Goal: Information Seeking & Learning: Learn about a topic

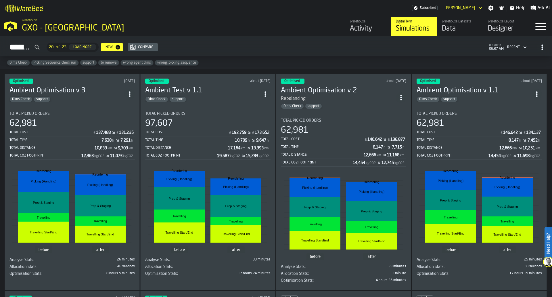
click at [366, 27] on div "Activity" at bounding box center [368, 28] width 36 height 9
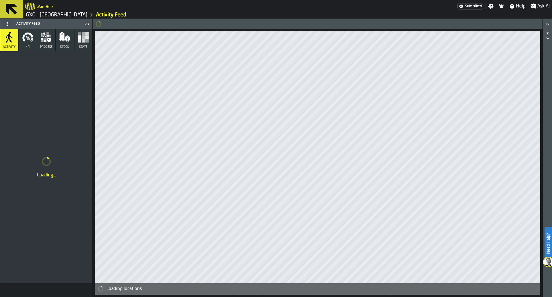
click at [22, 39] on icon "button" at bounding box center [27, 36] width 11 height 11
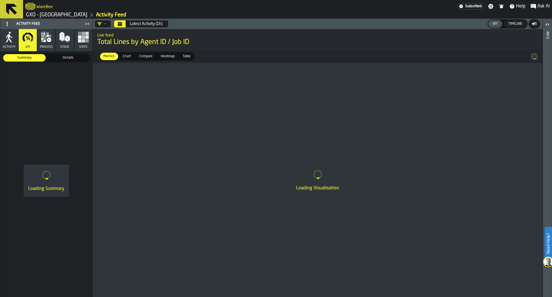
click at [107, 23] on div "—" at bounding box center [102, 23] width 14 height 7
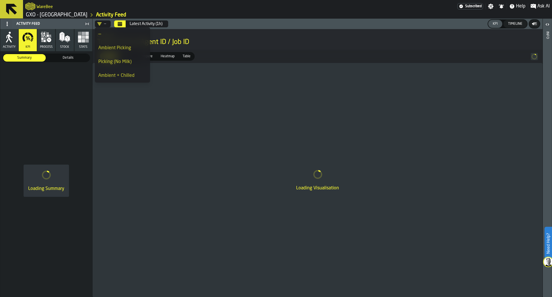
click at [109, 51] on div "Ambient Picking" at bounding box center [122, 48] width 48 height 7
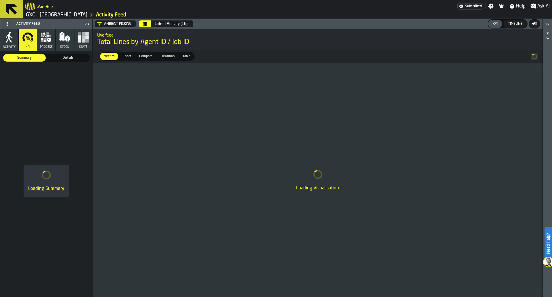
click at [79, 61] on div "Details" at bounding box center [68, 57] width 43 height 7
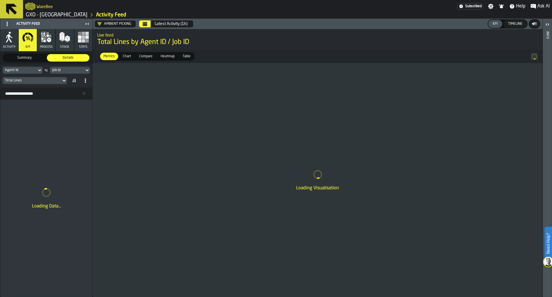
click at [78, 69] on div "Job Id" at bounding box center [67, 70] width 30 height 4
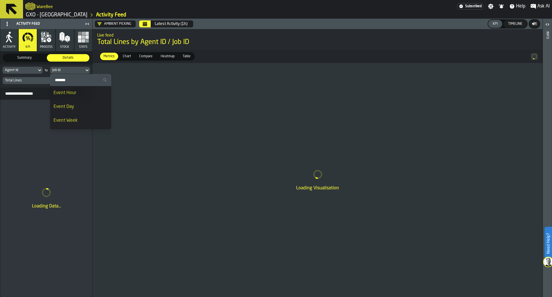
click at [65, 108] on div "Event Day" at bounding box center [80, 106] width 54 height 7
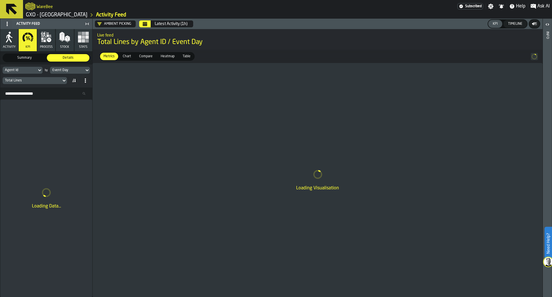
click at [60, 82] on div "Total Lines" at bounding box center [32, 80] width 59 height 6
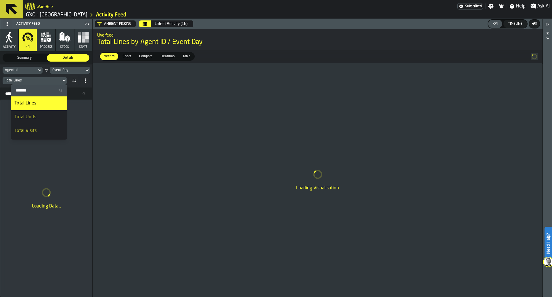
click at [60, 82] on div "Total Lines" at bounding box center [32, 80] width 59 height 6
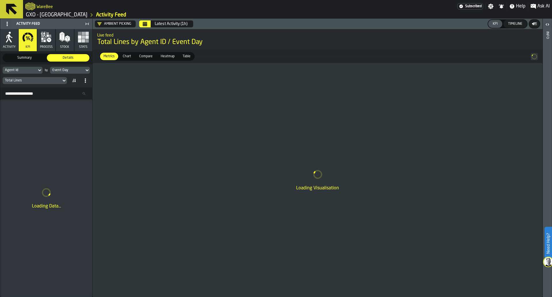
click at [145, 19] on header "Ambient Picking Latest Activity (1h) KPI Timeline" at bounding box center [318, 24] width 450 height 10
click at [145, 20] on button "Calendar" at bounding box center [144, 23] width 11 height 7
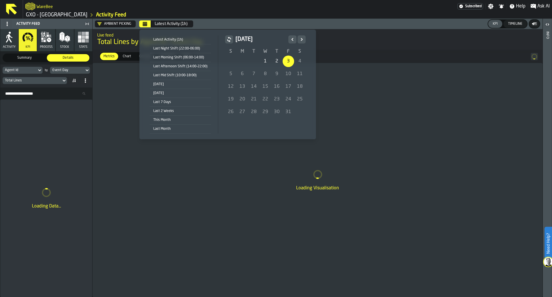
click at [291, 42] on icon "Previous" at bounding box center [292, 39] width 6 height 7
click at [277, 103] on div "25" at bounding box center [276, 98] width 11 height 11
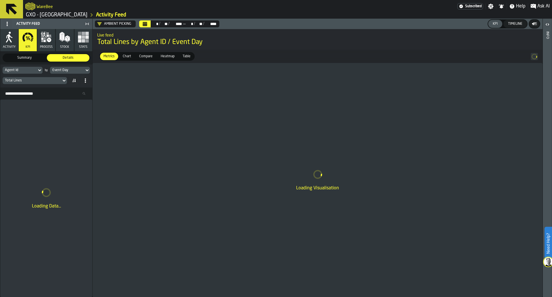
click at [142, 23] on button "Calendar" at bounding box center [144, 23] width 11 height 7
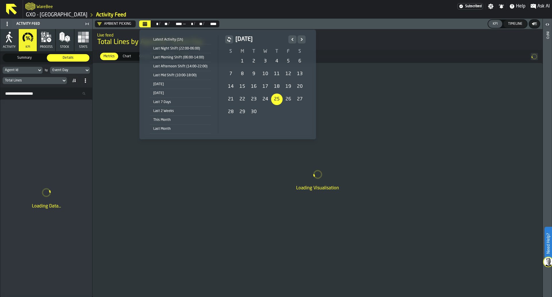
click at [272, 95] on div "25" at bounding box center [276, 98] width 11 height 11
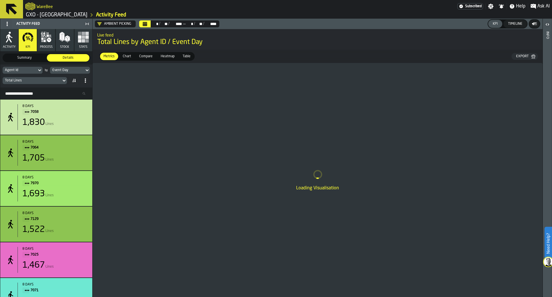
click at [185, 60] on div "Table" at bounding box center [186, 56] width 15 height 7
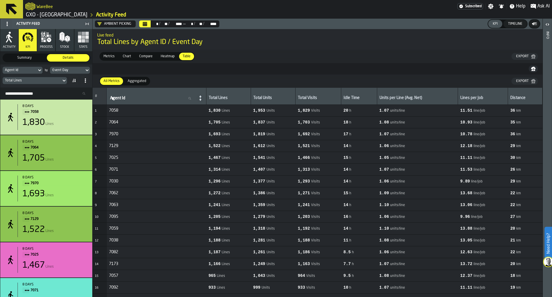
click at [130, 82] on span "Aggregated" at bounding box center [136, 80] width 23 height 5
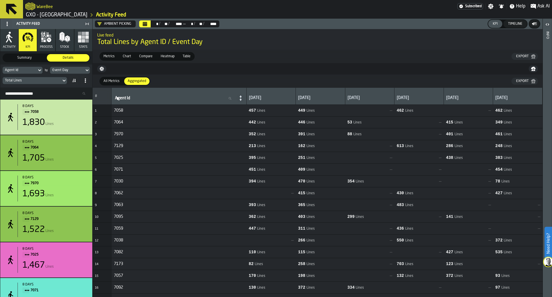
click at [102, 64] on nav at bounding box center [318, 68] width 450 height 11
click at [102, 68] on icon "button-" at bounding box center [101, 69] width 4 height 4
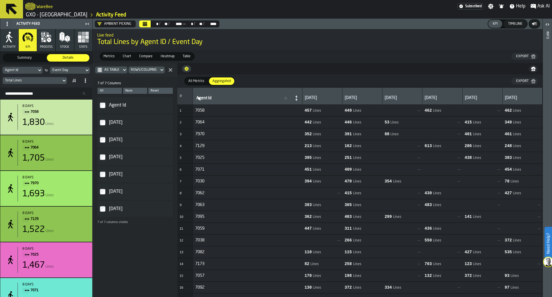
click at [109, 156] on div "27 Sep" at bounding box center [138, 156] width 61 height 9
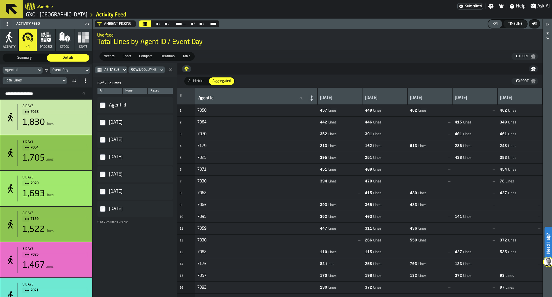
click at [109, 156] on div "27 Sep" at bounding box center [138, 156] width 61 height 9
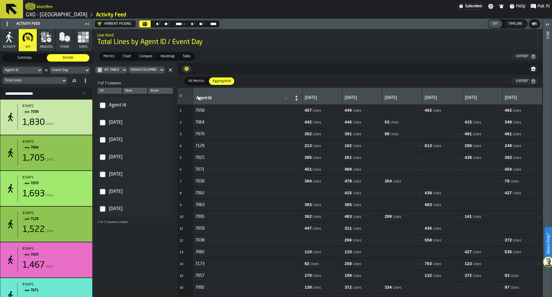
click at [139, 71] on span "Rows/Columns" at bounding box center [144, 70] width 26 height 4
click at [140, 89] on span "Transposed" at bounding box center [141, 90] width 18 height 4
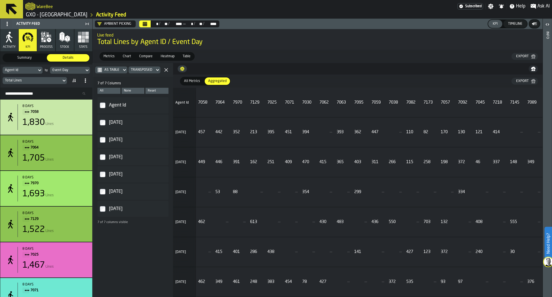
click at [143, 70] on span "Transposed" at bounding box center [142, 70] width 22 height 4
click at [142, 79] on span "Rows/Columns" at bounding box center [143, 79] width 23 height 4
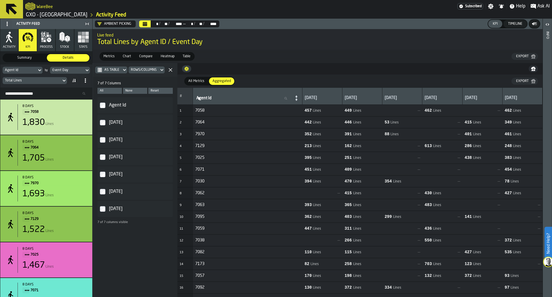
click at [119, 69] on div "As table" at bounding box center [108, 69] width 26 height 7
click at [118, 90] on li "As JSON" at bounding box center [113, 94] width 37 height 14
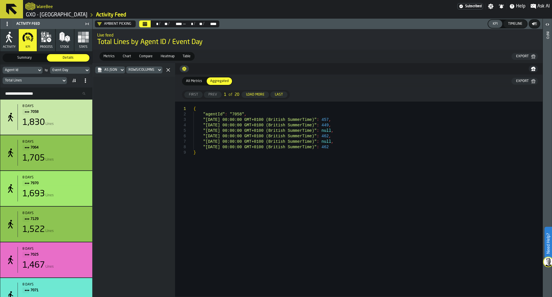
click at [118, 90] on div at bounding box center [134, 187] width 82 height 220
click at [119, 69] on icon at bounding box center [122, 69] width 6 height 7
click at [115, 85] on li "As table" at bounding box center [113, 81] width 37 height 14
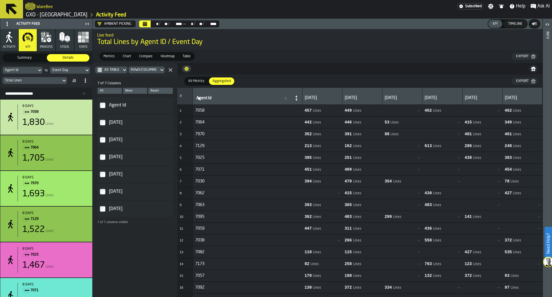
click at [168, 72] on icon "button-" at bounding box center [170, 70] width 5 height 5
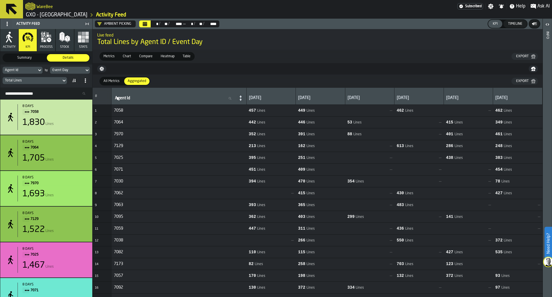
click at [45, 36] on icon "button" at bounding box center [44, 34] width 3 height 4
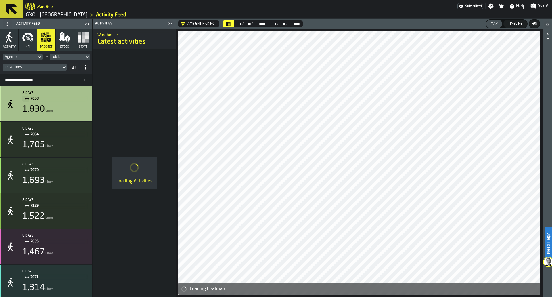
click at [70, 107] on div "1,830 Lines" at bounding box center [54, 109] width 65 height 10
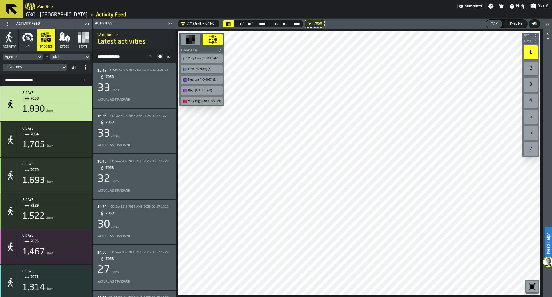
click at [161, 55] on icon at bounding box center [160, 56] width 6 height 6
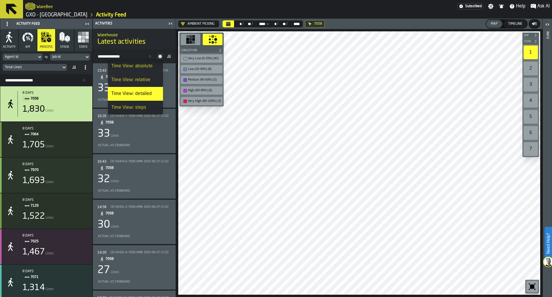
click at [160, 56] on icon at bounding box center [160, 56] width 6 height 6
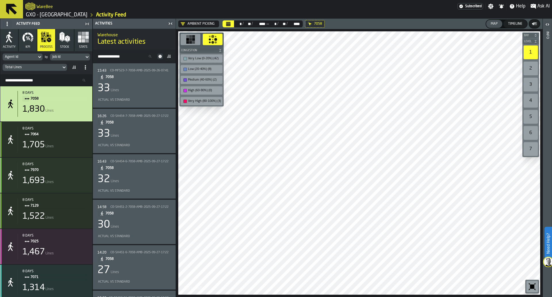
click at [77, 55] on div "Job Id" at bounding box center [67, 57] width 30 height 4
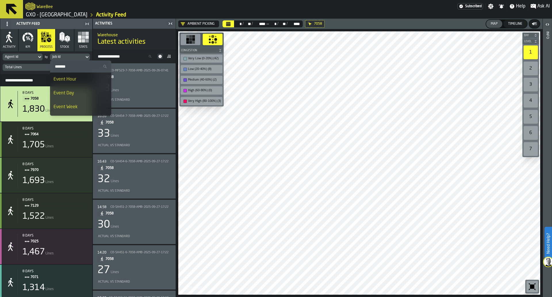
click at [76, 98] on li "Event Day" at bounding box center [80, 93] width 61 height 14
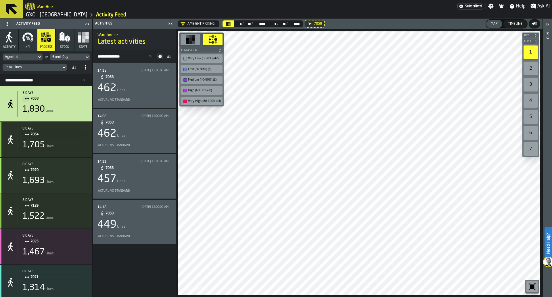
click at [159, 57] on icon at bounding box center [159, 56] width 3 height 3
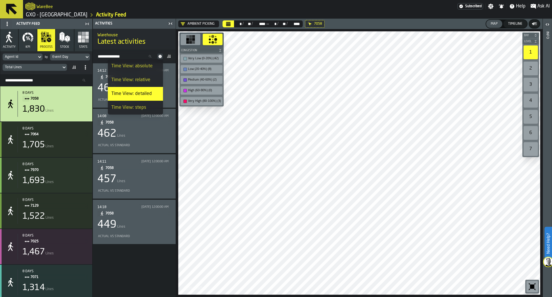
click at [151, 82] on div "Time View: relative" at bounding box center [135, 79] width 48 height 7
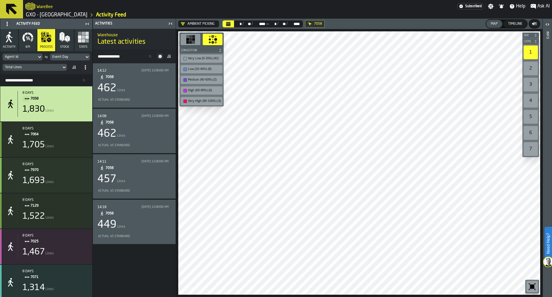
click at [159, 57] on icon at bounding box center [159, 56] width 3 height 3
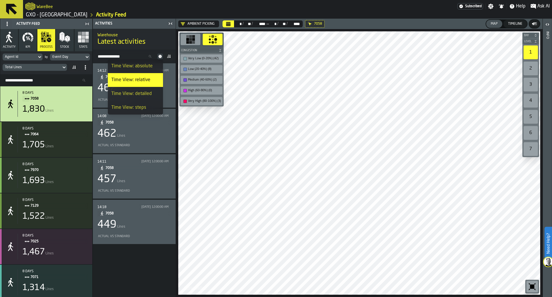
click at [154, 65] on div "Time View: absolute" at bounding box center [135, 66] width 48 height 7
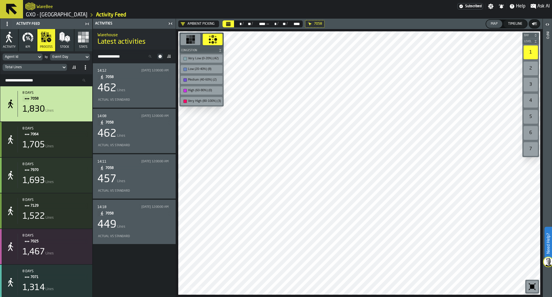
click at [164, 54] on span at bounding box center [168, 56] width 9 height 9
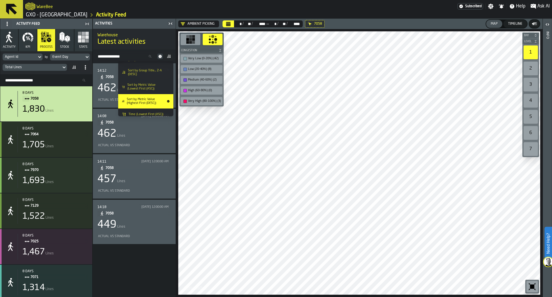
scroll to position [10, 0]
click at [162, 88] on span "Sort by Metric Value (Lowest First (ASC))" at bounding box center [147, 86] width 40 height 7
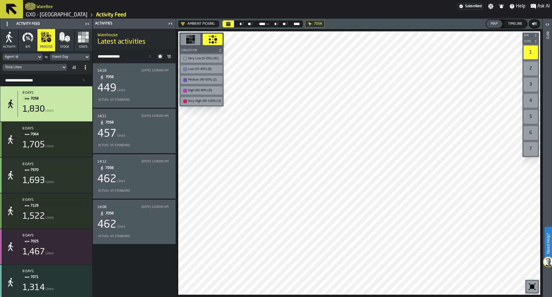
click at [162, 88] on div "449 Lines" at bounding box center [134, 87] width 74 height 11
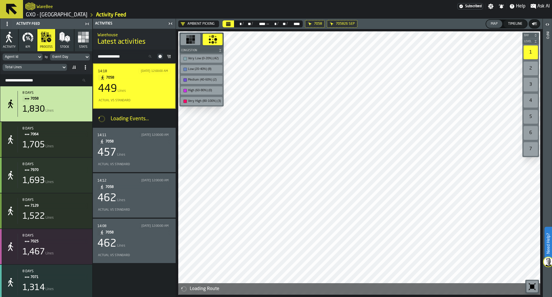
click at [31, 38] on icon "button" at bounding box center [32, 38] width 2 height 1
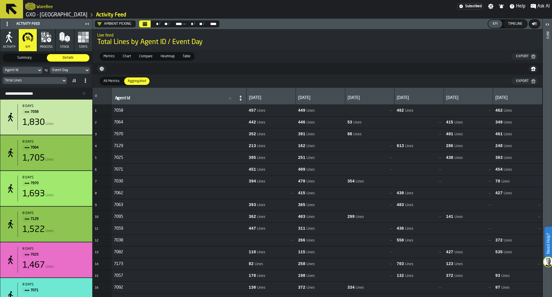
click at [536, 71] on button "button-" at bounding box center [532, 68] width 9 height 7
click at [516, 54] on div "Export" at bounding box center [521, 56] width 17 height 4
click at [59, 78] on div "Total Lines" at bounding box center [32, 80] width 59 height 6
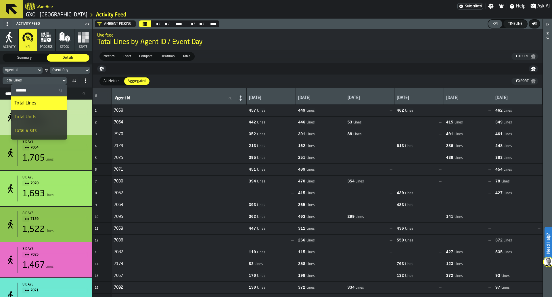
click at [52, 116] on div "Total Units" at bounding box center [38, 116] width 49 height 7
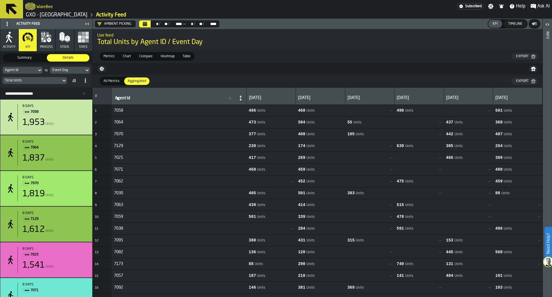
click at [518, 79] on div "Export" at bounding box center [521, 81] width 17 height 4
click at [53, 78] on div "Total Units" at bounding box center [32, 80] width 59 height 6
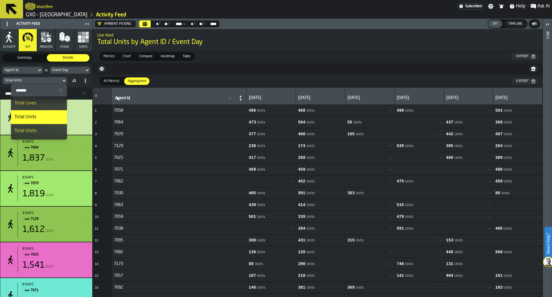
click at [45, 125] on li "Total Visits" at bounding box center [39, 131] width 56 height 14
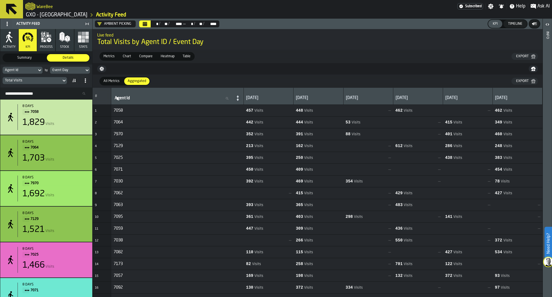
click at [515, 81] on div "Export" at bounding box center [521, 81] width 17 height 4
click at [55, 79] on div "Total Visits" at bounding box center [32, 80] width 54 height 4
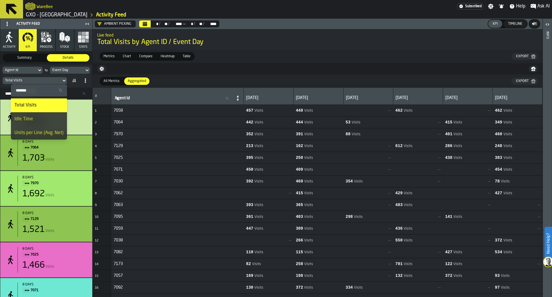
scroll to position [26, 0]
click at [47, 122] on div "Idle Time" at bounding box center [38, 118] width 49 height 7
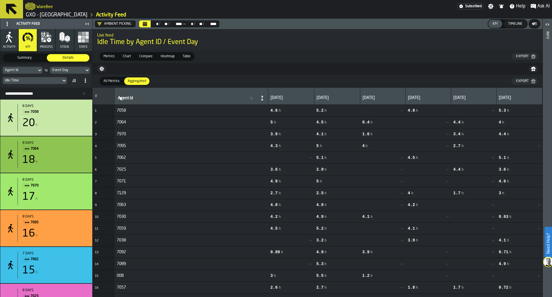
click at [527, 79] on div "Export" at bounding box center [521, 81] width 17 height 4
click at [61, 80] on icon at bounding box center [64, 80] width 6 height 7
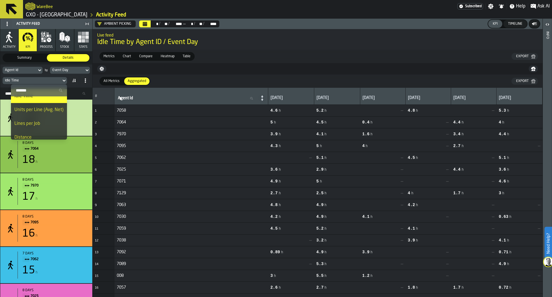
scroll to position [49, 0]
click at [53, 114] on li "Units per Line (Avg. Net)" at bounding box center [39, 110] width 56 height 14
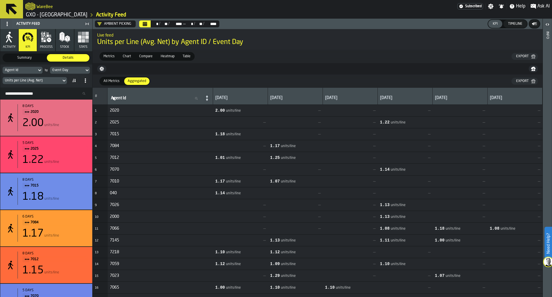
click at [528, 77] on div "All Metrics All Metrics Aggregated Aggregated Export" at bounding box center [318, 80] width 450 height 13
click at [528, 82] on div "Export" at bounding box center [521, 81] width 17 height 4
click at [59, 81] on div "Units per Line (Avg. Net)" at bounding box center [32, 80] width 59 height 6
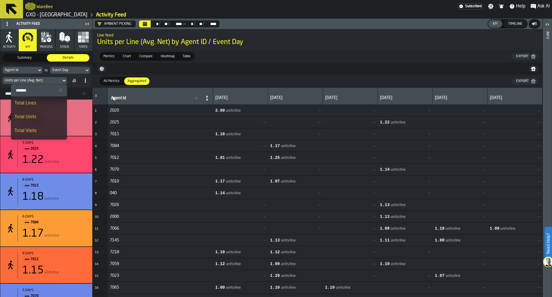
scroll to position [53, 0]
click at [55, 116] on div "Lines per Job" at bounding box center [38, 118] width 49 height 7
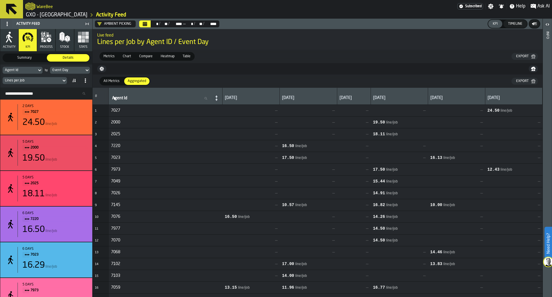
click at [529, 81] on div "Export" at bounding box center [521, 81] width 17 height 4
click at [60, 82] on div "Lines per Job" at bounding box center [32, 80] width 59 height 6
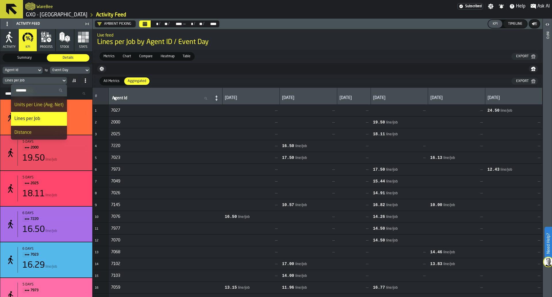
click at [50, 126] on li "Distance" at bounding box center [39, 133] width 56 height 14
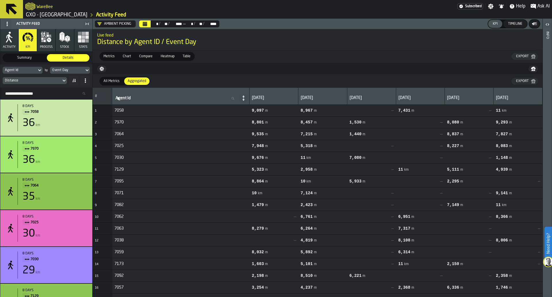
click at [532, 79] on button "Export" at bounding box center [524, 81] width 26 height 7
click at [49, 86] on div "Agent Id by Event Day Distance" at bounding box center [46, 75] width 92 height 23
click at [54, 82] on div "Distance" at bounding box center [32, 80] width 54 height 4
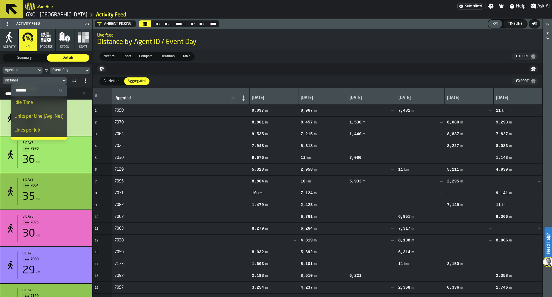
scroll to position [42, 0]
click at [45, 102] on div "Idle Time" at bounding box center [38, 102] width 49 height 7
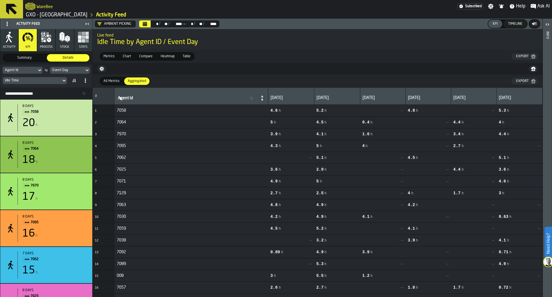
click at [51, 83] on div "Idle Time" at bounding box center [32, 80] width 59 height 6
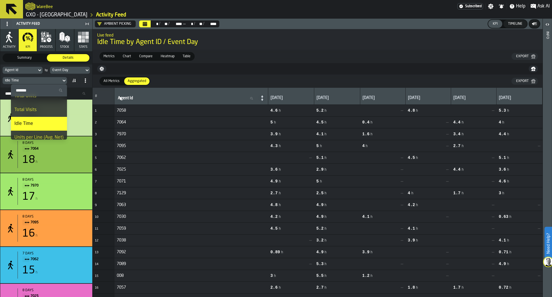
scroll to position [53, 0]
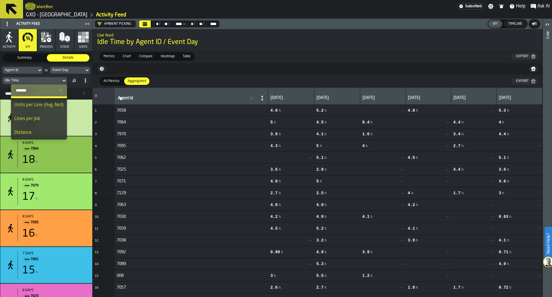
click at [49, 136] on div "Distance" at bounding box center [38, 132] width 49 height 7
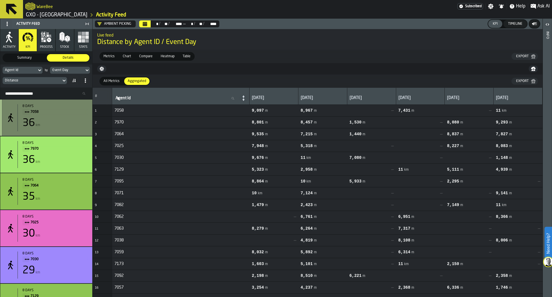
click at [76, 104] on div "8 days 7058 36 km" at bounding box center [46, 117] width 92 height 36
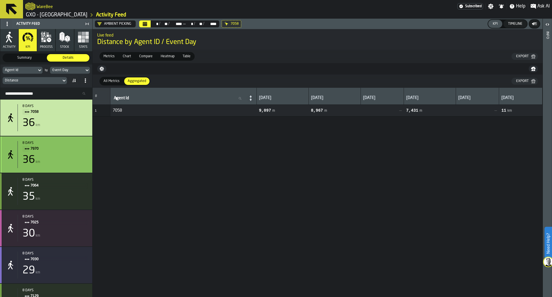
click at [68, 144] on div "8 days" at bounding box center [54, 143] width 65 height 4
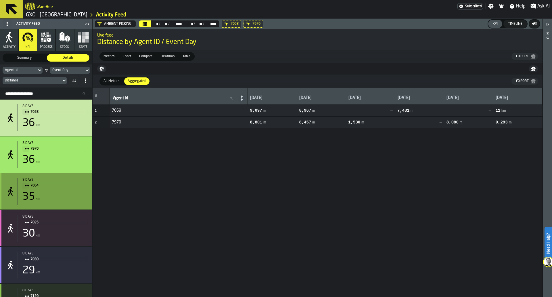
click at [64, 188] on span "7064" at bounding box center [56, 185] width 53 height 6
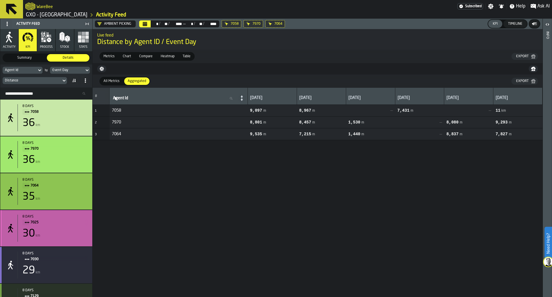
click at [64, 229] on div "8 days 7025 30 km" at bounding box center [53, 227] width 70 height 27
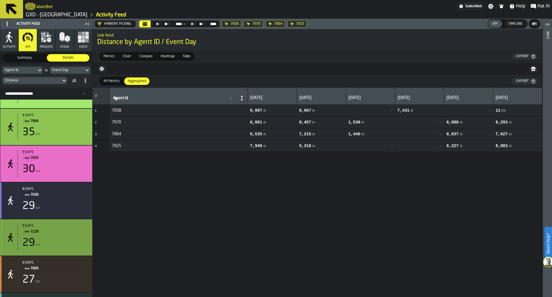
scroll to position [67, 0]
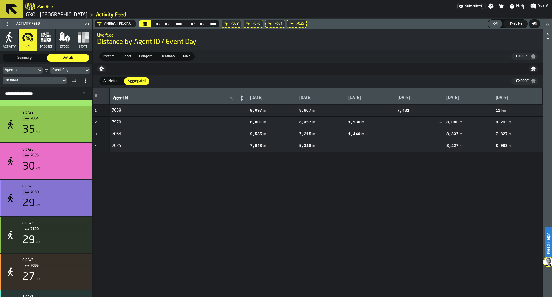
click at [68, 206] on div "29 km" at bounding box center [54, 202] width 65 height 11
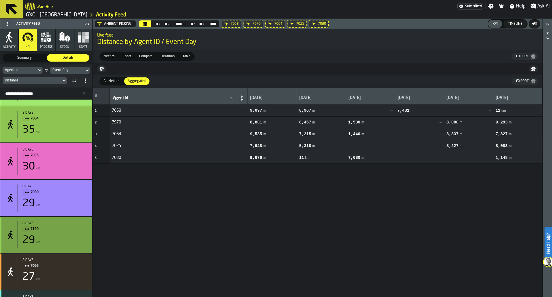
click at [65, 243] on div "29 km" at bounding box center [54, 239] width 65 height 11
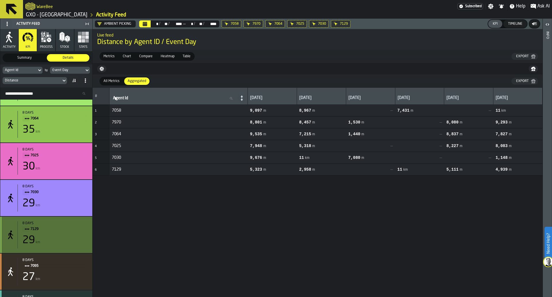
scroll to position [116, 0]
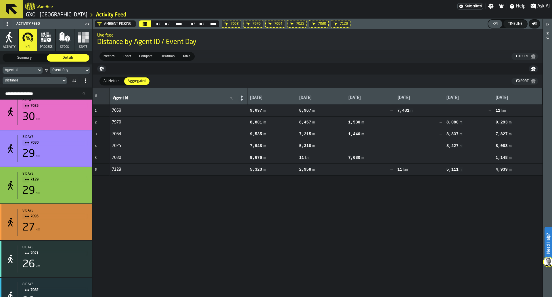
click at [69, 223] on div "8 days 7095 27 km" at bounding box center [53, 221] width 70 height 27
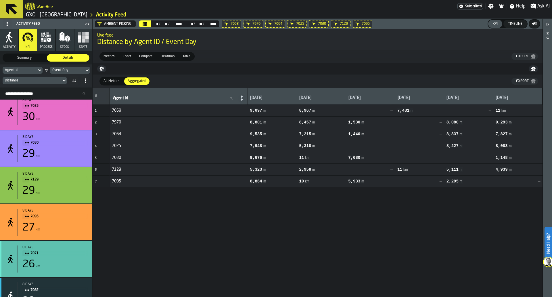
click at [65, 263] on div "26 km" at bounding box center [54, 263] width 65 height 11
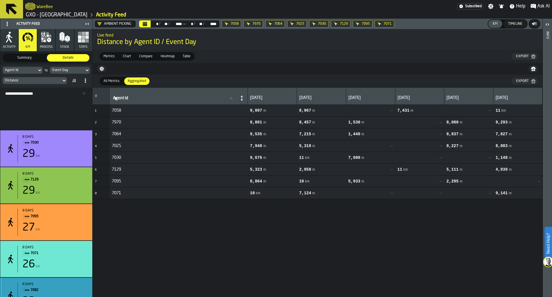
scroll to position [217, 0]
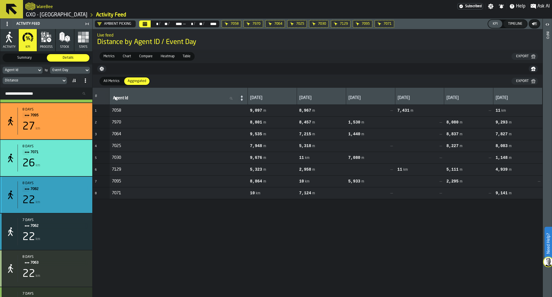
click at [71, 213] on div "8 days 7082 22 km" at bounding box center [46, 194] width 92 height 36
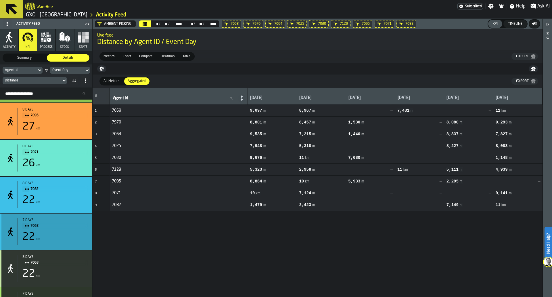
click at [69, 235] on div "22 km" at bounding box center [54, 236] width 65 height 11
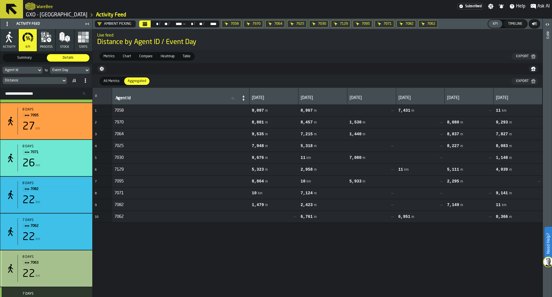
click at [61, 265] on span "7063" at bounding box center [56, 262] width 53 height 6
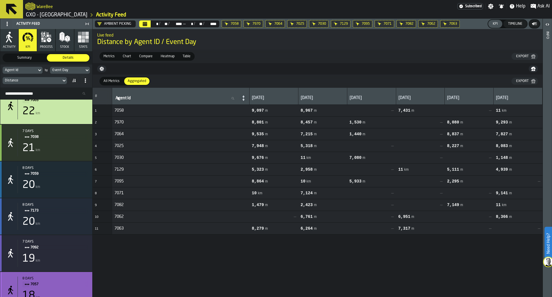
scroll to position [403, 0]
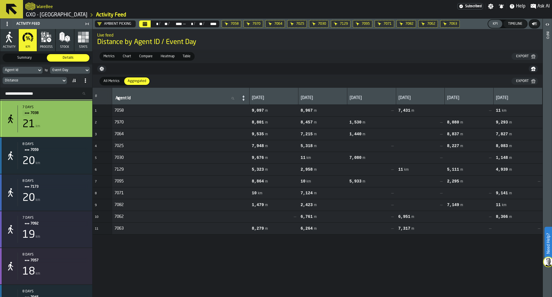
click at [69, 113] on span "7038" at bounding box center [56, 113] width 53 height 6
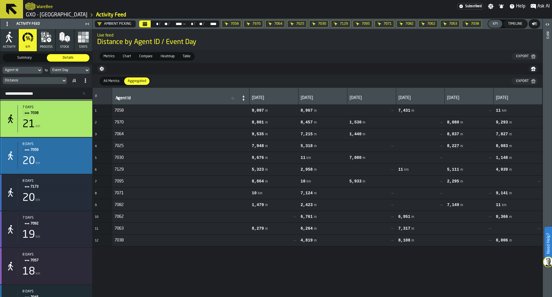
click at [65, 157] on div "20 km" at bounding box center [54, 160] width 65 height 11
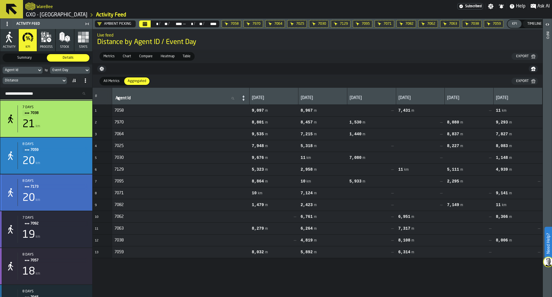
click at [64, 200] on div "20 km" at bounding box center [54, 197] width 65 height 11
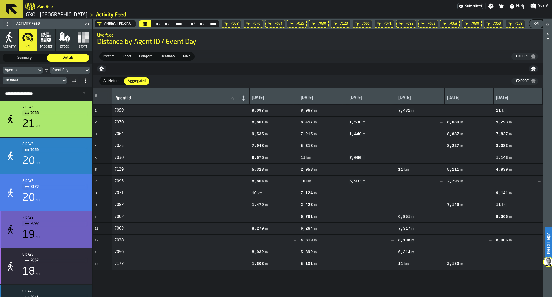
click at [64, 235] on div "19 km" at bounding box center [54, 234] width 65 height 11
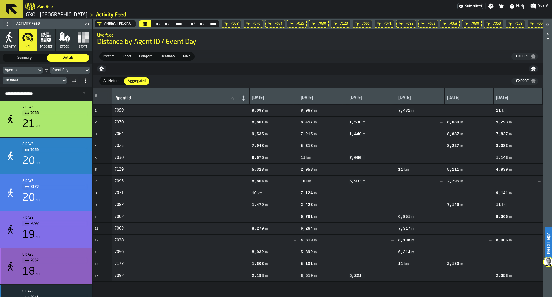
click at [63, 263] on span "7057" at bounding box center [56, 260] width 53 height 6
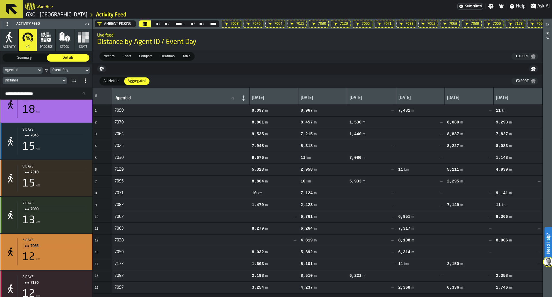
scroll to position [565, 0]
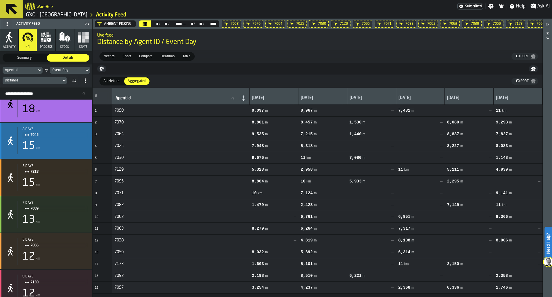
click at [72, 146] on div "15 km" at bounding box center [54, 145] width 65 height 11
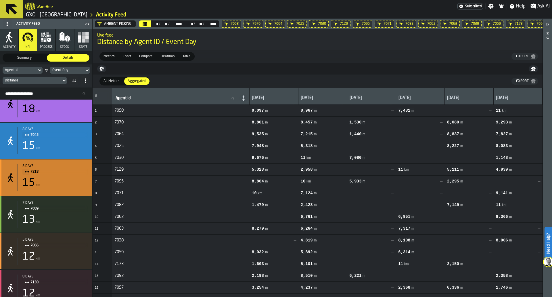
click at [67, 188] on div "15 km" at bounding box center [54, 182] width 65 height 11
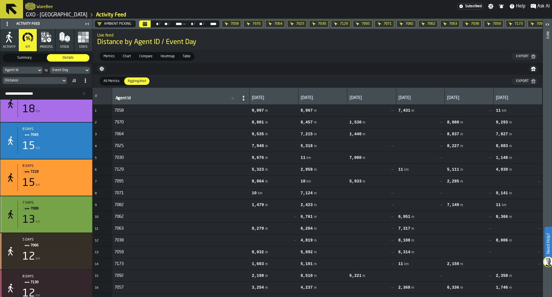
click at [64, 205] on div "7 days" at bounding box center [54, 203] width 65 height 4
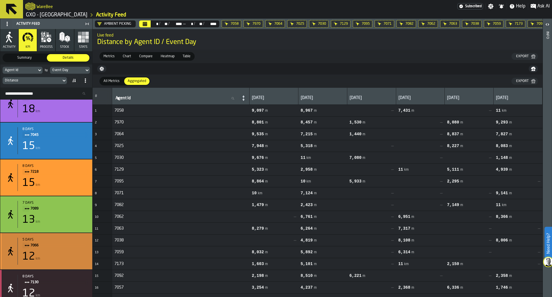
click at [66, 254] on div "12 km" at bounding box center [54, 256] width 65 height 11
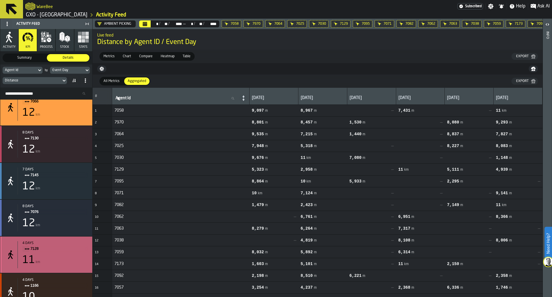
scroll to position [716, 0]
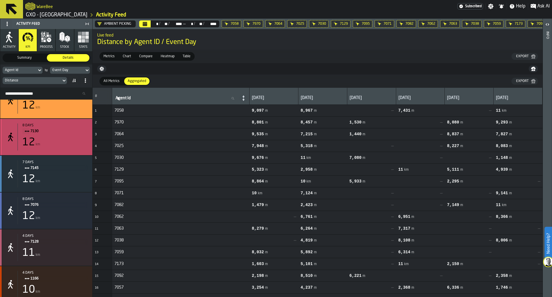
click at [74, 140] on div "12 km" at bounding box center [54, 141] width 65 height 11
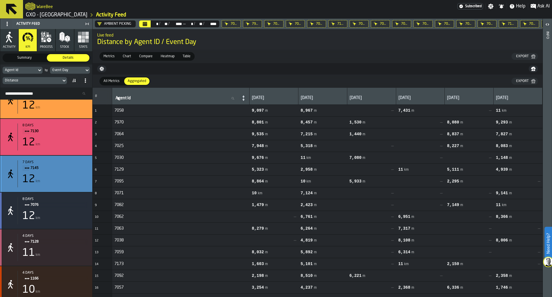
click at [70, 184] on div "12 km" at bounding box center [54, 178] width 65 height 11
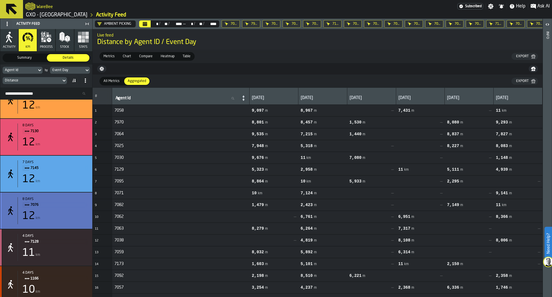
click at [69, 222] on div "12 km" at bounding box center [54, 215] width 65 height 11
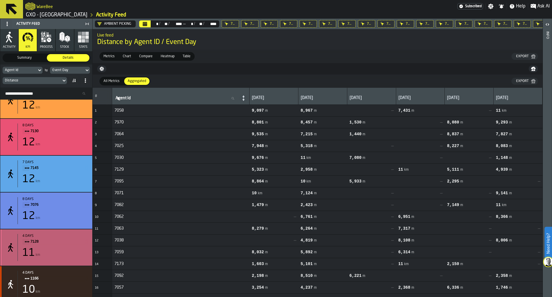
click at [66, 255] on div "11 km" at bounding box center [54, 252] width 65 height 11
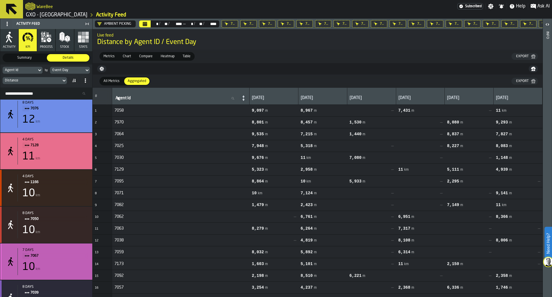
scroll to position [828, 0]
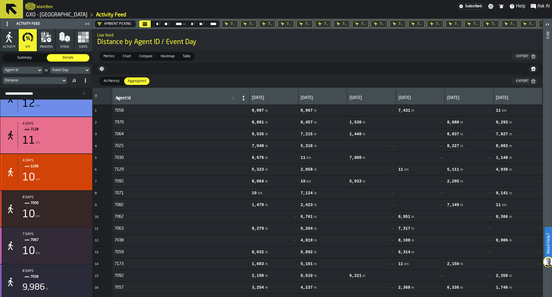
click at [64, 173] on div "4 days 1166 10 km" at bounding box center [53, 171] width 70 height 27
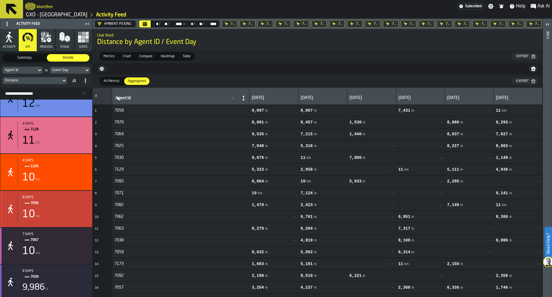
click at [59, 218] on div "10 km" at bounding box center [54, 213] width 65 height 11
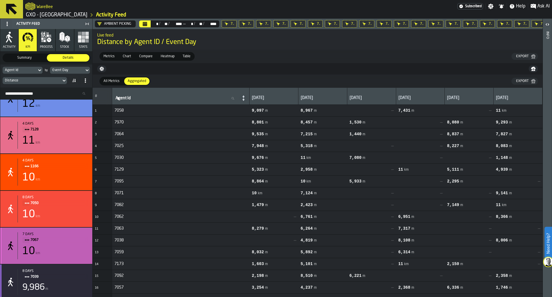
click at [58, 254] on div "10 km" at bounding box center [54, 250] width 65 height 11
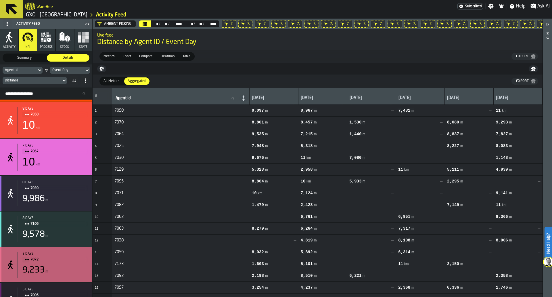
scroll to position [917, 0]
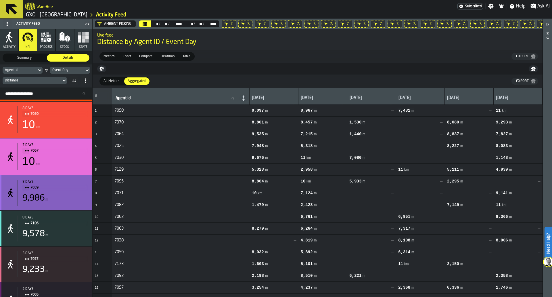
click at [64, 197] on div "9,986 m" at bounding box center [54, 198] width 65 height 10
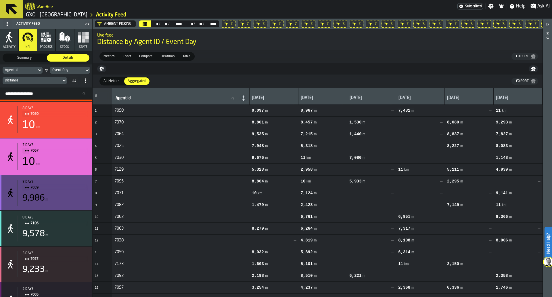
click at [64, 241] on div "8 days 7106 9,578 m" at bounding box center [53, 228] width 70 height 26
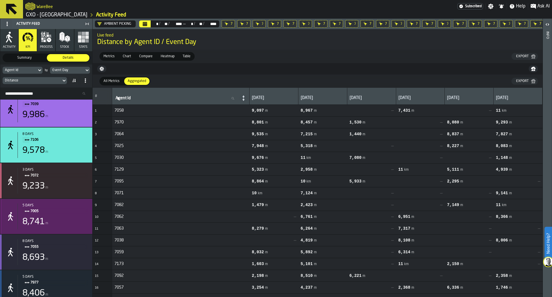
scroll to position [1002, 0]
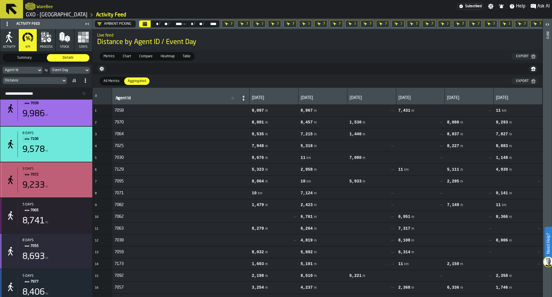
click at [64, 185] on div "9,233 m" at bounding box center [54, 185] width 65 height 10
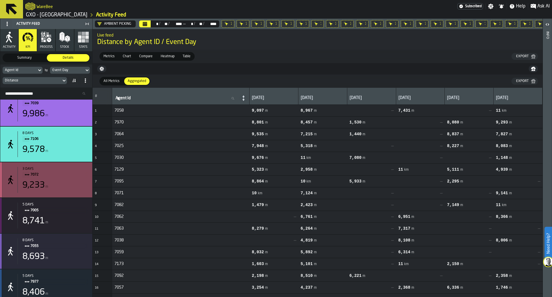
click at [61, 220] on div "8,741 m" at bounding box center [54, 220] width 65 height 10
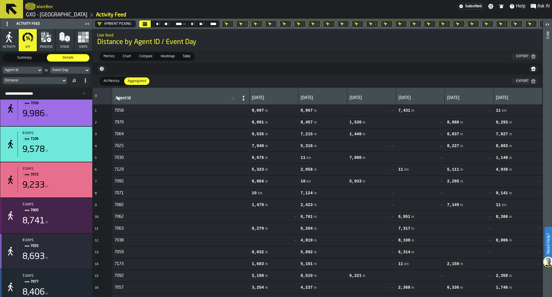
click at [63, 261] on div "8,693 m" at bounding box center [54, 256] width 65 height 10
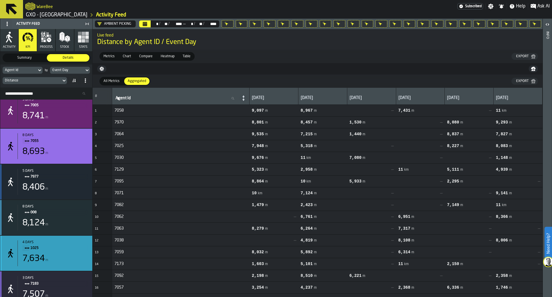
scroll to position [1107, 0]
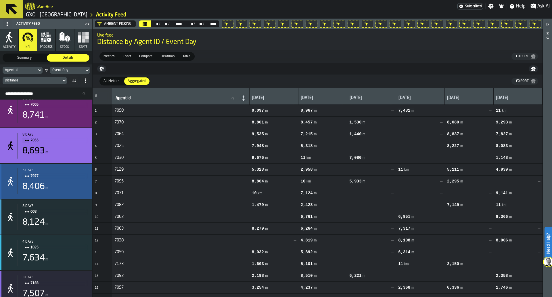
click at [66, 179] on span "7977" at bounding box center [56, 176] width 53 height 6
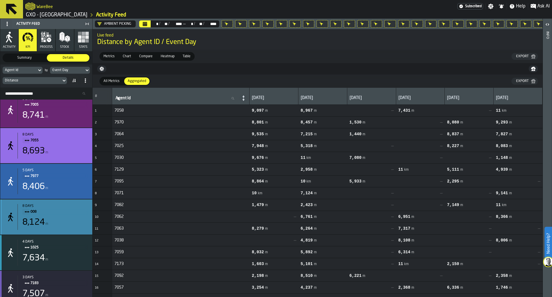
click at [73, 233] on div "8 days 008 8,124 m" at bounding box center [46, 216] width 92 height 35
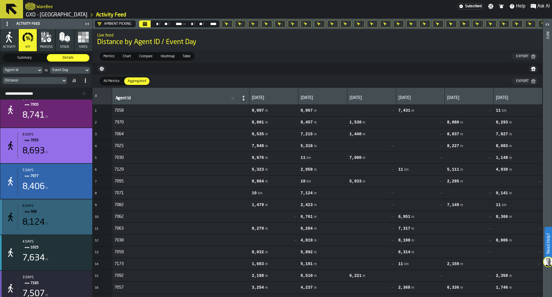
click at [67, 254] on div "4 days 1025 7,634 m" at bounding box center [53, 252] width 70 height 26
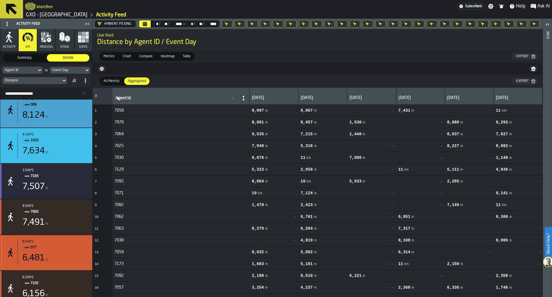
scroll to position [1214, 0]
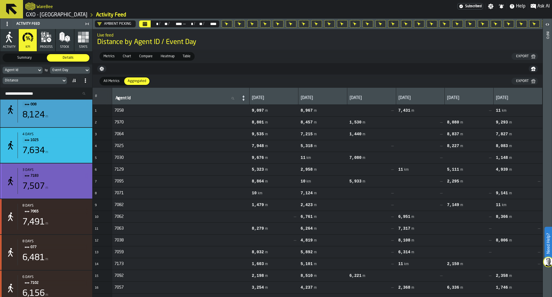
click at [70, 178] on span "7183" at bounding box center [56, 175] width 53 height 6
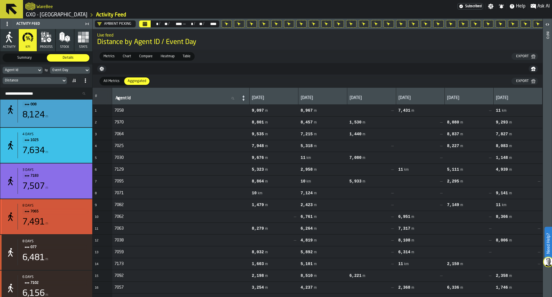
click at [70, 225] on div "7,491 m" at bounding box center [54, 222] width 65 height 10
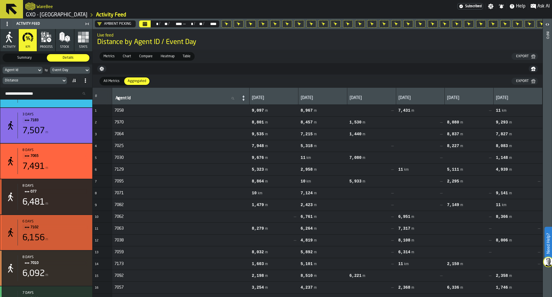
scroll to position [1278, 0]
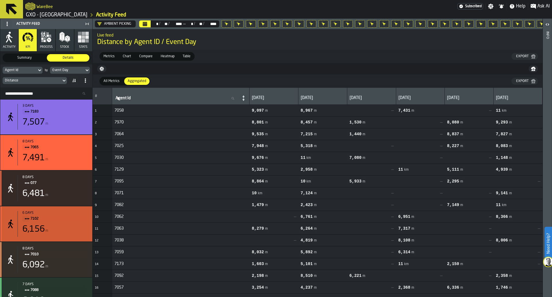
click at [68, 196] on div "6,481 m" at bounding box center [54, 193] width 65 height 10
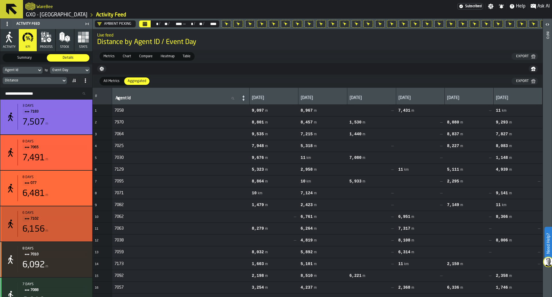
click at [63, 229] on div "6,156 m" at bounding box center [54, 229] width 65 height 10
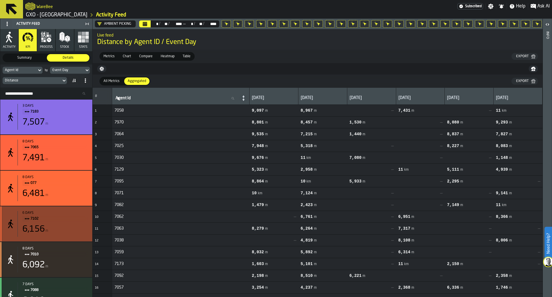
scroll to position [1321, 0]
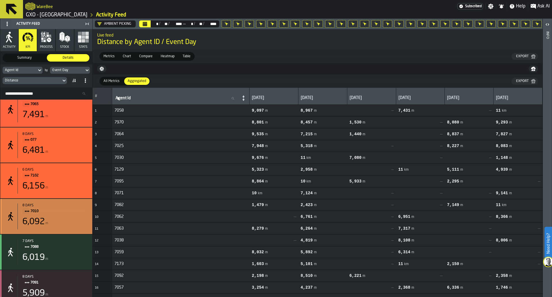
click at [63, 227] on div "6,092 m" at bounding box center [54, 221] width 65 height 10
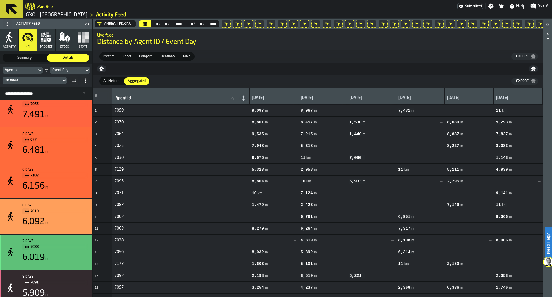
click at [64, 254] on div "7 days 7088 6,019 m" at bounding box center [53, 252] width 70 height 26
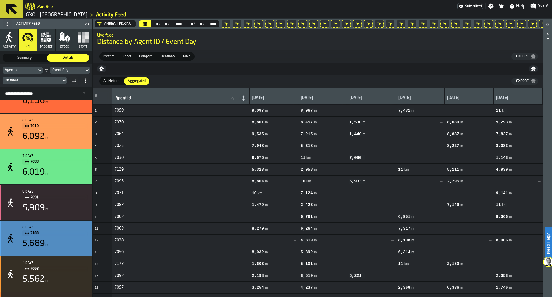
scroll to position [1407, 0]
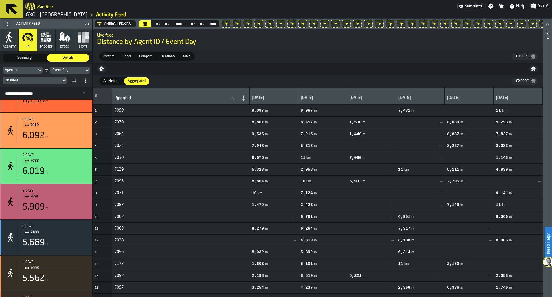
click at [69, 211] on div "5,909 m" at bounding box center [54, 207] width 65 height 10
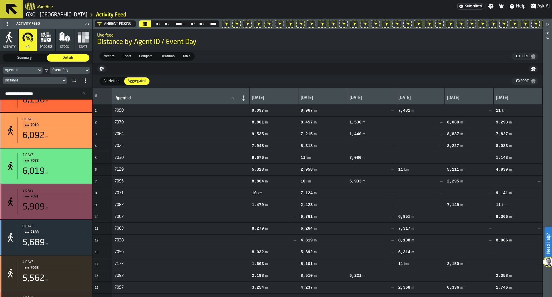
click at [67, 248] on div "5,689 m" at bounding box center [54, 242] width 65 height 10
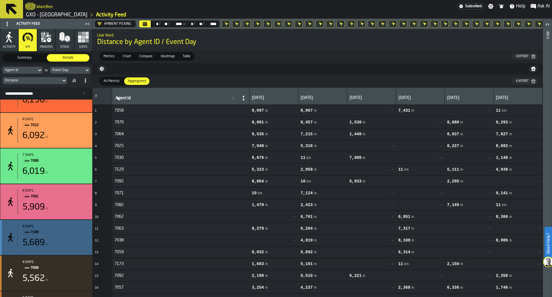
scroll to position [1471, 0]
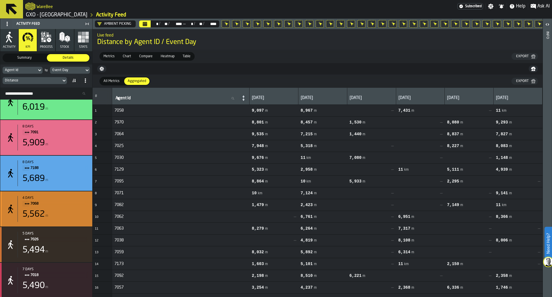
click at [68, 217] on div "5,562 m" at bounding box center [54, 214] width 65 height 10
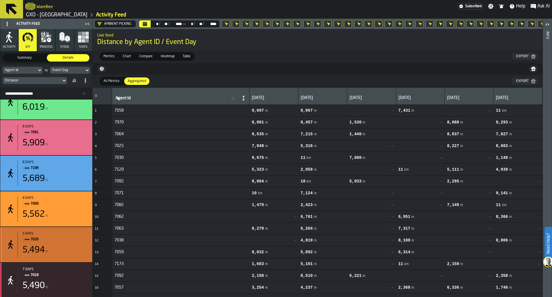
click at [70, 248] on div "5,494 m" at bounding box center [54, 250] width 65 height 10
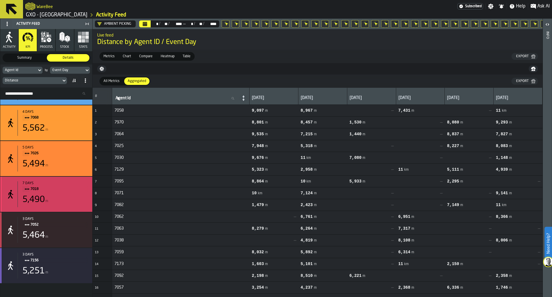
scroll to position [1559, 0]
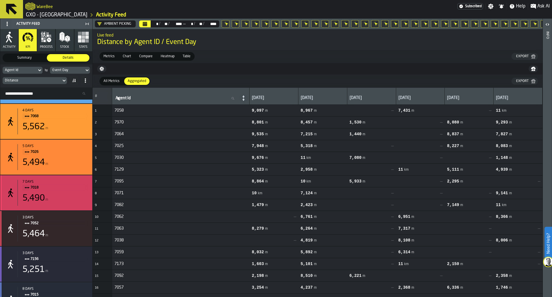
click at [70, 197] on div "5,490 m" at bounding box center [54, 198] width 65 height 10
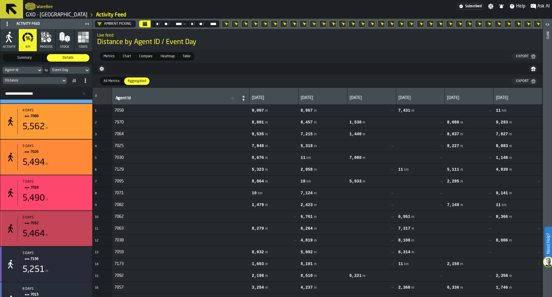
click at [71, 223] on span "7052" at bounding box center [56, 223] width 53 height 6
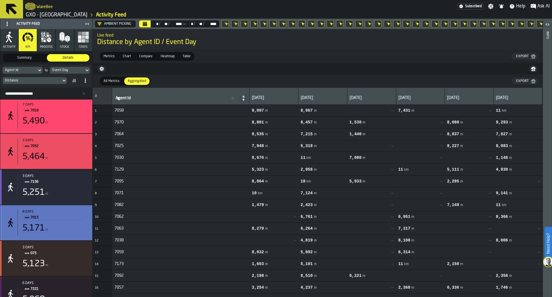
scroll to position [1636, 0]
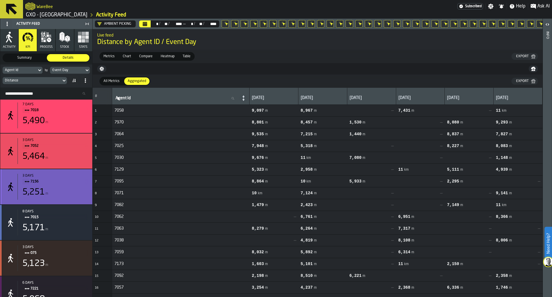
click at [71, 184] on span "7156" at bounding box center [56, 181] width 53 height 6
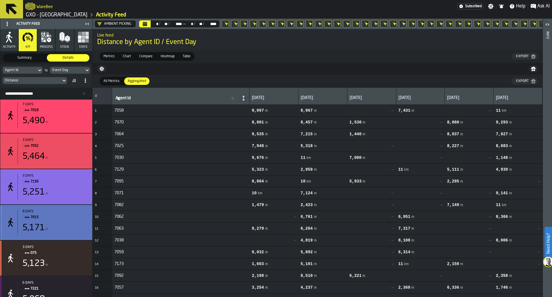
click at [70, 218] on span "7015" at bounding box center [56, 217] width 53 height 6
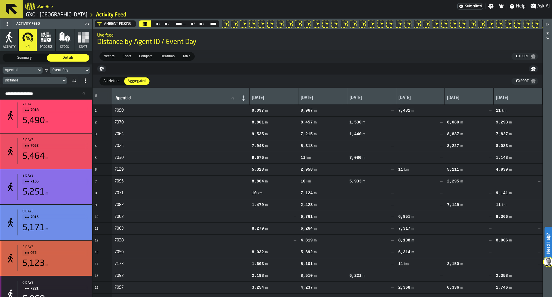
scroll to position [1706, 0]
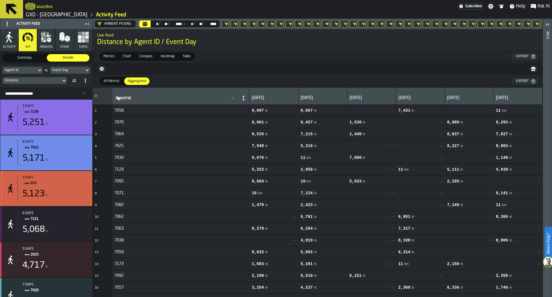
click at [70, 194] on div "5,123 m" at bounding box center [54, 193] width 65 height 10
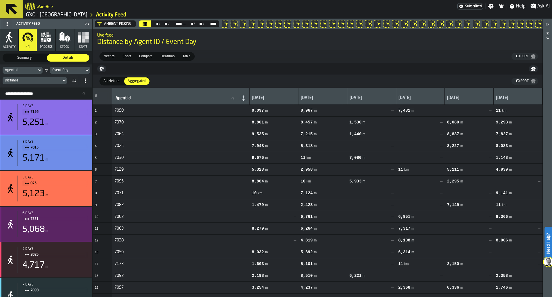
click at [66, 233] on div "5,068 m" at bounding box center [54, 229] width 65 height 10
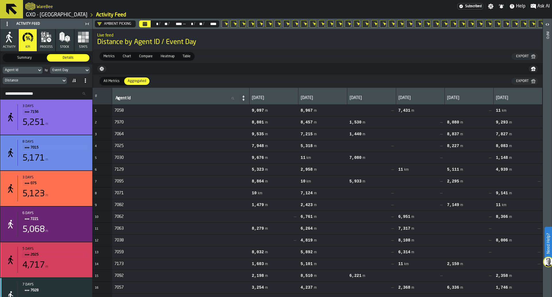
click at [68, 263] on div "4,717 m" at bounding box center [54, 265] width 65 height 10
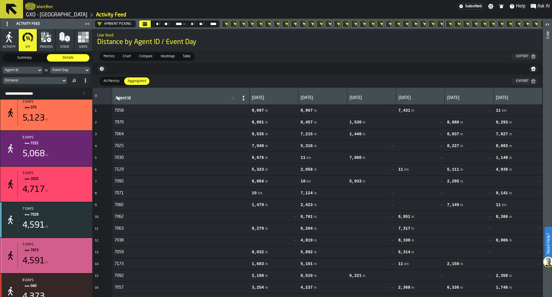
scroll to position [1782, 0]
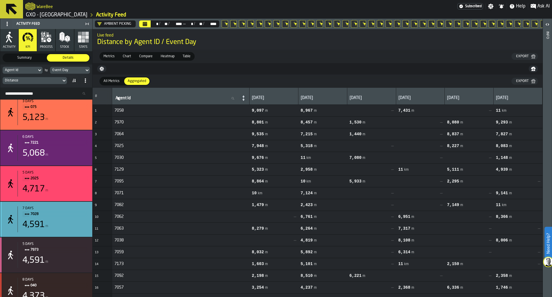
click at [72, 216] on span "7028" at bounding box center [56, 214] width 53 height 6
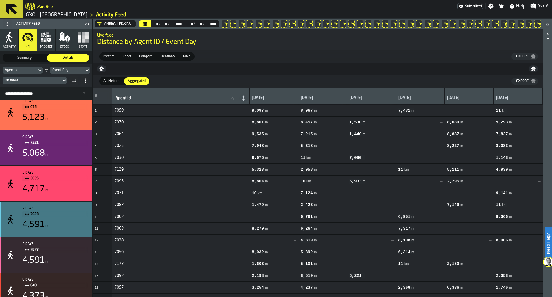
click at [71, 257] on div "5 days 7973 4,591 m" at bounding box center [53, 255] width 70 height 26
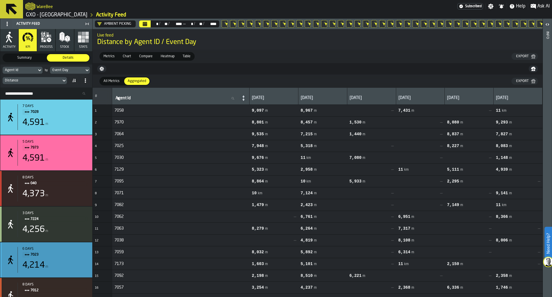
scroll to position [1884, 0]
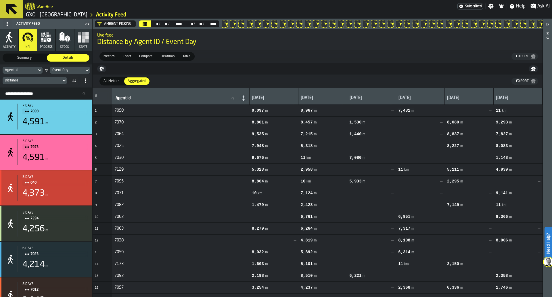
click at [70, 186] on span "040" at bounding box center [56, 182] width 53 height 6
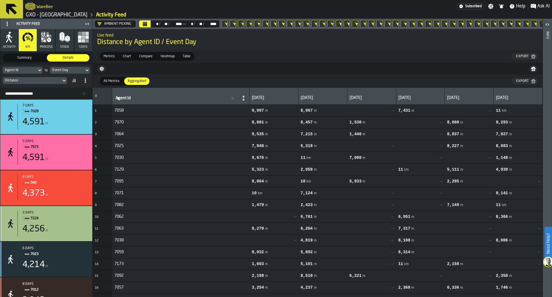
click at [66, 214] on div "3 days" at bounding box center [54, 212] width 65 height 4
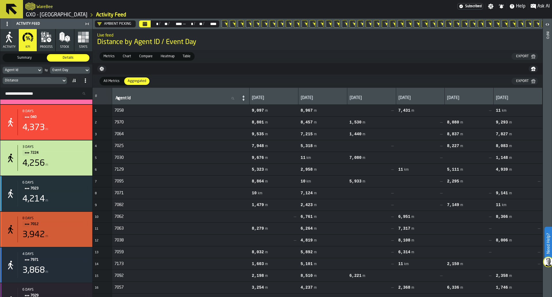
scroll to position [1954, 0]
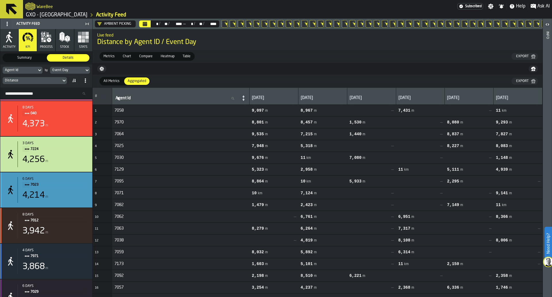
click at [67, 197] on div "4,214 m" at bounding box center [54, 195] width 65 height 10
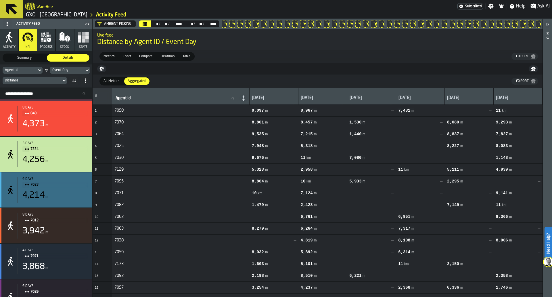
click at [66, 223] on span "7012" at bounding box center [56, 220] width 53 height 6
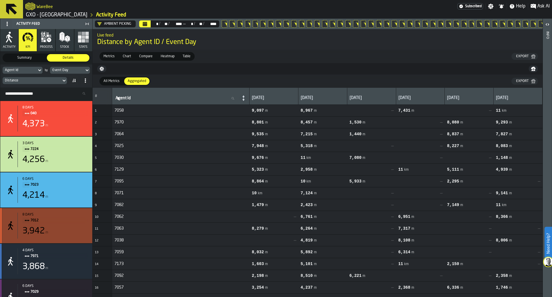
scroll to position [2026, 0]
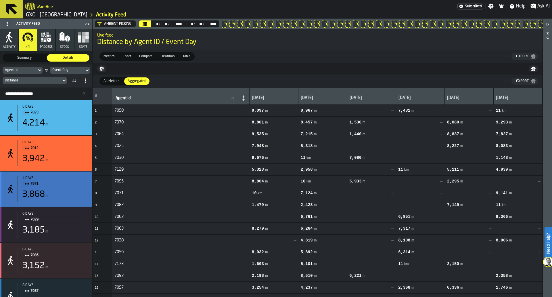
click at [64, 199] on div "3,868 m" at bounding box center [54, 194] width 65 height 10
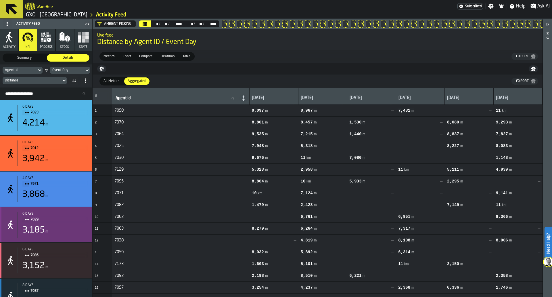
click at [64, 228] on div "3,185 m" at bounding box center [54, 230] width 65 height 10
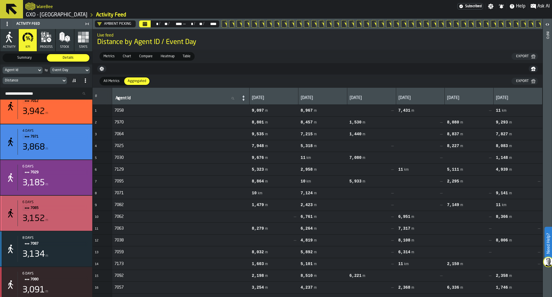
scroll to position [2081, 0]
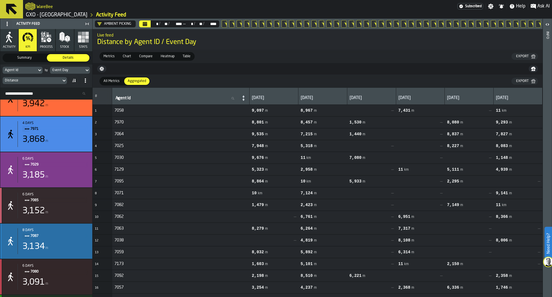
click at [63, 214] on div "3,152 m" at bounding box center [54, 210] width 65 height 10
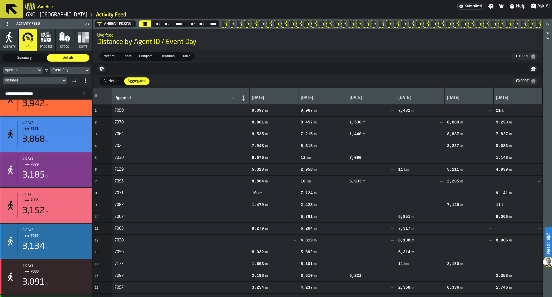
click at [64, 239] on span "7087" at bounding box center [56, 235] width 53 height 6
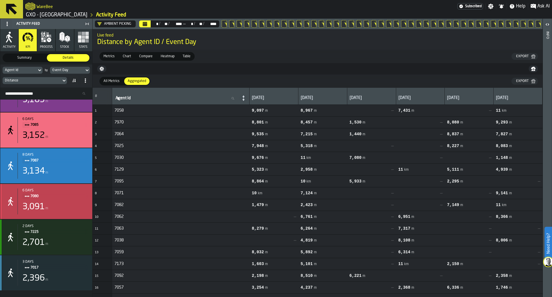
scroll to position [2157, 0]
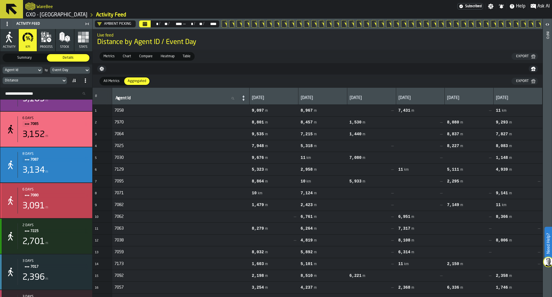
click at [65, 213] on div "6 days 7080 3,091 m" at bounding box center [53, 200] width 70 height 26
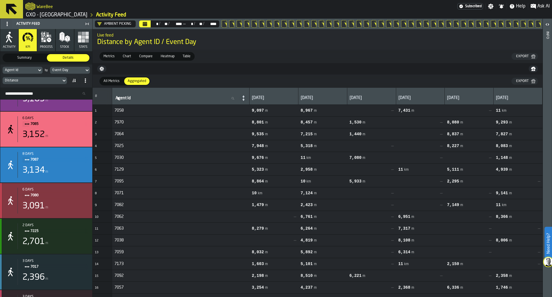
click at [65, 237] on div "2 days 7225 2,701 m" at bounding box center [53, 236] width 70 height 26
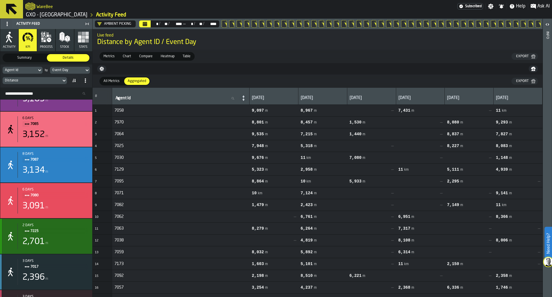
scroll to position [2221, 0]
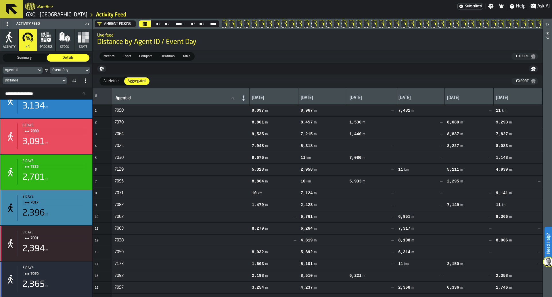
click at [66, 205] on span "7017" at bounding box center [56, 202] width 53 height 6
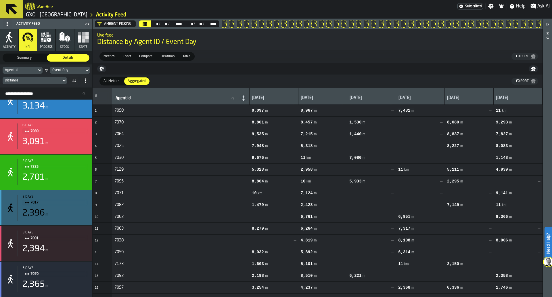
click at [67, 239] on span "7001" at bounding box center [56, 238] width 53 height 6
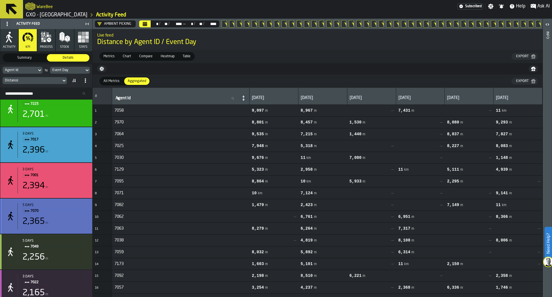
scroll to position [2285, 0]
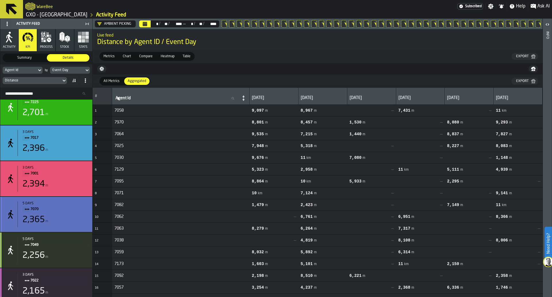
click at [69, 212] on span "7070" at bounding box center [56, 209] width 53 height 6
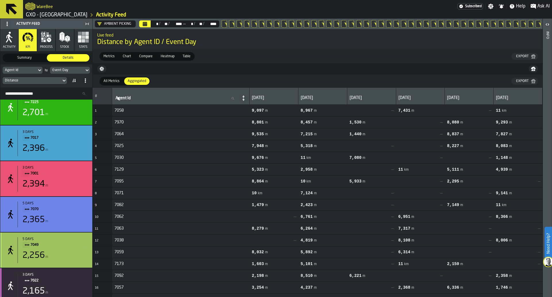
click at [65, 247] on span "7049" at bounding box center [56, 244] width 53 height 6
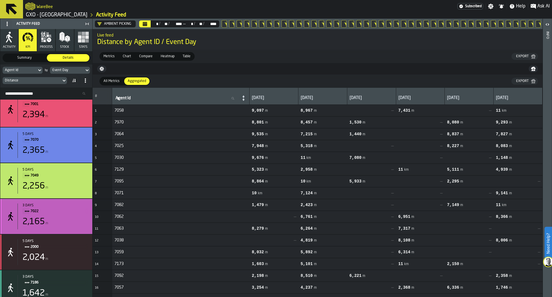
scroll to position [2356, 0]
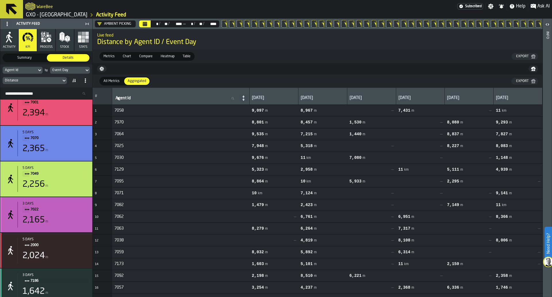
click at [69, 219] on div "2,165 m" at bounding box center [54, 220] width 65 height 10
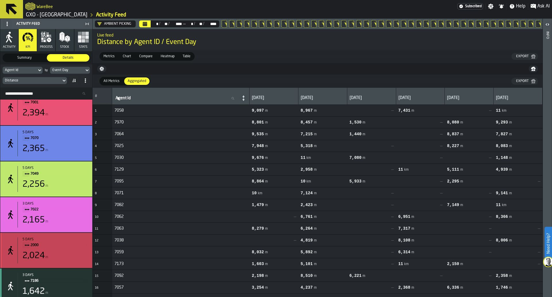
click at [70, 248] on span "2000" at bounding box center [56, 245] width 53 height 6
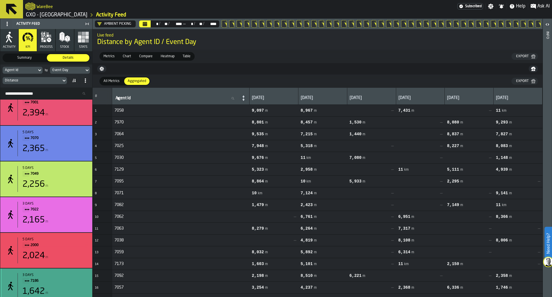
scroll to position [2410, 0]
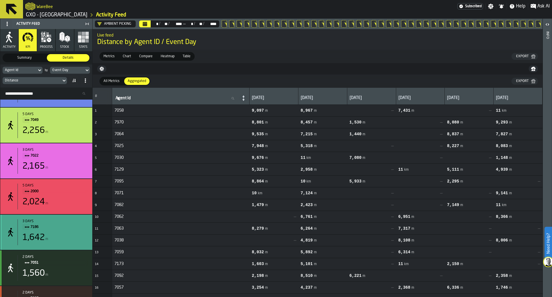
click at [70, 249] on div "3 days 7186 1,642 m" at bounding box center [46, 231] width 92 height 35
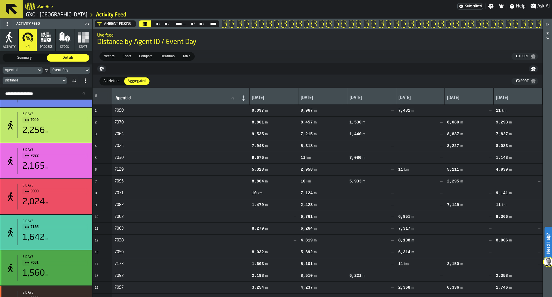
click at [68, 280] on div "2 days 7051 1,560 m" at bounding box center [53, 268] width 70 height 26
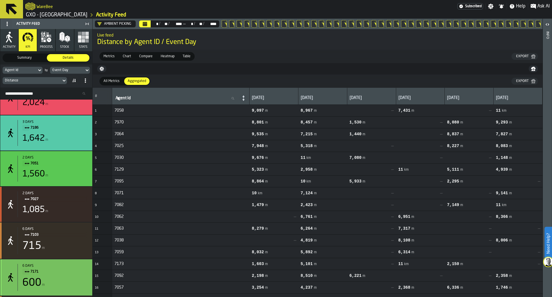
scroll to position [2510, 0]
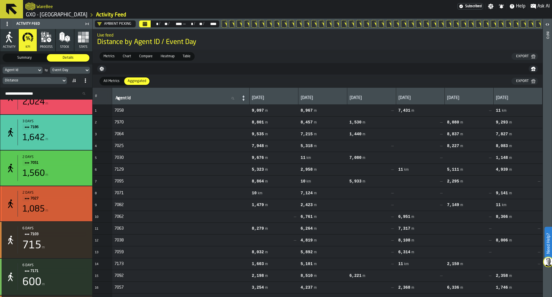
click at [74, 211] on div "1,085 m" at bounding box center [54, 209] width 65 height 10
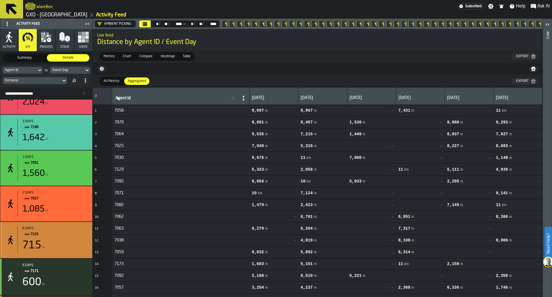
click at [70, 240] on div "6 days 7103 715 m" at bounding box center [53, 239] width 70 height 27
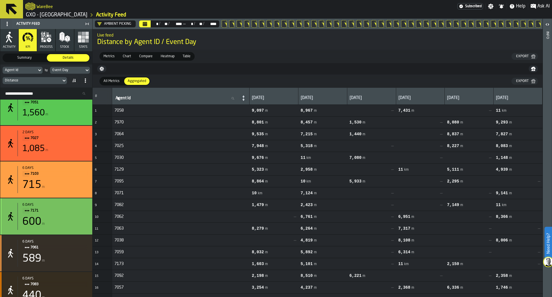
scroll to position [2576, 0]
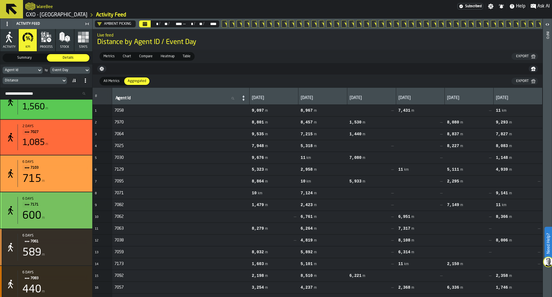
click at [68, 216] on div "600 m" at bounding box center [54, 215] width 65 height 11
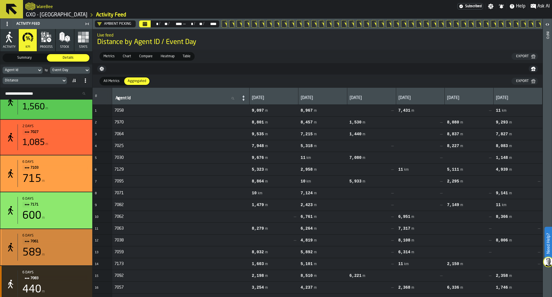
click at [68, 249] on div "6 days 7061 589 m" at bounding box center [53, 246] width 70 height 27
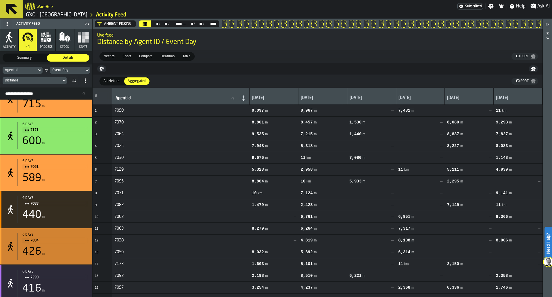
scroll to position [0, 0]
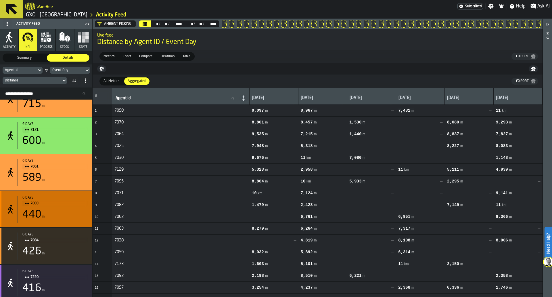
click at [66, 217] on div "440 m" at bounding box center [54, 214] width 65 height 11
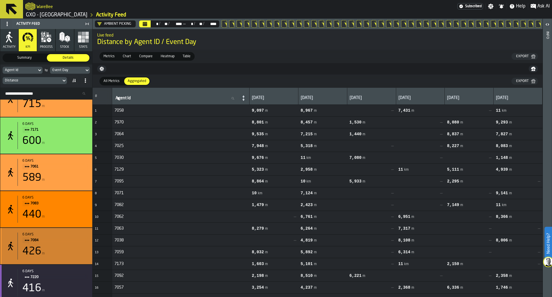
click at [65, 243] on span "7084" at bounding box center [56, 240] width 53 height 6
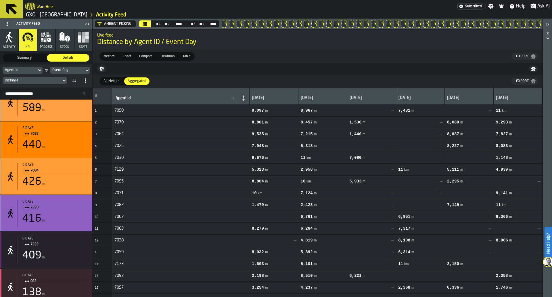
click at [68, 210] on span "7220" at bounding box center [56, 207] width 53 height 6
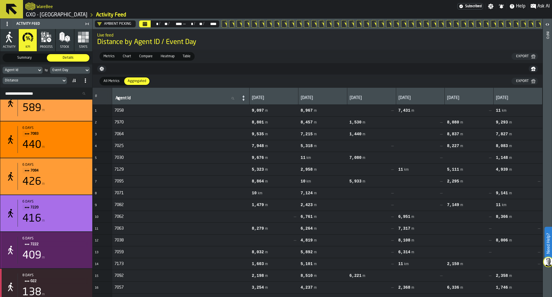
click at [69, 245] on span "7222" at bounding box center [56, 244] width 53 height 6
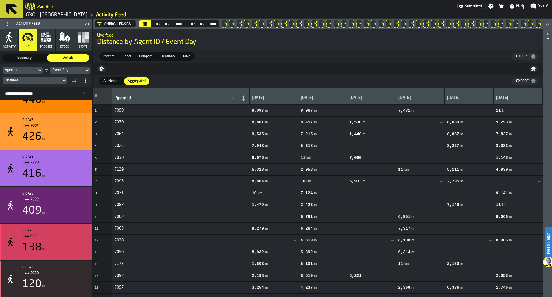
click at [69, 245] on div "138 m" at bounding box center [54, 246] width 65 height 11
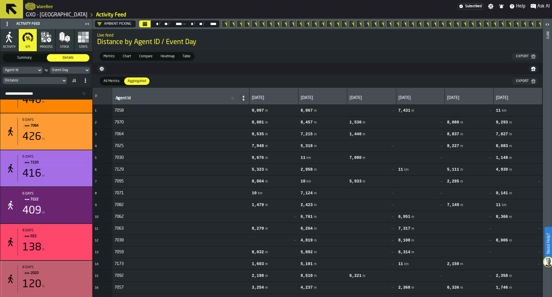
click at [66, 277] on div "8 days 2020 120 m" at bounding box center [53, 278] width 70 height 27
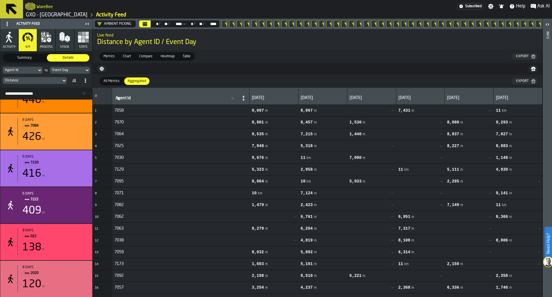
click at [371, 55] on div "Metrics Metrics Chart Chart Compare Compare Heatmap Heatmap Table Table Export" at bounding box center [318, 56] width 450 height 13
click at [57, 80] on div "Distance" at bounding box center [32, 80] width 54 height 4
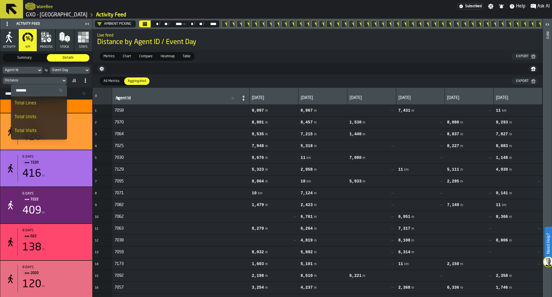
click at [50, 106] on div "Total Lines" at bounding box center [38, 103] width 49 height 7
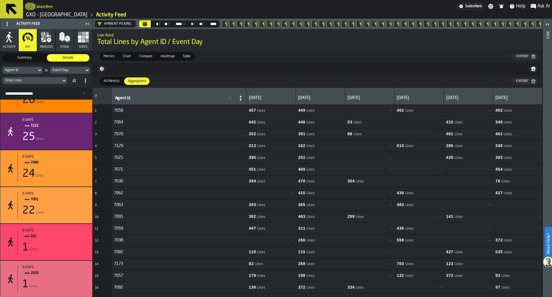
click at [527, 80] on div "Export" at bounding box center [521, 81] width 17 height 4
click at [60, 79] on div "Total Lines" at bounding box center [32, 80] width 59 height 6
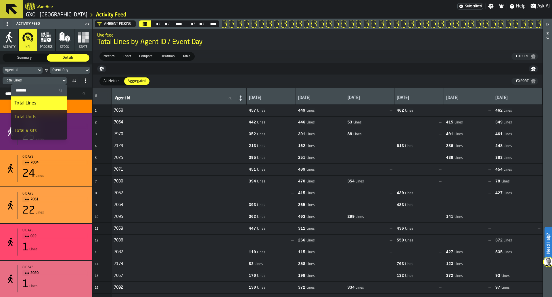
click at [50, 113] on li "Total Units" at bounding box center [39, 117] width 56 height 14
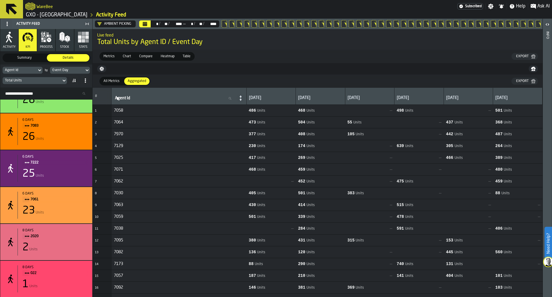
click at [520, 83] on div "Export" at bounding box center [521, 81] width 17 height 4
click at [56, 78] on div "Total Units" at bounding box center [32, 80] width 59 height 6
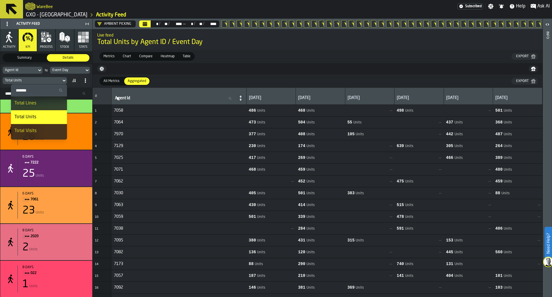
click at [45, 125] on li "Total Visits" at bounding box center [39, 131] width 56 height 14
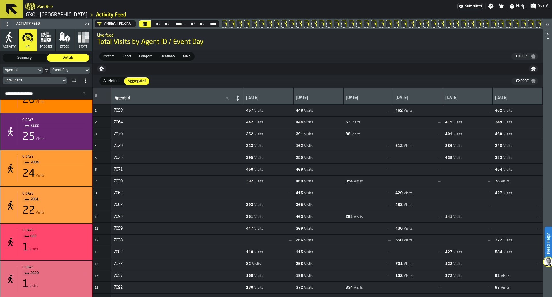
click at [516, 83] on div "Export" at bounding box center [524, 81] width 22 height 5
click at [58, 82] on div "Total Visits" at bounding box center [32, 80] width 54 height 4
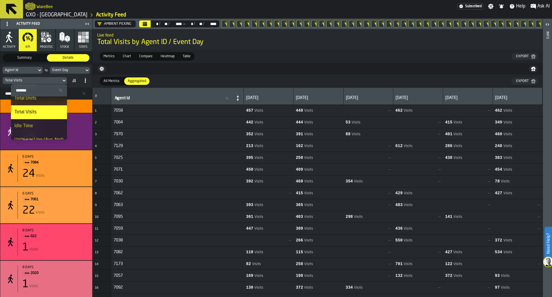
scroll to position [19, 0]
click at [53, 120] on li "Idle Time" at bounding box center [39, 126] width 56 height 14
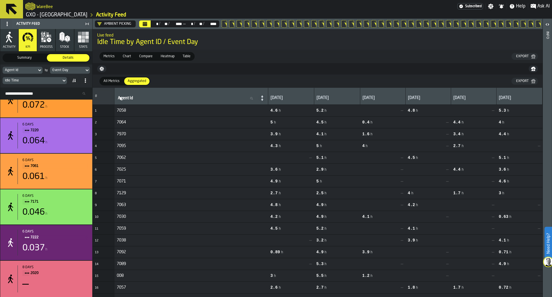
click at [533, 58] on icon "button-Export" at bounding box center [533, 57] width 4 height 1
click at [62, 86] on div "Agent Id by Event Day Idle Time" at bounding box center [46, 75] width 92 height 23
click at [59, 82] on div "Idle Time" at bounding box center [32, 80] width 54 height 4
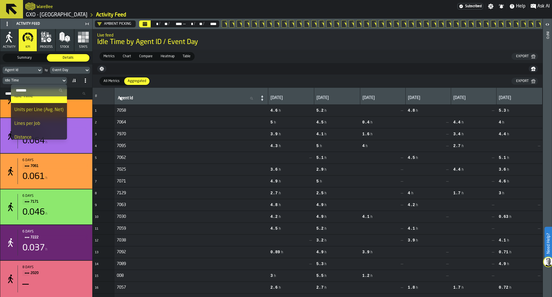
scroll to position [50, 0]
click at [55, 109] on div "Units per Line (Avg. Net)" at bounding box center [38, 108] width 49 height 7
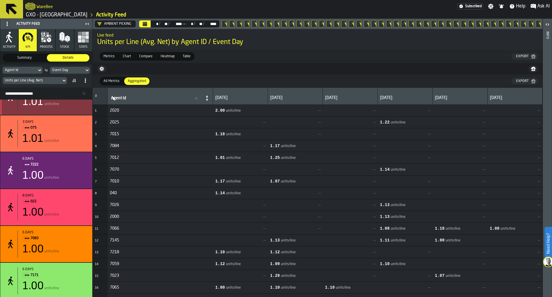
scroll to position [2769, 0]
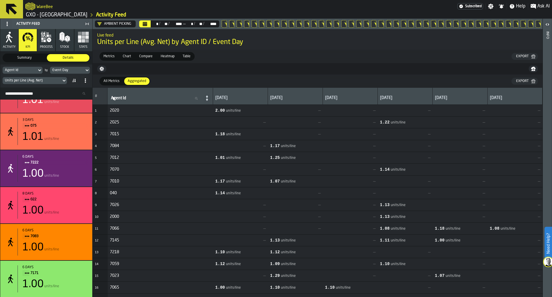
click at [527, 82] on div "Export" at bounding box center [521, 81] width 17 height 4
click at [56, 84] on div "Units per Line (Avg. Net)" at bounding box center [32, 80] width 59 height 6
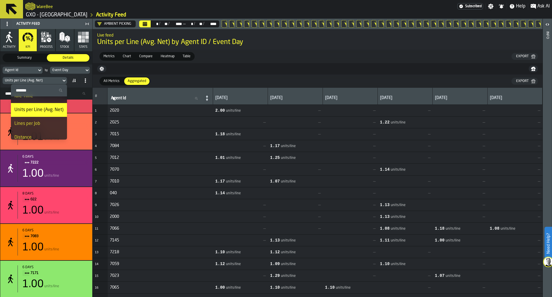
scroll to position [53, 0]
click at [49, 118] on div "Lines per Job" at bounding box center [38, 118] width 49 height 7
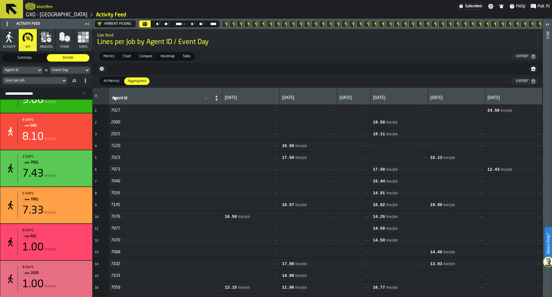
click at [516, 83] on div "Export" at bounding box center [521, 81] width 17 height 4
click at [63, 83] on icon at bounding box center [64, 80] width 6 height 7
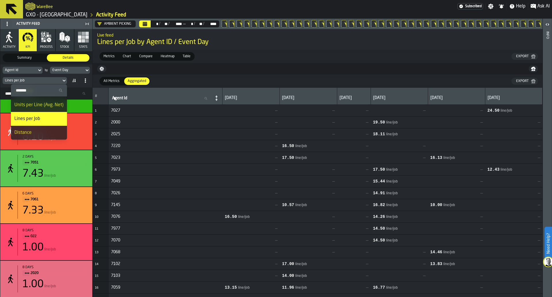
click at [46, 131] on div "Distance" at bounding box center [38, 132] width 49 height 7
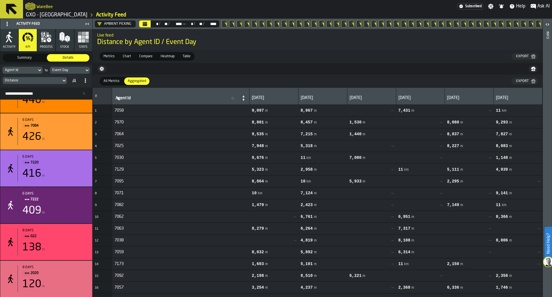
click at [522, 58] on div "Export" at bounding box center [521, 56] width 17 height 4
click at [147, 22] on icon "Calendar" at bounding box center [145, 22] width 4 height 1
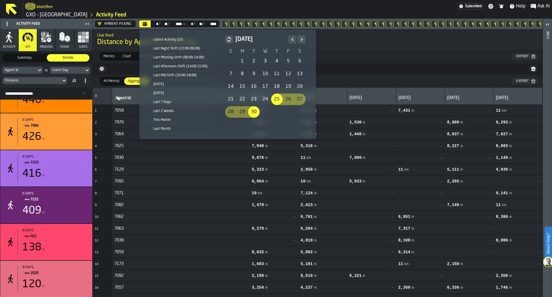
click at [243, 63] on div "1" at bounding box center [241, 60] width 11 height 11
click at [291, 38] on icon "Previous" at bounding box center [292, 39] width 6 height 7
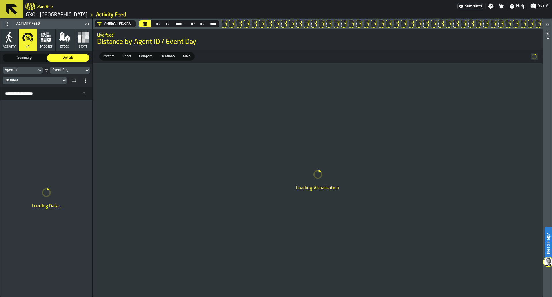
click at [149, 23] on button "Calendar" at bounding box center [144, 23] width 11 height 7
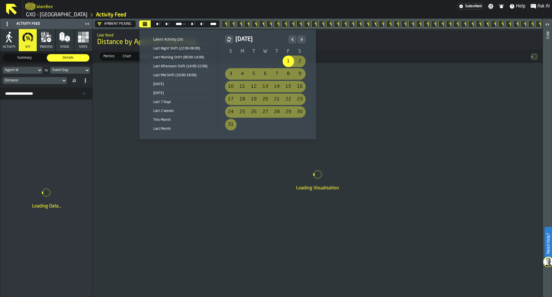
click at [297, 39] on button "Next" at bounding box center [301, 39] width 8 height 8
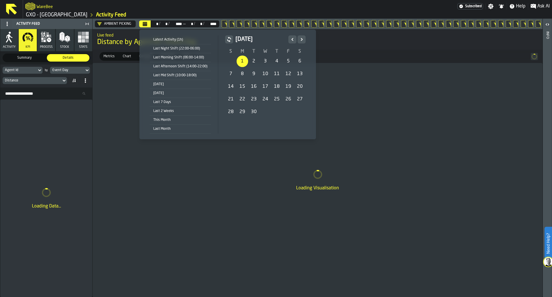
click at [290, 35] on button "Previous" at bounding box center [292, 39] width 8 height 8
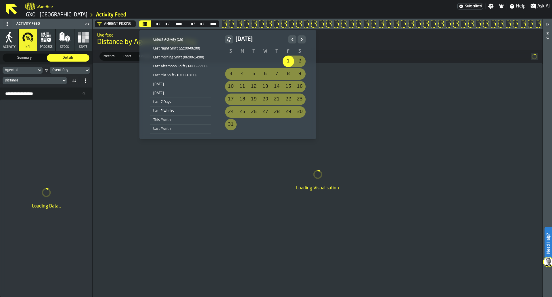
click at [285, 60] on div "1" at bounding box center [287, 60] width 11 height 11
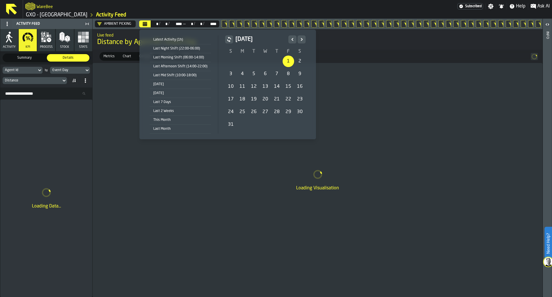
click at [301, 39] on icon "Next" at bounding box center [302, 39] width 6 height 7
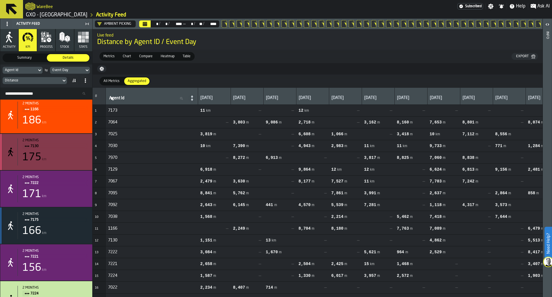
scroll to position [390, 0]
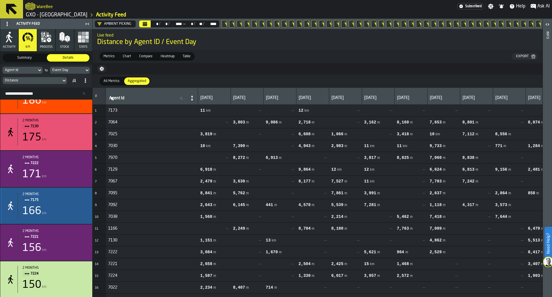
click at [76, 214] on div "166 km" at bounding box center [54, 210] width 65 height 11
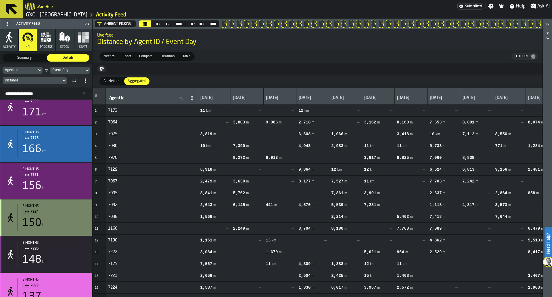
scroll to position [458, 0]
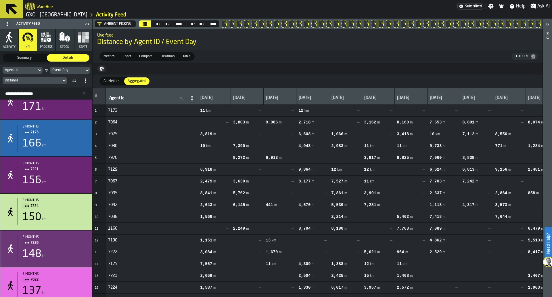
click at [70, 246] on span "7226" at bounding box center [56, 242] width 53 height 6
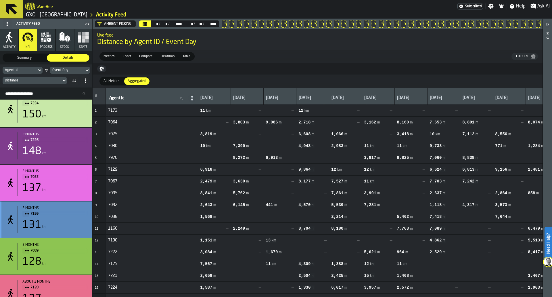
click at [72, 227] on div "131 km" at bounding box center [54, 224] width 65 height 11
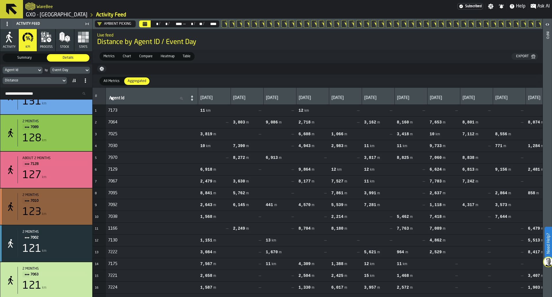
scroll to position [685, 0]
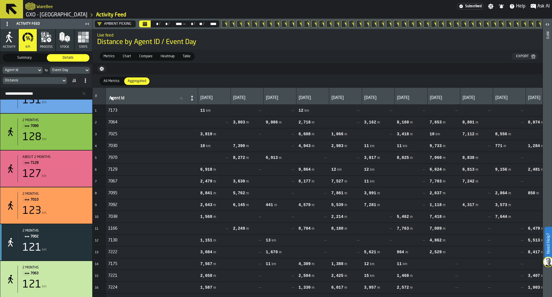
click at [49, 42] on icon "button" at bounding box center [46, 36] width 11 height 11
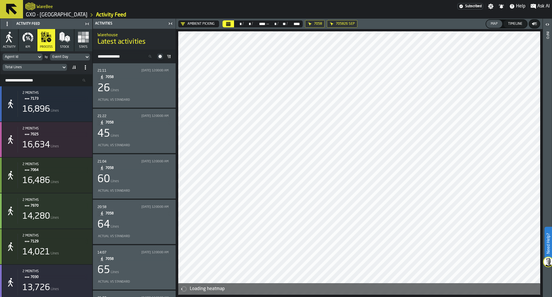
click at [0, 0] on icon at bounding box center [0, 0] width 0 height 0
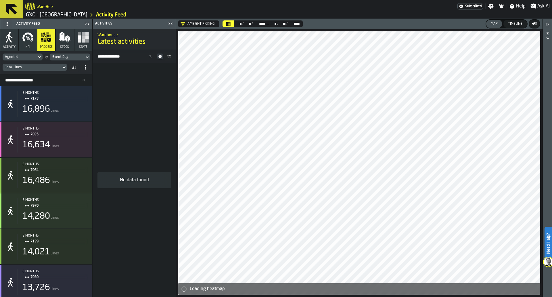
click at [52, 66] on div "Total Lines" at bounding box center [32, 67] width 54 height 4
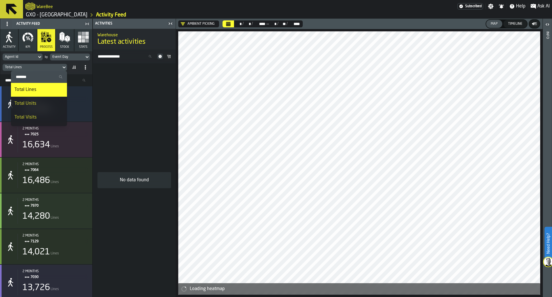
click at [49, 98] on li "Total Units" at bounding box center [39, 104] width 56 height 14
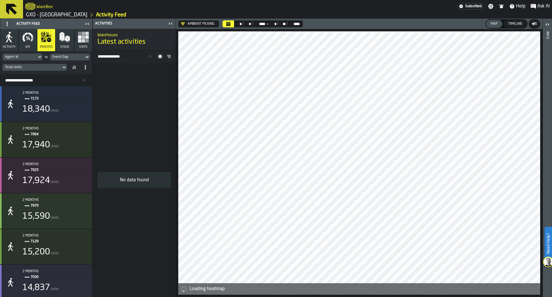
click at [76, 70] on span at bounding box center [73, 67] width 9 height 9
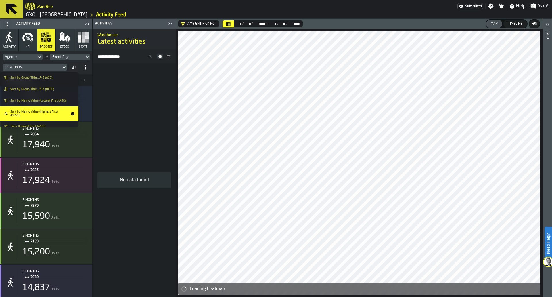
click at [64, 97] on li "Sort by Metric Value (Lowest First (ASC))" at bounding box center [39, 100] width 78 height 11
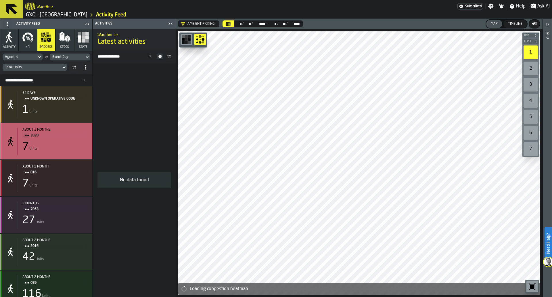
click at [78, 140] on div "about 2 months 2020 7 Units" at bounding box center [53, 141] width 70 height 27
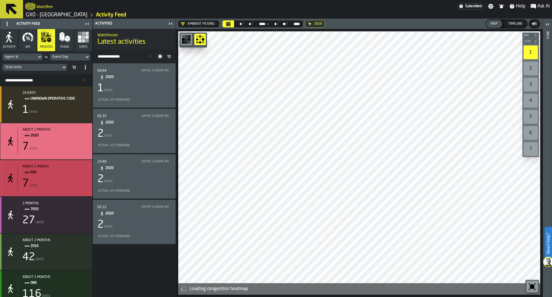
click at [77, 177] on div "about 1 month 016 7 Units" at bounding box center [53, 177] width 70 height 27
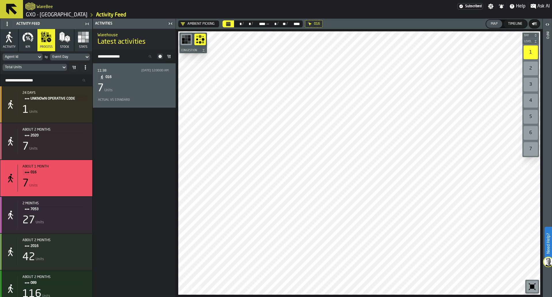
click at [53, 70] on div "Total Units" at bounding box center [32, 67] width 59 height 6
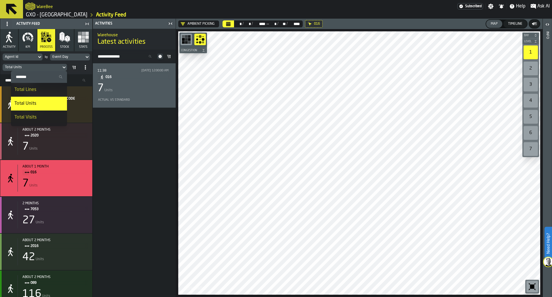
click at [51, 76] on input "Search" at bounding box center [38, 76] width 51 height 7
type input "****"
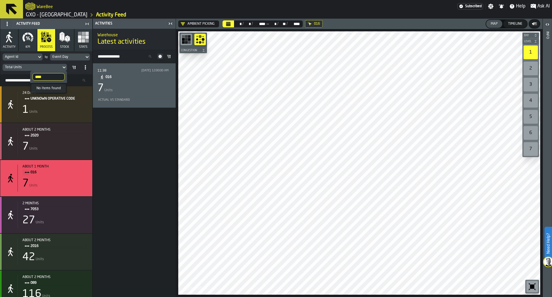
click at [60, 77] on input "****" at bounding box center [48, 76] width 32 height 7
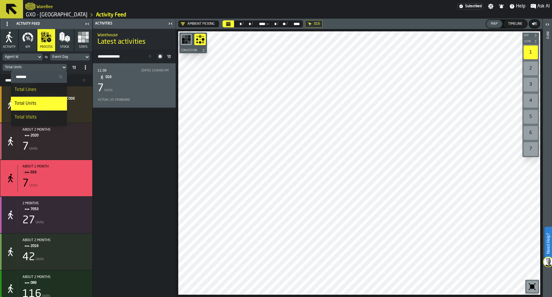
click at [62, 67] on icon at bounding box center [64, 67] width 6 height 7
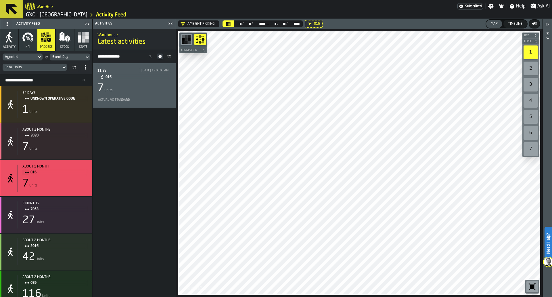
click at [70, 66] on span at bounding box center [73, 67] width 9 height 9
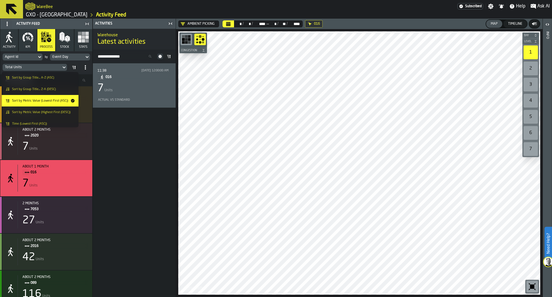
click at [84, 68] on icon at bounding box center [85, 67] width 5 height 5
click at [72, 94] on span "Sync Presets Across Modes" at bounding box center [57, 92] width 54 height 7
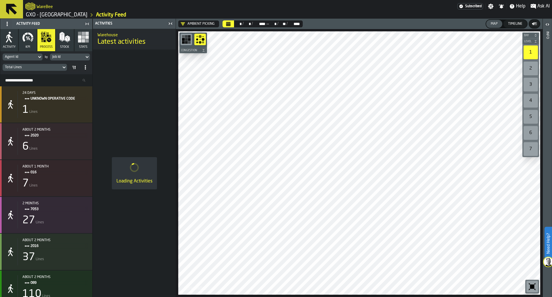
click at [87, 57] on icon at bounding box center [87, 56] width 6 height 7
click at [78, 91] on div "Event Day" at bounding box center [80, 93] width 54 height 7
click at [81, 67] on span at bounding box center [85, 67] width 9 height 9
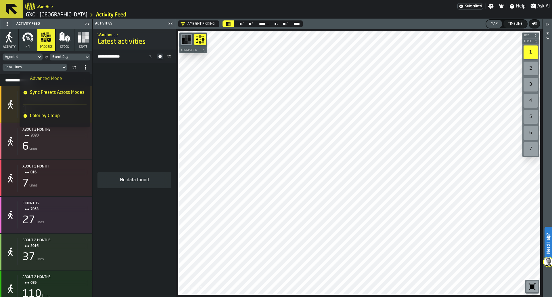
click at [120, 25] on div "Activities" at bounding box center [130, 24] width 72 height 4
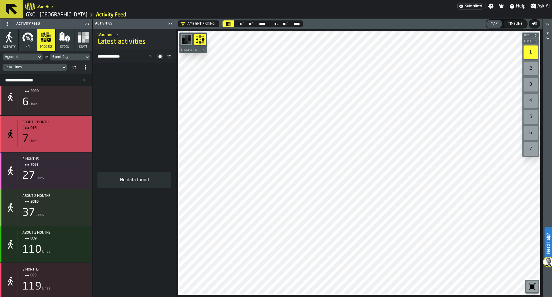
scroll to position [45, 0]
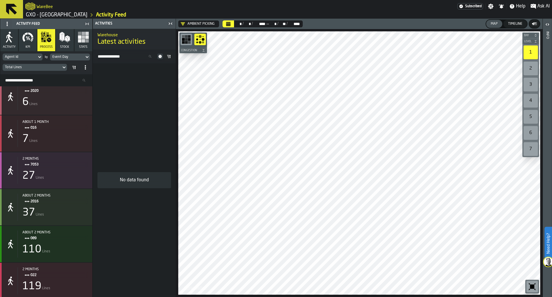
click at [32, 80] on input "Search Resources..." at bounding box center [46, 79] width 87 height 7
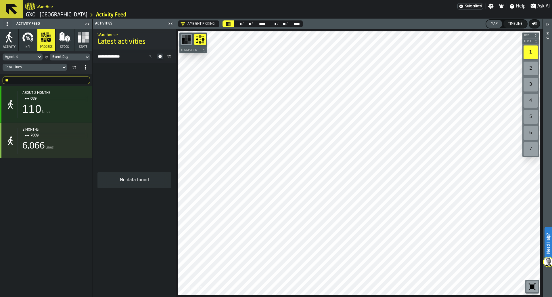
scroll to position [0, 0]
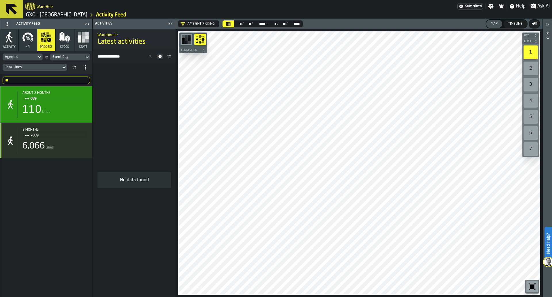
type input "**"
click at [60, 110] on div "110 Lines" at bounding box center [54, 109] width 65 height 11
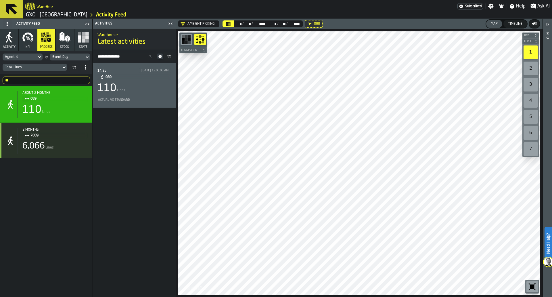
click at [70, 76] on input "**" at bounding box center [46, 79] width 87 height 7
type input "*"
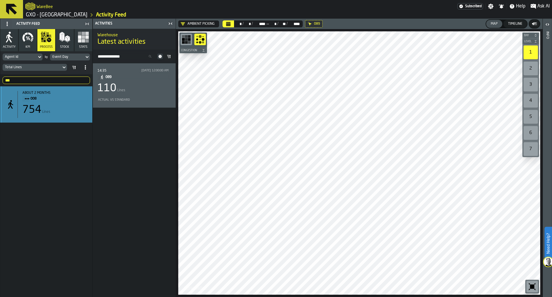
click at [61, 106] on div "754 Lines" at bounding box center [54, 109] width 65 height 11
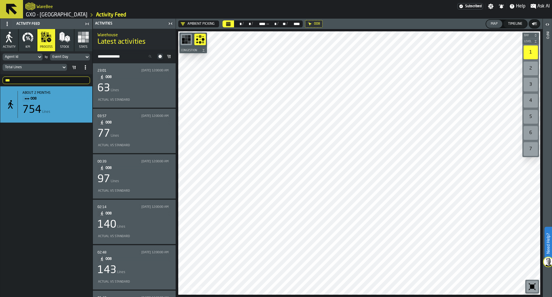
click at [171, 55] on span at bounding box center [168, 56] width 9 height 9
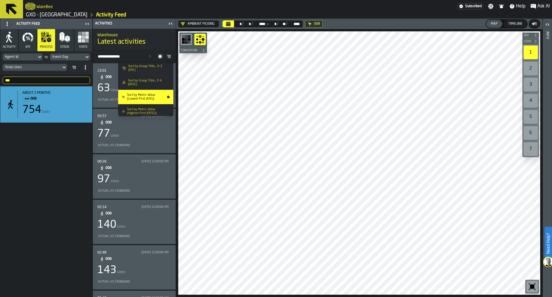
click at [158, 111] on span "Sort by Metric Value (Highest First (DESC))" at bounding box center [147, 110] width 41 height 7
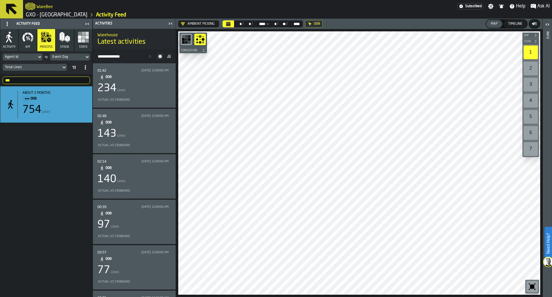
click at [166, 55] on icon at bounding box center [168, 56] width 5 height 5
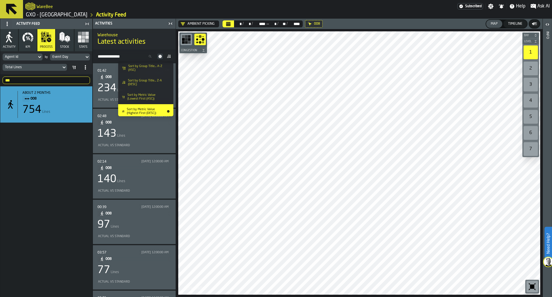
click at [61, 66] on icon at bounding box center [64, 67] width 6 height 7
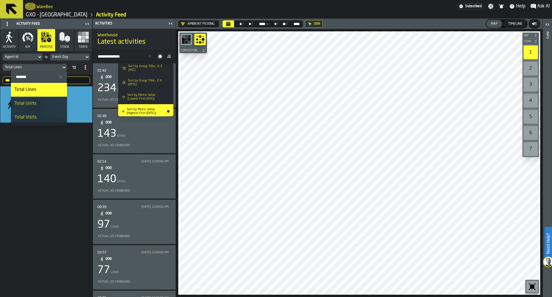
click at [49, 101] on div "Total Units" at bounding box center [38, 103] width 49 height 7
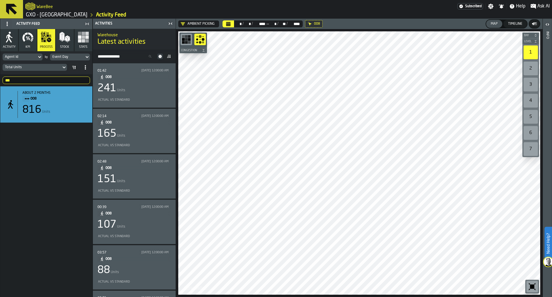
click at [168, 57] on icon at bounding box center [168, 56] width 5 height 5
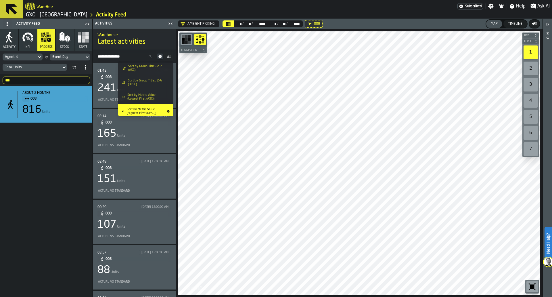
click at [56, 62] on div "Agent Id by Event Day Total Units" at bounding box center [46, 62] width 92 height 23
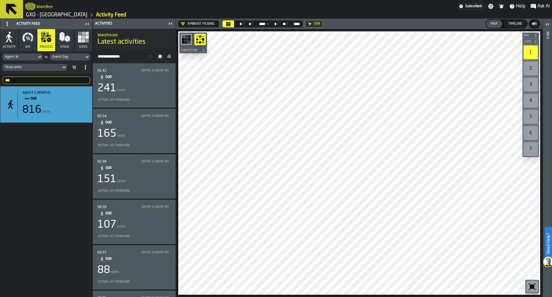
click at [56, 64] on div "Total Units" at bounding box center [32, 67] width 59 height 6
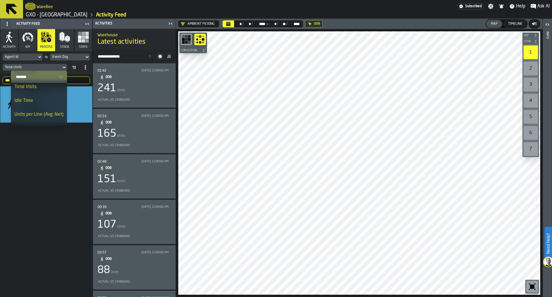
scroll to position [29, 0]
click at [47, 98] on li "Idle Time" at bounding box center [39, 102] width 56 height 14
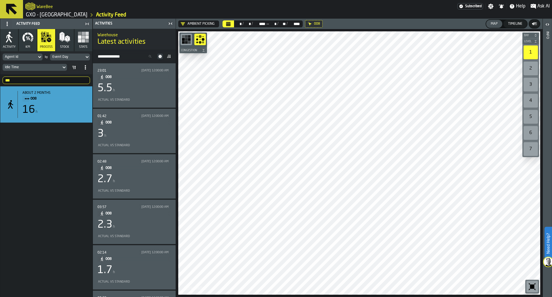
click at [132, 85] on div "5.5 h" at bounding box center [134, 87] width 74 height 11
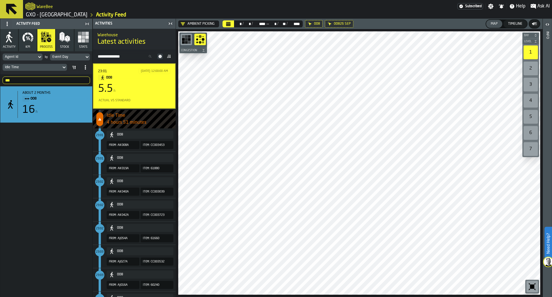
click at [100, 119] on icon "counterLabel" at bounding box center [99, 119] width 3 height 3
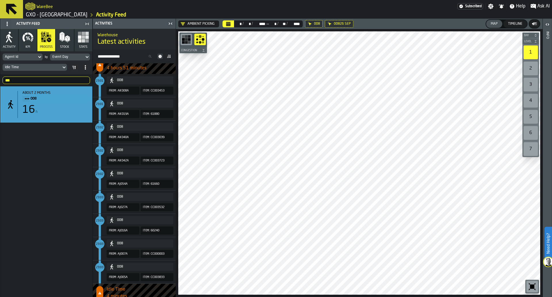
scroll to position [0, 0]
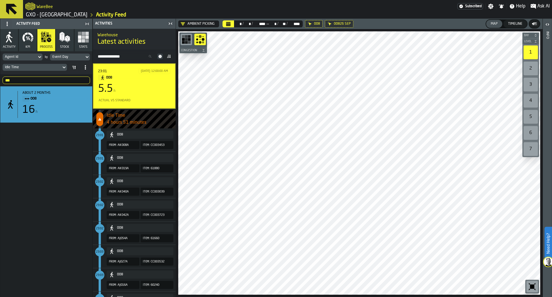
click at [58, 67] on div "Idle Time" at bounding box center [32, 67] width 54 height 4
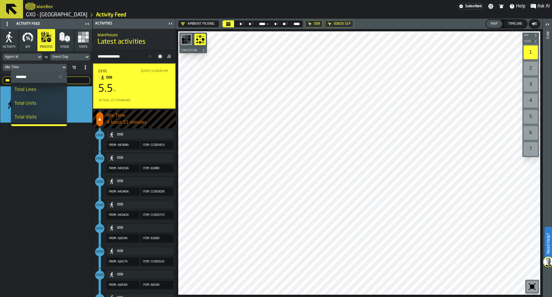
click at [43, 99] on li "Total Units" at bounding box center [39, 104] width 56 height 14
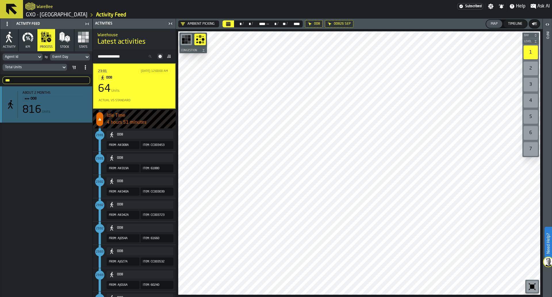
scroll to position [223, 0]
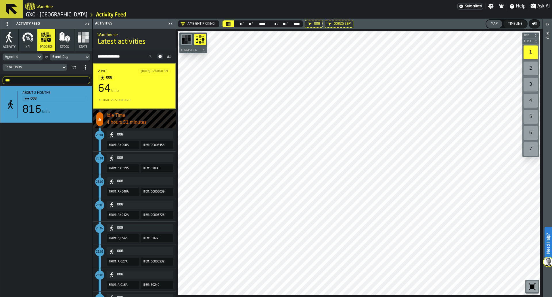
click at [172, 57] on span at bounding box center [168, 56] width 9 height 9
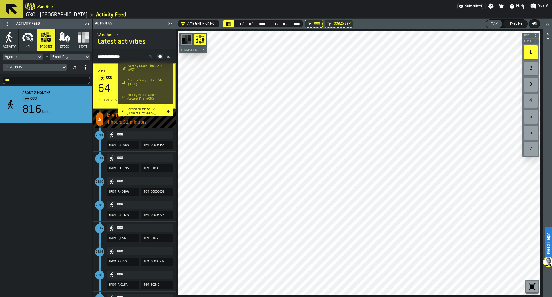
click at [155, 91] on li "Sort by Metric Value (Lowest First (ASC))" at bounding box center [145, 97] width 55 height 14
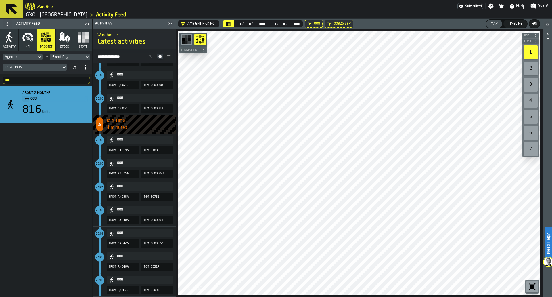
scroll to position [0, 0]
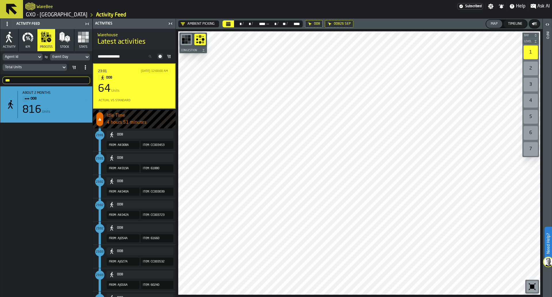
click at [155, 91] on div "64 Units" at bounding box center [134, 88] width 72 height 11
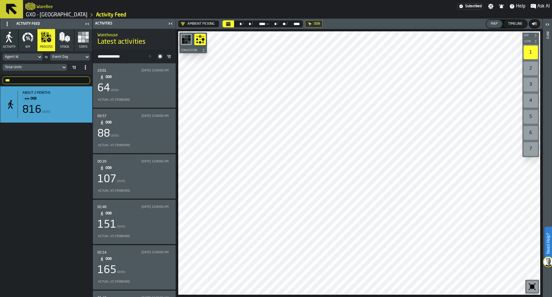
click at [168, 53] on span at bounding box center [168, 56] width 9 height 9
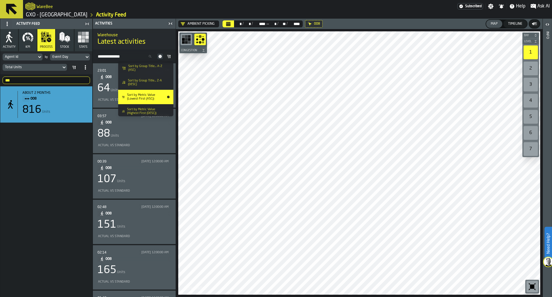
click at [161, 81] on span "Sort by Group Title... Z-A (DESC)" at bounding box center [148, 82] width 40 height 7
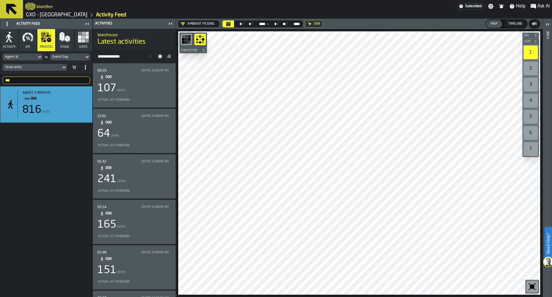
click at [166, 57] on icon at bounding box center [168, 56] width 5 height 5
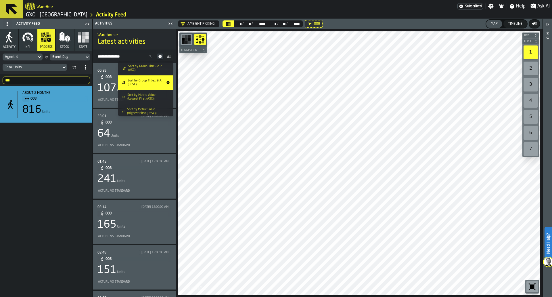
click at [159, 72] on li "Sort by Group Title... A-Z (ASC)" at bounding box center [145, 68] width 55 height 14
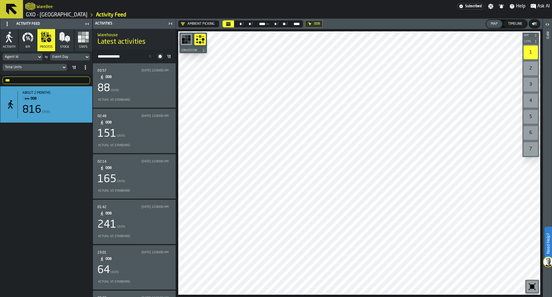
click at [144, 226] on div "241 Units" at bounding box center [134, 224] width 74 height 11
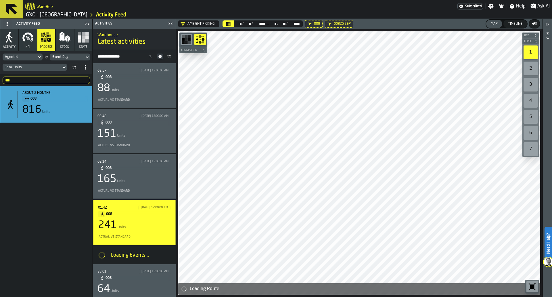
click at [55, 70] on div "Total Units" at bounding box center [32, 67] width 59 height 6
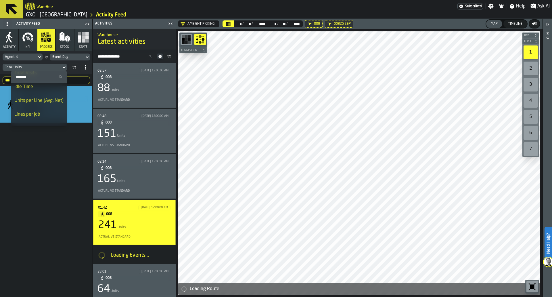
scroll to position [45, 0]
click at [43, 91] on li "Idle Time" at bounding box center [39, 87] width 56 height 14
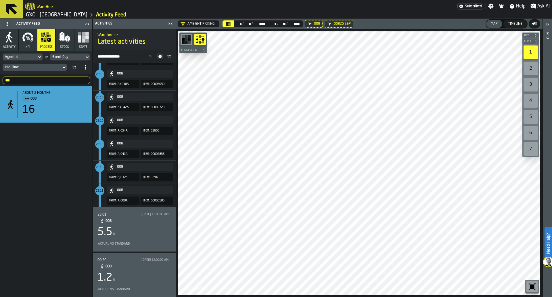
scroll to position [334, 0]
click at [143, 268] on span "008" at bounding box center [135, 266] width 61 height 6
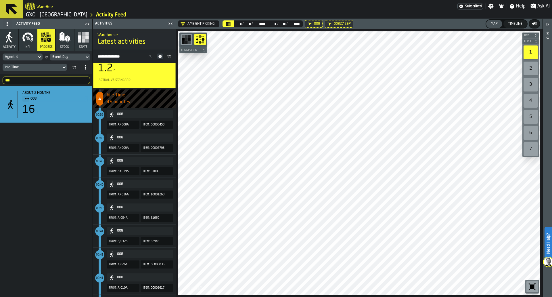
scroll to position [234, 0]
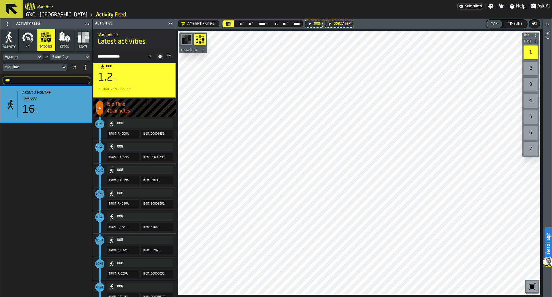
click at [57, 76] on div "*** 008" at bounding box center [46, 80] width 92 height 12
click at [57, 77] on input "***" at bounding box center [46, 79] width 87 height 7
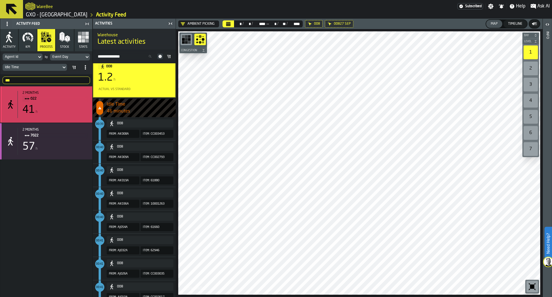
click at [59, 100] on span "022" at bounding box center [56, 98] width 53 height 6
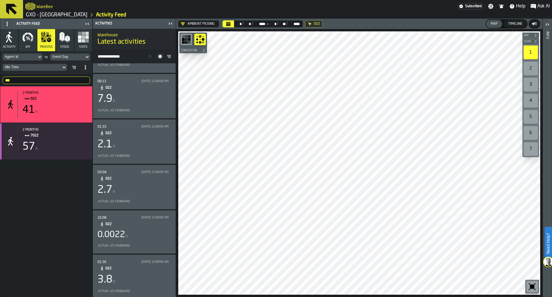
scroll to position [483, 0]
click at [153, 272] on div "3.8 h" at bounding box center [134, 277] width 74 height 11
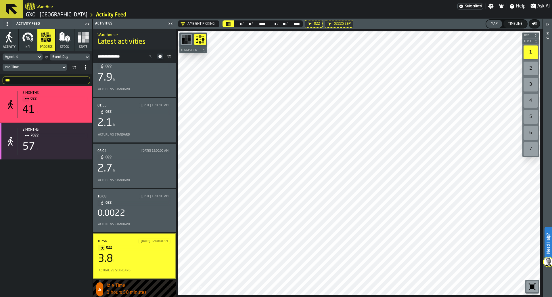
scroll to position [526, 0]
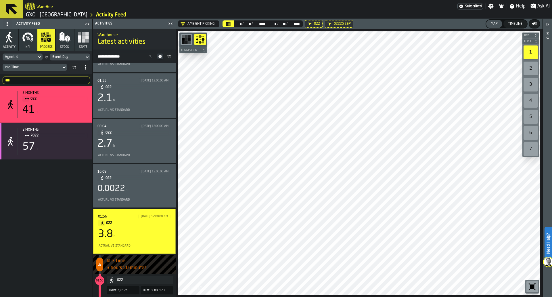
click at [31, 82] on input "***" at bounding box center [46, 79] width 87 height 7
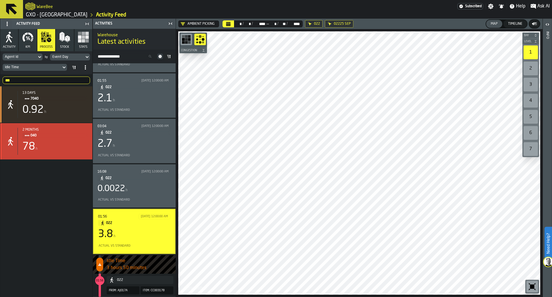
click at [50, 150] on div "78 h" at bounding box center [54, 146] width 65 height 11
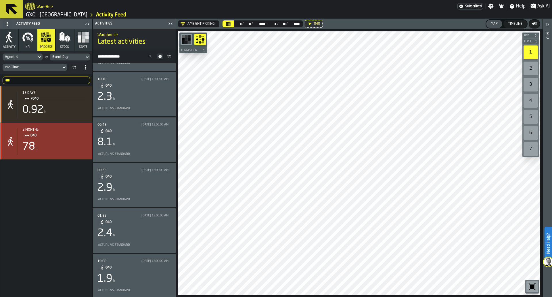
click at [50, 150] on div "78 h" at bounding box center [54, 146] width 65 height 11
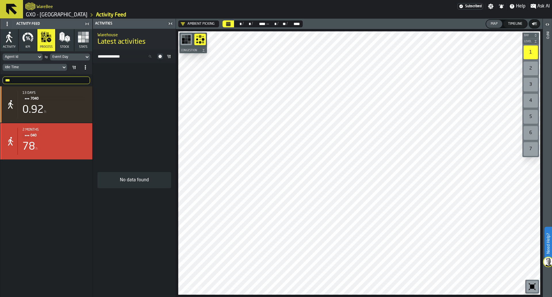
click at [50, 150] on div "78 h" at bounding box center [54, 146] width 65 height 11
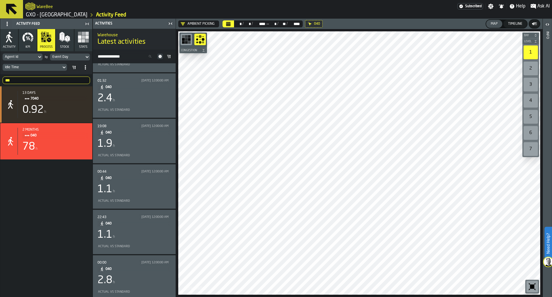
scroll to position [708, 0]
click at [151, 267] on span "040" at bounding box center [135, 266] width 61 height 6
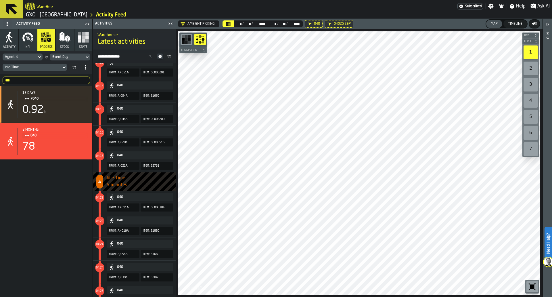
scroll to position [3349, 0]
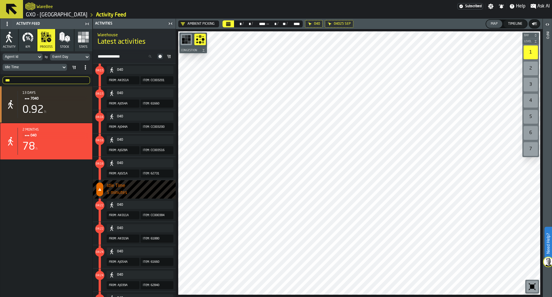
click at [41, 81] on input "***" at bounding box center [46, 79] width 87 height 7
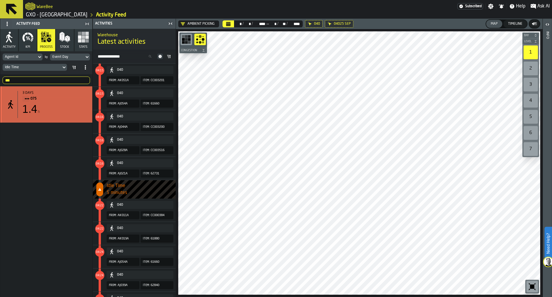
click at [50, 105] on div "1.4 h" at bounding box center [54, 109] width 65 height 11
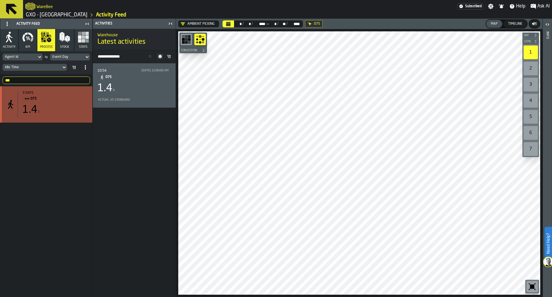
scroll to position [0, 0]
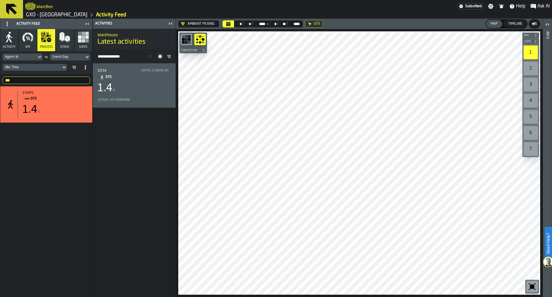
click at [110, 93] on div "1.4" at bounding box center [104, 87] width 15 height 11
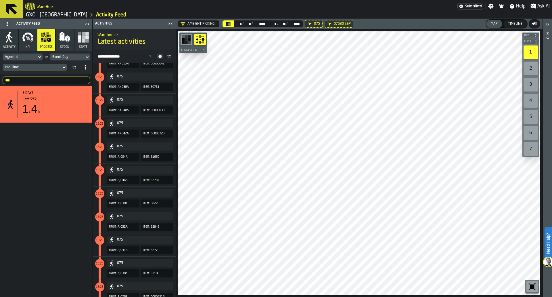
scroll to position [110, 0]
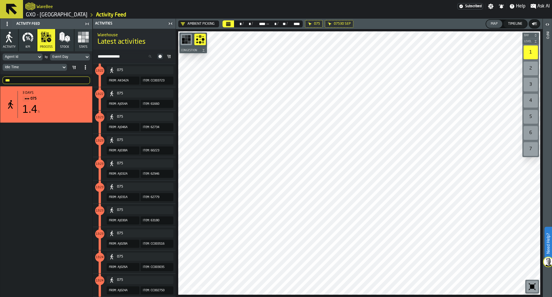
click at [536, 285] on icon "button-toolbar-undefined" at bounding box center [531, 286] width 9 height 9
drag, startPoint x: 175, startPoint y: 277, endPoint x: 174, endPoint y: 293, distance: 15.9
click at [174, 293] on div "Activities Warehouse Latest activities Search Activity 10:54 9/30/2025, 12:00:0…" at bounding box center [134, 158] width 83 height 278
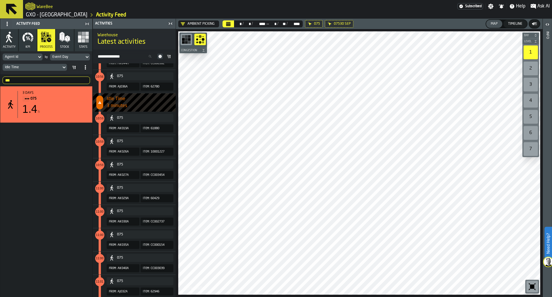
scroll to position [0, 0]
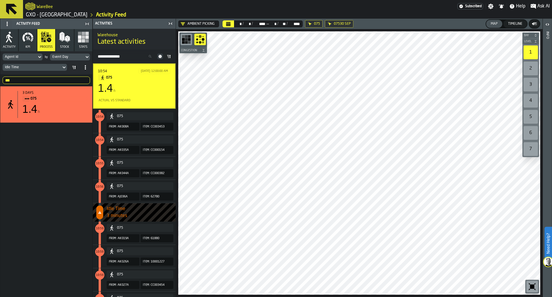
click at [30, 83] on input "***" at bounding box center [46, 79] width 87 height 7
type input "***"
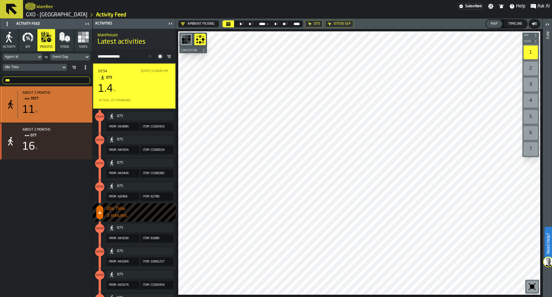
click at [55, 101] on span "7077" at bounding box center [56, 98] width 53 height 6
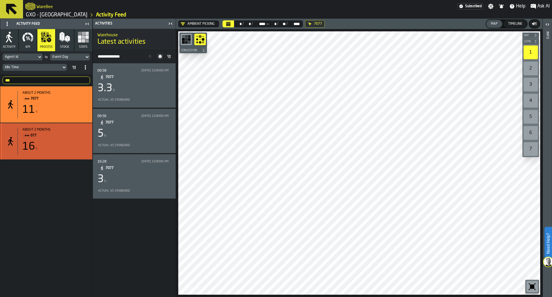
click at [61, 138] on span "077" at bounding box center [56, 135] width 53 height 6
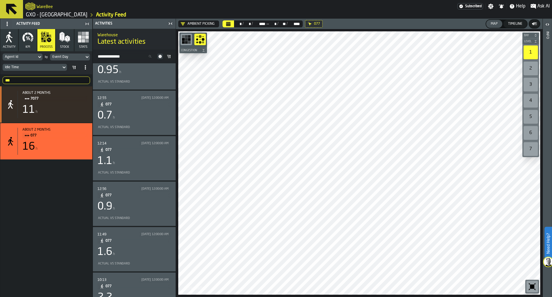
scroll to position [307, 0]
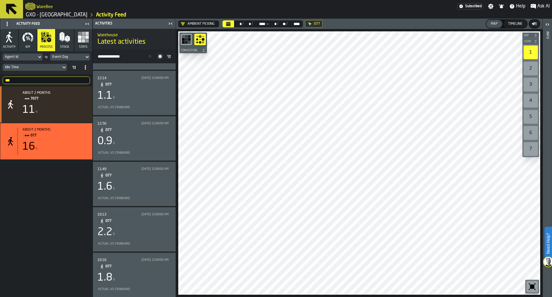
click at [159, 230] on div "2.2 h" at bounding box center [134, 231] width 74 height 11
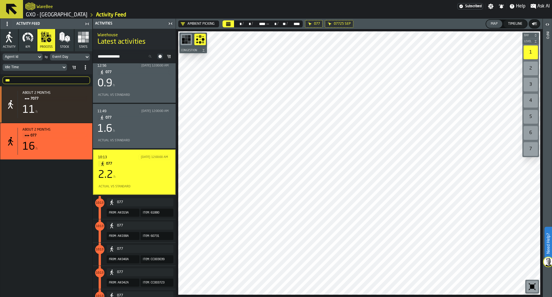
scroll to position [365, 0]
click at [155, 169] on div "10:13 9/25/2025, 12:00:00 AM 077 2.2 h Actual vs Standard" at bounding box center [134, 171] width 72 height 35
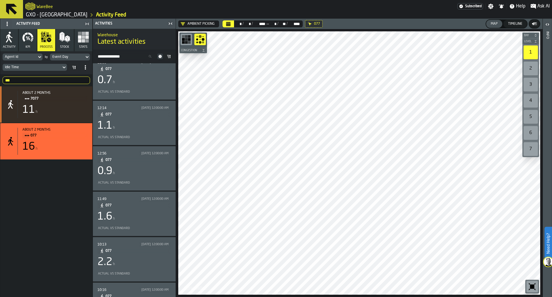
scroll to position [307, 0]
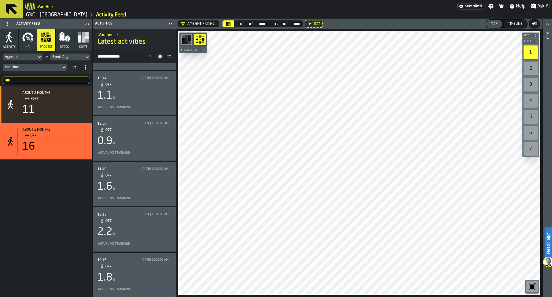
click at [152, 273] on div "1.8 h" at bounding box center [134, 277] width 74 height 11
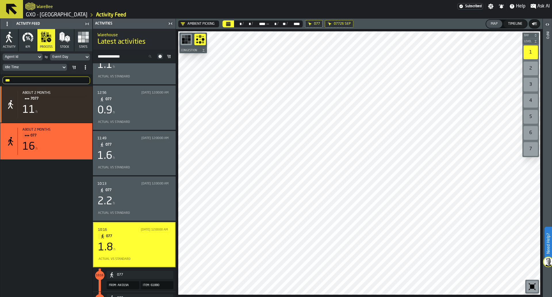
scroll to position [336, 0]
click at [173, 25] on icon "button-toggle-Close me" at bounding box center [170, 23] width 7 height 7
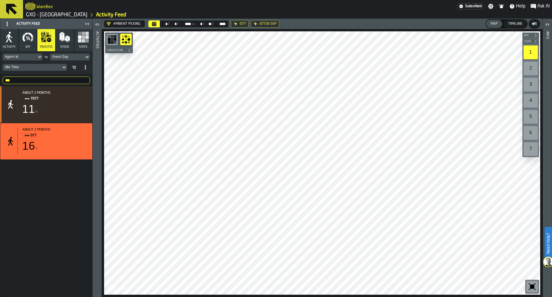
click at [60, 76] on input "***" at bounding box center [46, 79] width 87 height 7
click at [85, 80] on input "***" at bounding box center [46, 79] width 87 height 7
click at [77, 70] on span at bounding box center [73, 67] width 9 height 9
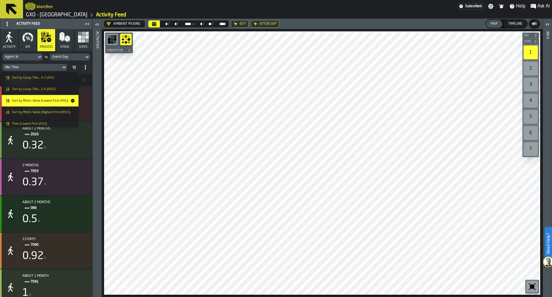
click at [69, 78] on div "Sort by Group Title... A-Z (ASC)" at bounding box center [40, 77] width 70 height 5
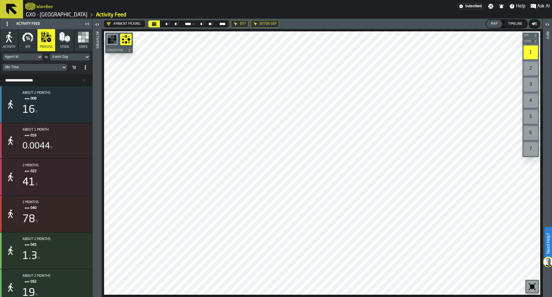
click at [83, 69] on icon at bounding box center [85, 67] width 5 height 5
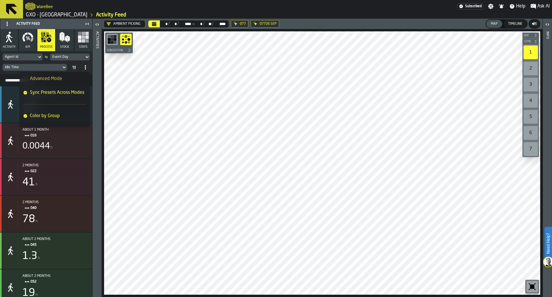
click at [83, 69] on icon at bounding box center [85, 67] width 5 height 5
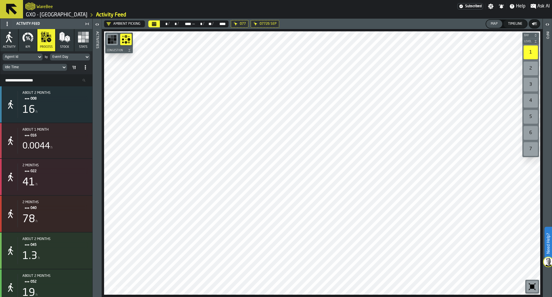
click at [80, 57] on div "Event Day" at bounding box center [67, 57] width 30 height 4
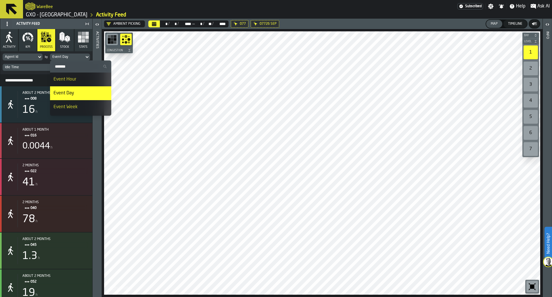
click at [81, 74] on li "Event Hour" at bounding box center [80, 79] width 61 height 14
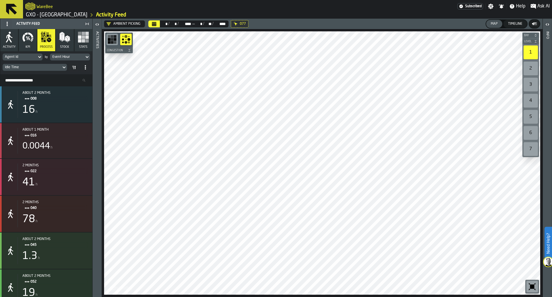
click at [82, 57] on div "Event Hour" at bounding box center [67, 57] width 30 height 4
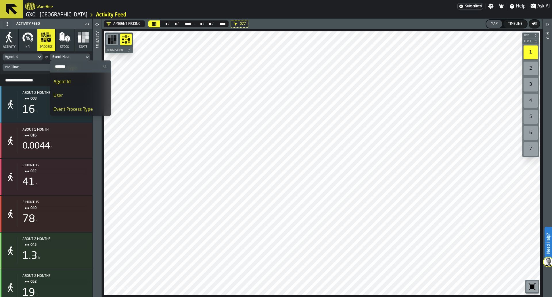
scroll to position [70, 0]
click at [88, 88] on li "User" at bounding box center [80, 92] width 61 height 14
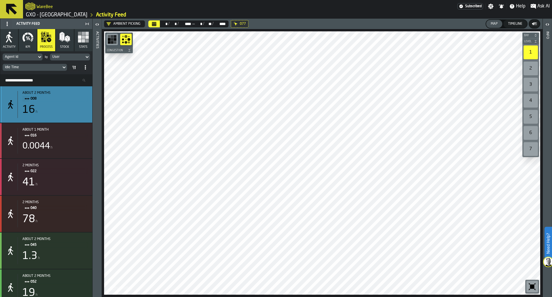
click at [78, 97] on span "008" at bounding box center [56, 98] width 53 height 6
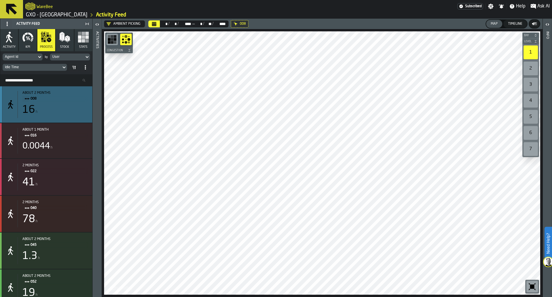
click at [79, 119] on div "about 2 months 008 16 h" at bounding box center [46, 104] width 92 height 36
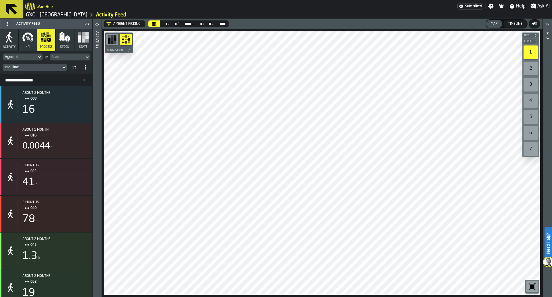
click at [100, 26] on icon "button-toggle-Open" at bounding box center [97, 24] width 7 height 7
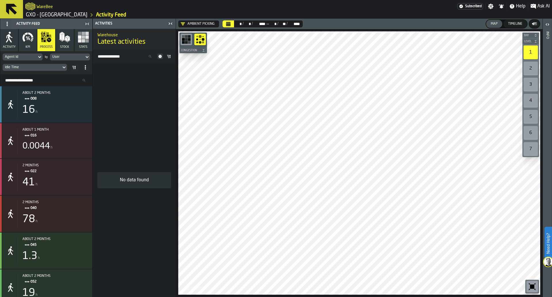
click at [67, 54] on div "User" at bounding box center [67, 57] width 34 height 6
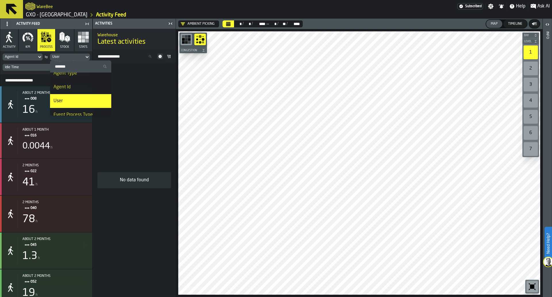
scroll to position [61, 0]
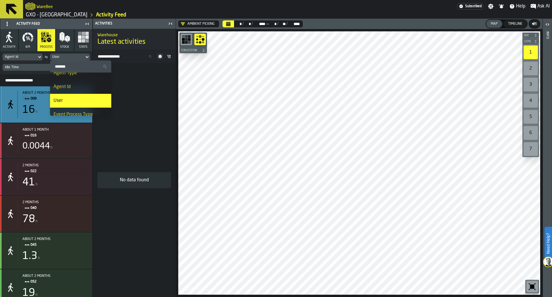
click at [48, 109] on div "16 h" at bounding box center [54, 109] width 65 height 11
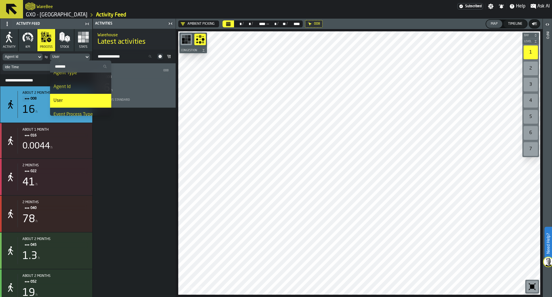
click at [103, 130] on div "03:57 008 008 16 h Actual vs Standard" at bounding box center [134, 179] width 83 height 233
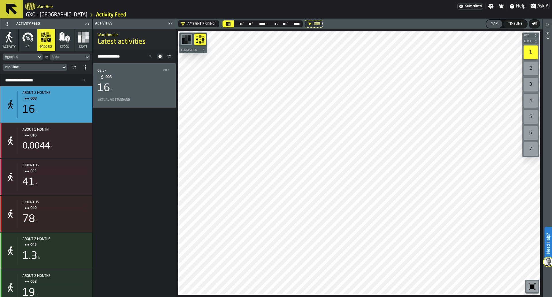
click at [124, 92] on div "16 h" at bounding box center [134, 87] width 74 height 11
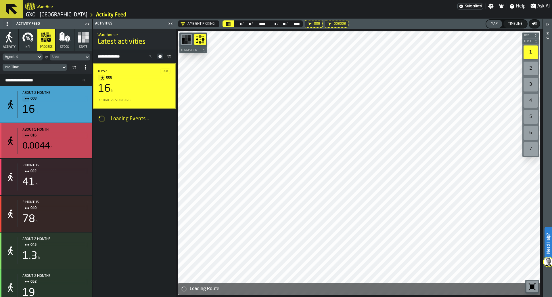
click at [83, 151] on div "0.0044 h" at bounding box center [54, 146] width 65 height 10
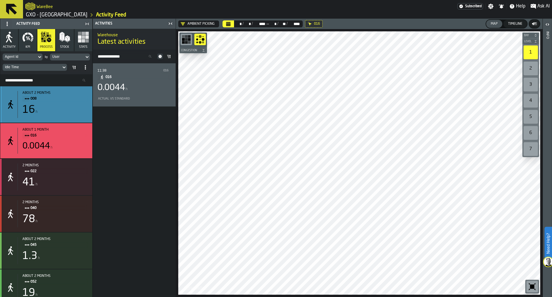
click at [70, 117] on div "about 2 months 008 16 h" at bounding box center [53, 104] width 70 height 27
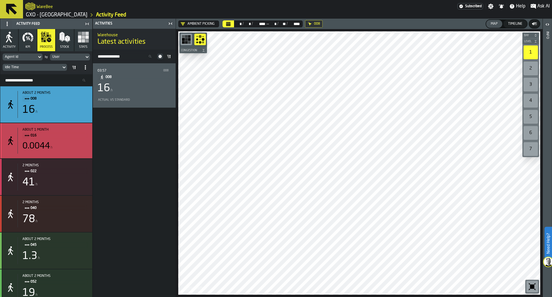
click at [71, 147] on div "0.0044 h" at bounding box center [54, 146] width 65 height 10
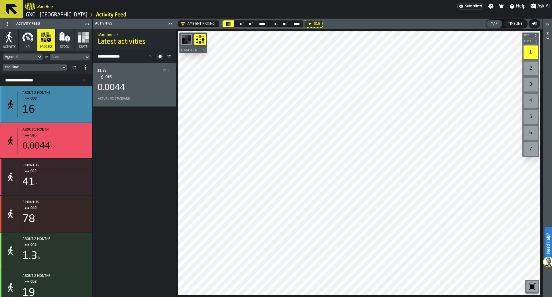
click at [73, 102] on span "008" at bounding box center [56, 98] width 53 height 6
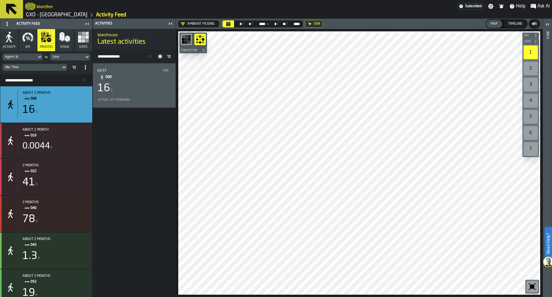
click at [131, 96] on div "Actual vs Standard" at bounding box center [134, 99] width 74 height 7
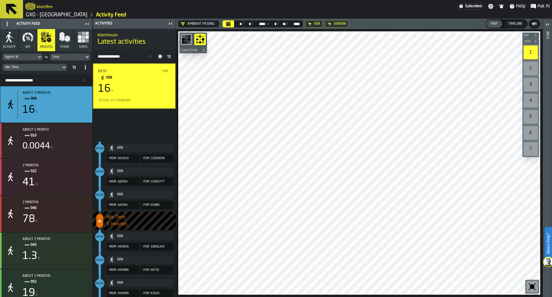
scroll to position [0, 0]
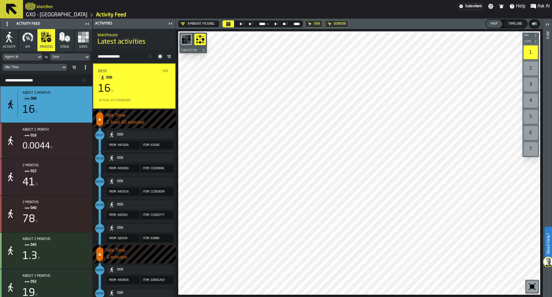
click at [77, 59] on div "User" at bounding box center [67, 57] width 30 height 4
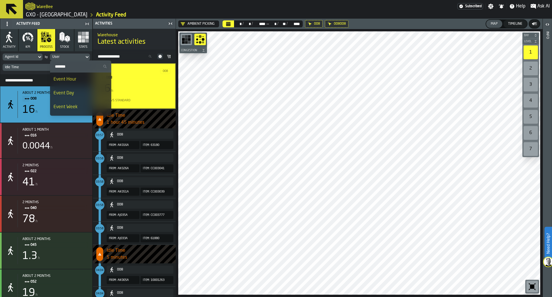
scroll to position [13, 0]
click at [76, 88] on li "Event Week" at bounding box center [80, 94] width 61 height 14
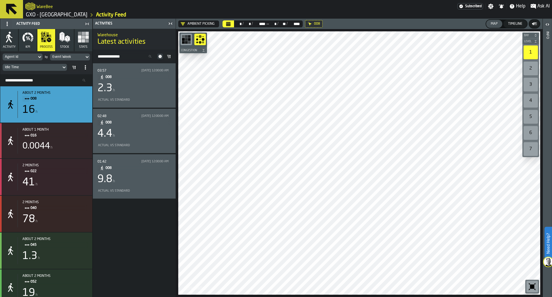
click at [161, 94] on div "2.3 h" at bounding box center [134, 87] width 74 height 11
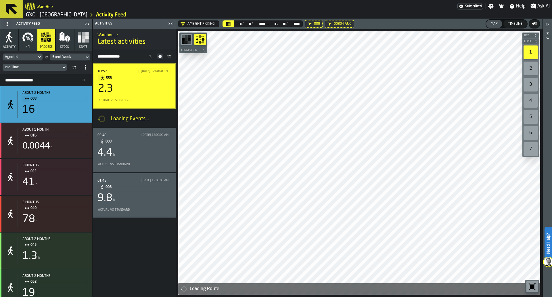
click at [161, 94] on div "2.3 h" at bounding box center [134, 88] width 72 height 11
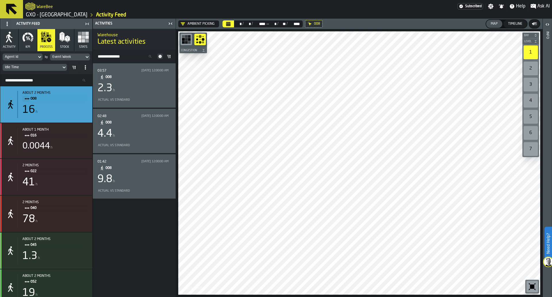
click at [81, 55] on div "Event Week" at bounding box center [67, 57] width 30 height 4
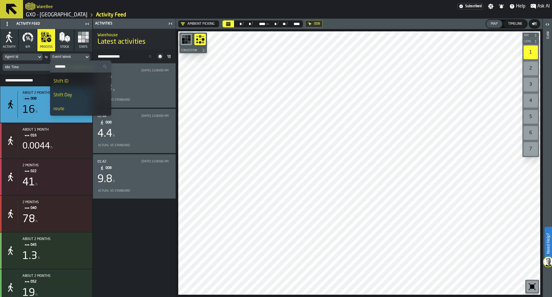
scroll to position [494, 0]
click at [76, 100] on li "Shift Day" at bounding box center [80, 96] width 61 height 14
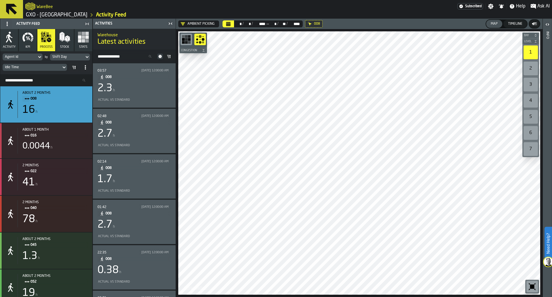
click at [143, 84] on div "2.3 h" at bounding box center [134, 87] width 74 height 11
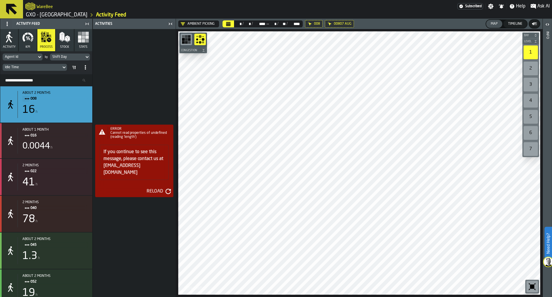
click at [166, 188] on icon "button-Reload" at bounding box center [168, 190] width 5 height 5
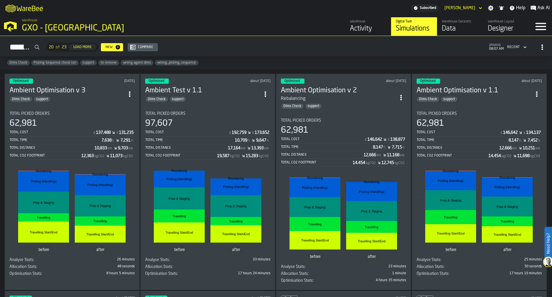
click at [353, 30] on div "Activity" at bounding box center [368, 28] width 36 height 9
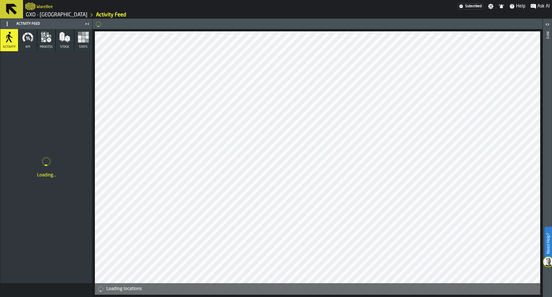
click at [35, 37] on button "KPI" at bounding box center [28, 40] width 18 height 22
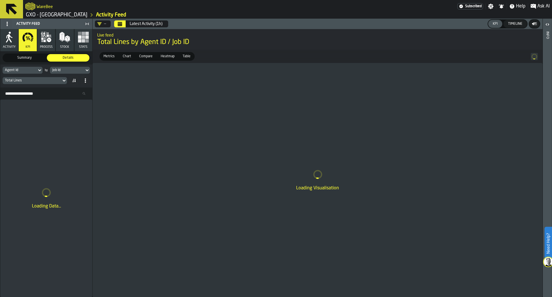
click at [107, 28] on header "— Latest Activity (1h) KPI Timeline" at bounding box center [318, 24] width 450 height 10
click at [104, 22] on div "—" at bounding box center [101, 24] width 9 height 5
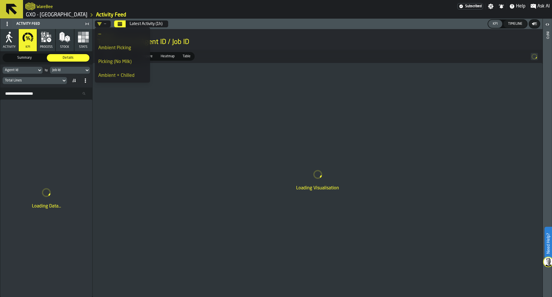
click at [117, 60] on div "Picking (No Milk)" at bounding box center [122, 61] width 48 height 7
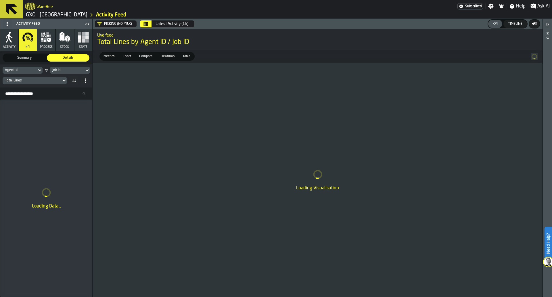
click at [142, 24] on button "Calendar" at bounding box center [145, 23] width 11 height 7
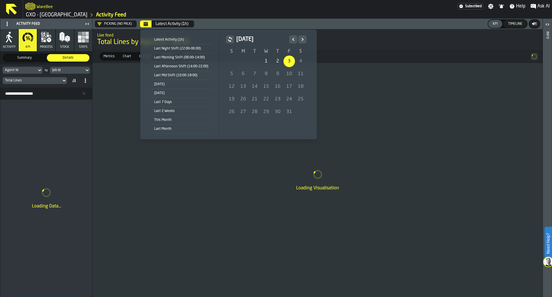
click at [290, 40] on icon "Previous" at bounding box center [293, 39] width 6 height 7
click at [290, 41] on icon "Previous" at bounding box center [293, 39] width 6 height 7
click at [286, 64] on div "1" at bounding box center [288, 60] width 11 height 11
click at [301, 39] on icon "Next" at bounding box center [302, 39] width 2 height 3
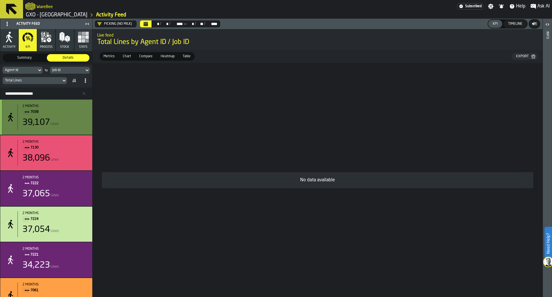
click at [67, 112] on span "7038" at bounding box center [56, 112] width 53 height 6
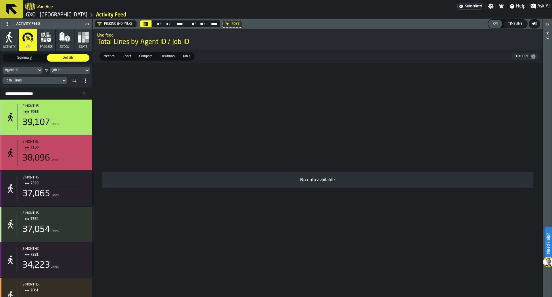
click at [72, 151] on span "7130" at bounding box center [56, 147] width 53 height 6
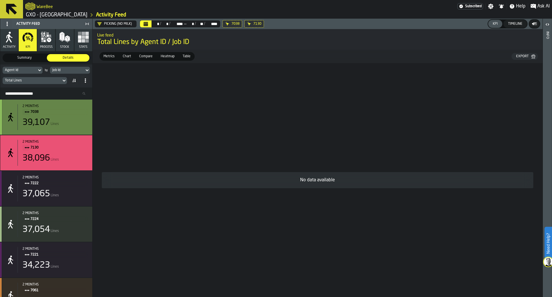
click at [70, 119] on div "39,107 Lines" at bounding box center [54, 122] width 65 height 10
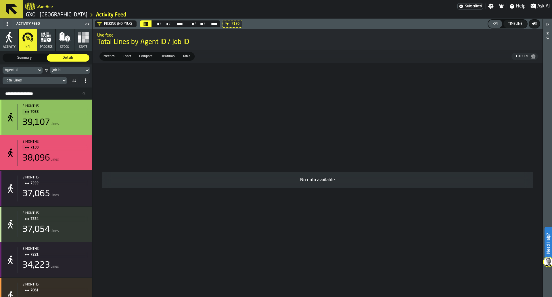
click at [76, 158] on div "38,096 Lines" at bounding box center [54, 158] width 65 height 10
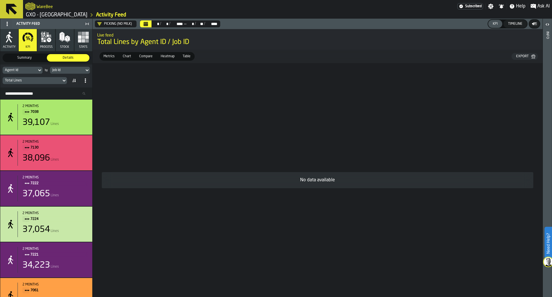
click at [49, 43] on button "process" at bounding box center [46, 40] width 18 height 22
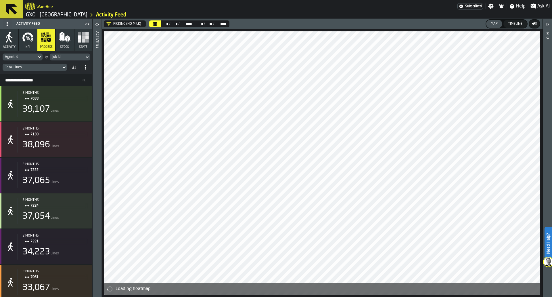
click at [51, 65] on div "Total Lines" at bounding box center [32, 67] width 54 height 4
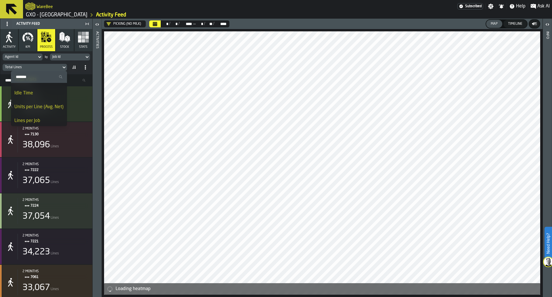
scroll to position [38, 0]
click at [49, 96] on div "Idle Time" at bounding box center [38, 93] width 49 height 7
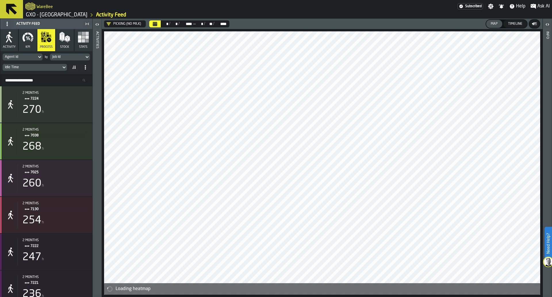
click at [84, 71] on span at bounding box center [85, 67] width 9 height 9
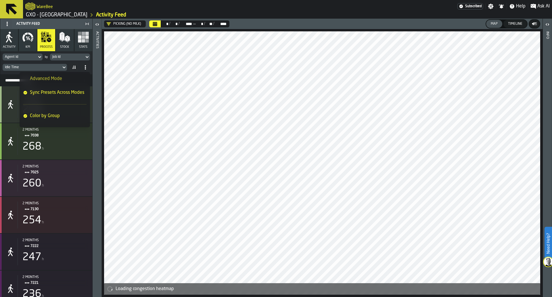
click at [76, 68] on icon at bounding box center [74, 67] width 5 height 5
click at [14, 79] on span "Sort by Group Title... A-Z (ASC)" at bounding box center [31, 78] width 42 height 4
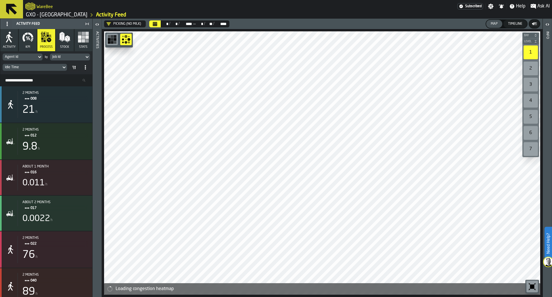
click at [83, 69] on icon at bounding box center [85, 67] width 5 height 5
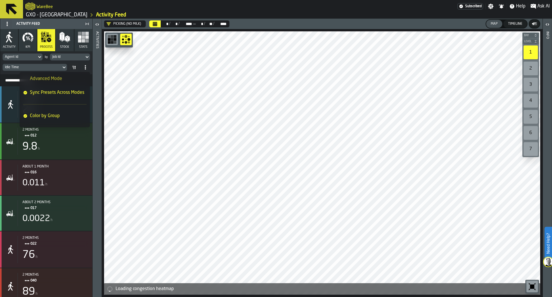
click at [78, 73] on li "Advanced Mode" at bounding box center [55, 79] width 70 height 14
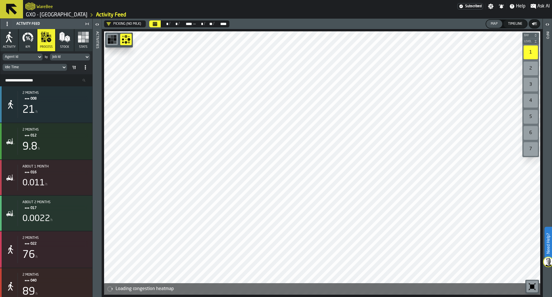
click at [86, 69] on icon at bounding box center [85, 67] width 5 height 5
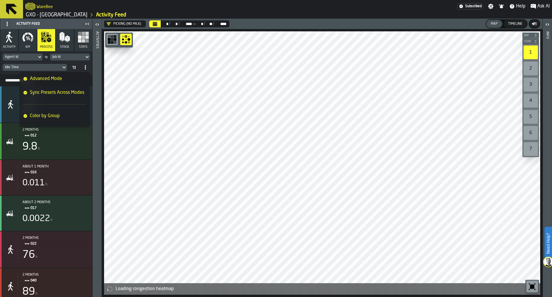
click at [68, 93] on span "Sync Presets Across Modes" at bounding box center [57, 92] width 54 height 7
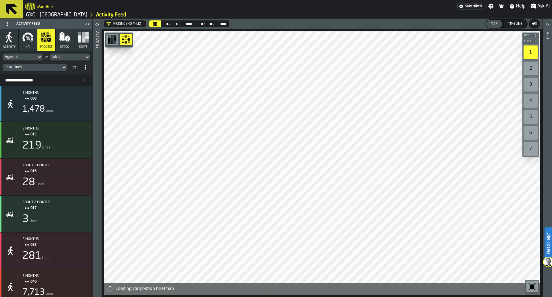
click at [86, 64] on span at bounding box center [85, 67] width 9 height 9
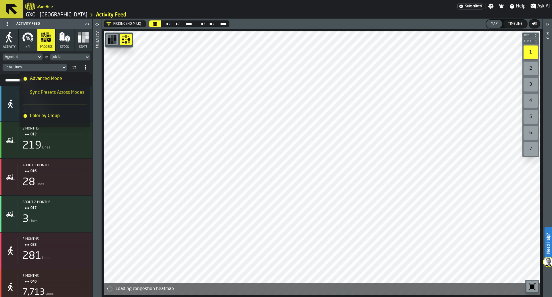
click at [69, 93] on span "Sync Presets Across Modes" at bounding box center [57, 92] width 54 height 7
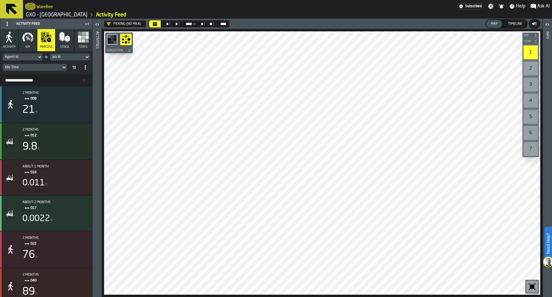
click at [87, 70] on span at bounding box center [85, 67] width 9 height 9
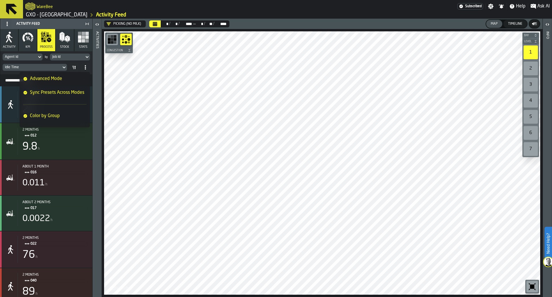
click at [75, 88] on li "Sync Presets Across Modes" at bounding box center [55, 93] width 70 height 14
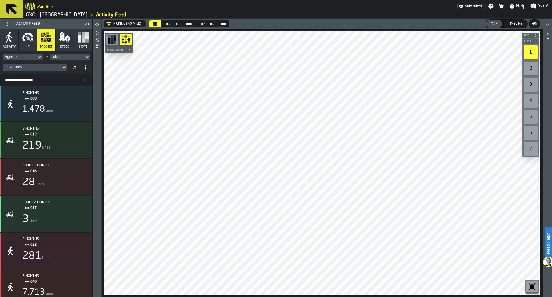
click at [86, 67] on circle at bounding box center [85, 67] width 1 height 1
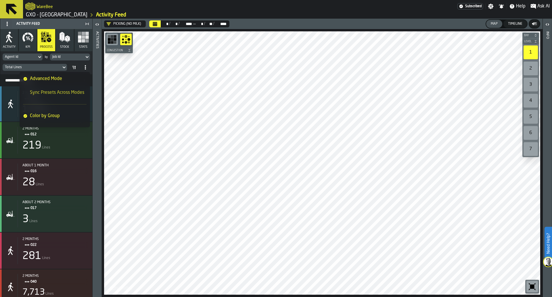
click at [75, 91] on span "Sync Presets Across Modes" at bounding box center [57, 92] width 54 height 7
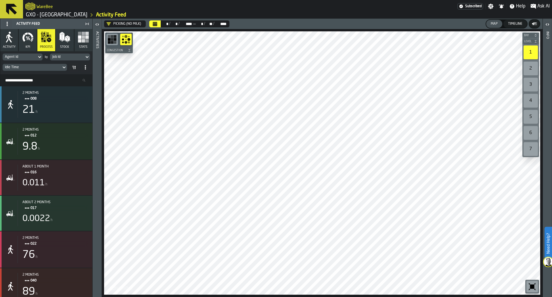
click at [88, 69] on span at bounding box center [85, 67] width 9 height 9
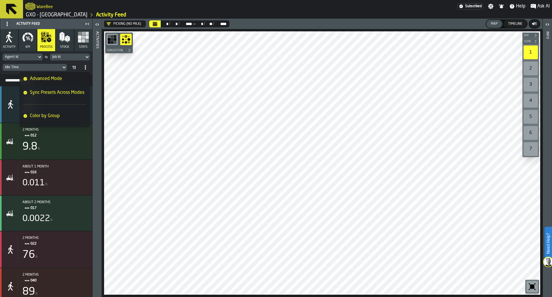
click at [88, 69] on span at bounding box center [85, 67] width 9 height 9
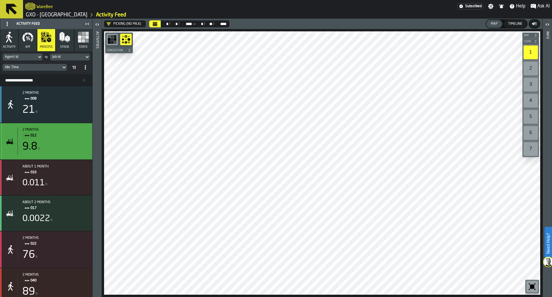
click at [74, 123] on div "2 months 012 9.8 h" at bounding box center [46, 141] width 92 height 36
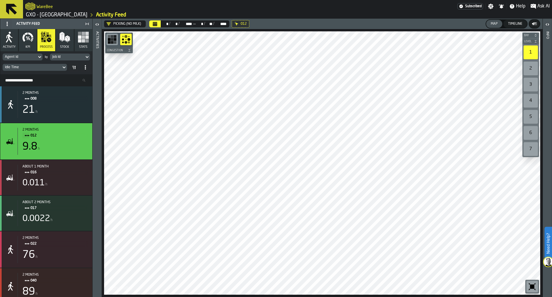
click at [83, 68] on icon at bounding box center [85, 67] width 5 height 5
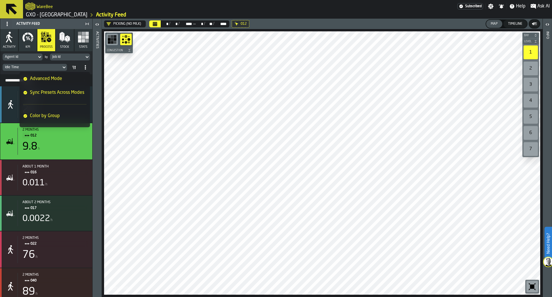
click at [78, 89] on span "Sync Presets Across Modes" at bounding box center [57, 92] width 54 height 7
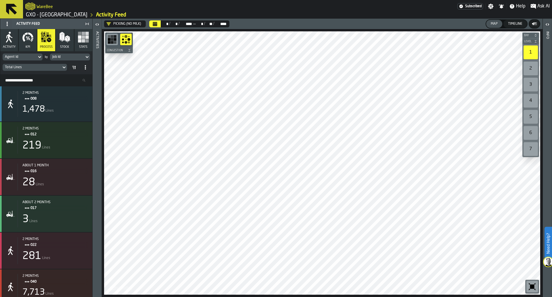
click at [85, 75] on div "Search Resources..." at bounding box center [46, 80] width 92 height 12
click at [85, 74] on div "Search Resources..." at bounding box center [46, 80] width 92 height 12
click at [85, 72] on div "Agent Id by Job Id Total Lines" at bounding box center [46, 62] width 92 height 23
click at [86, 68] on icon at bounding box center [85, 67] width 5 height 5
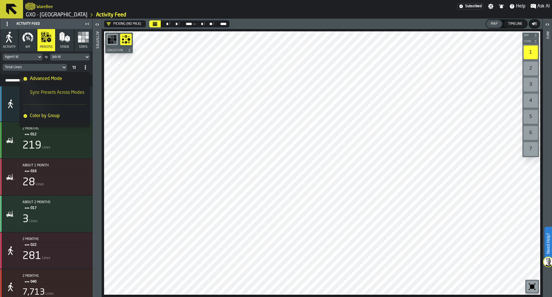
click at [77, 92] on span "Sync Presets Across Modes" at bounding box center [57, 92] width 54 height 7
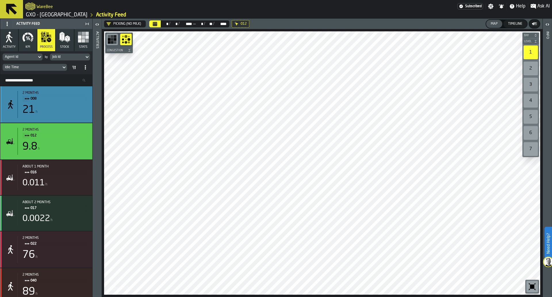
click at [77, 92] on div "2 months" at bounding box center [54, 93] width 65 height 4
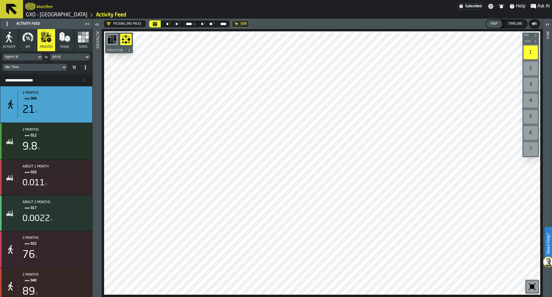
click at [97, 27] on icon "button-toggle-Open" at bounding box center [97, 24] width 7 height 7
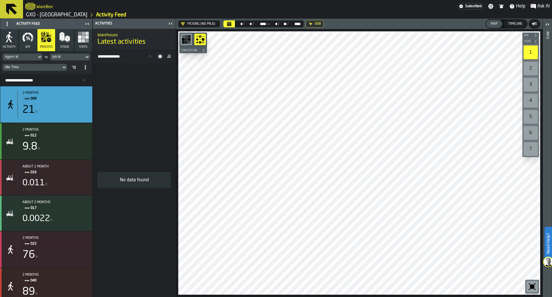
click at [81, 58] on div "Job Id" at bounding box center [67, 57] width 30 height 4
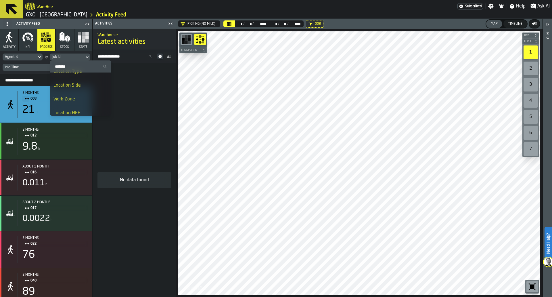
scroll to position [369, 0]
click at [77, 92] on li "Work Zone" at bounding box center [80, 96] width 61 height 14
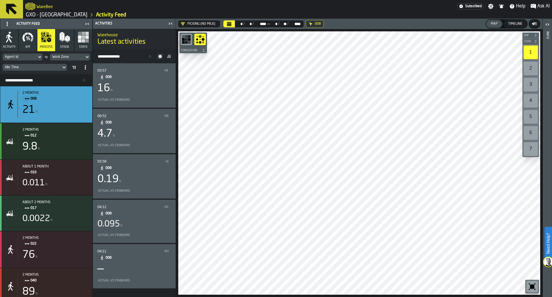
click at [144, 268] on div "—" at bounding box center [134, 268] width 74 height 11
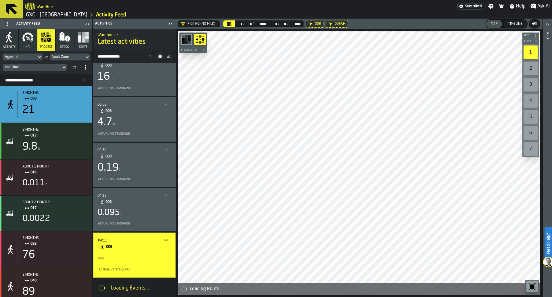
scroll to position [13, 0]
click at [145, 259] on div "—" at bounding box center [134, 257] width 72 height 11
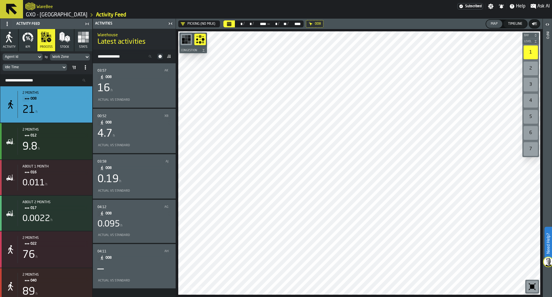
scroll to position [0, 0]
click at [145, 84] on div "16 h" at bounding box center [134, 87] width 74 height 11
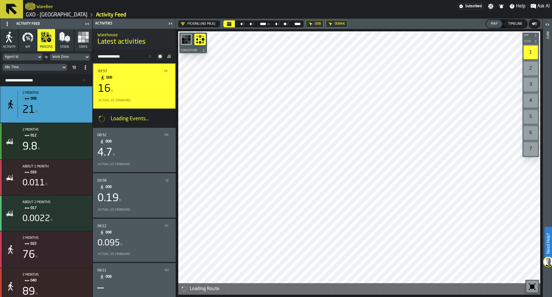
click at [145, 84] on div "16 h" at bounding box center [134, 88] width 72 height 11
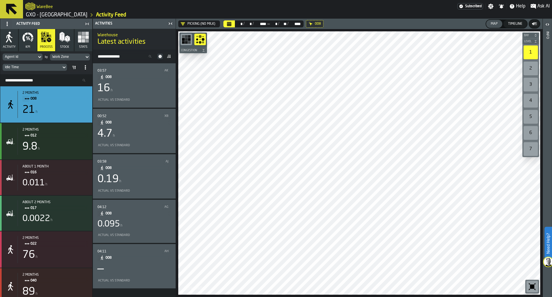
click at [195, 21] on div "Picking (No Milk)" at bounding box center [197, 23] width 39 height 7
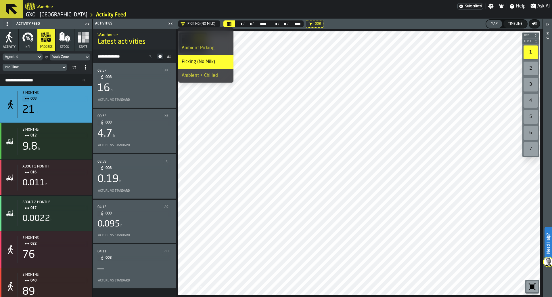
click at [195, 43] on li "Ambient Picking" at bounding box center [205, 48] width 55 height 14
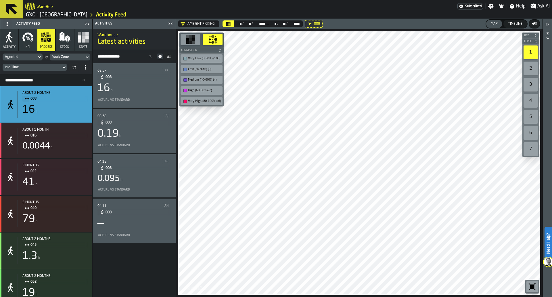
click at [147, 76] on span "008" at bounding box center [135, 77] width 61 height 6
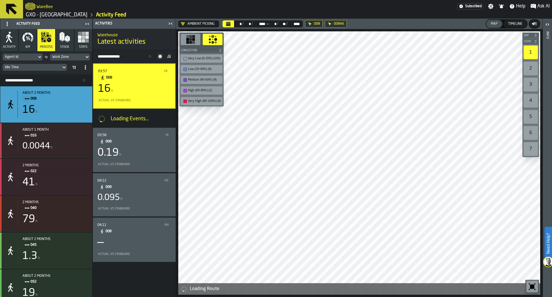
click at [194, 41] on rect "button-toolbar-undefined" at bounding box center [193, 42] width 3 height 3
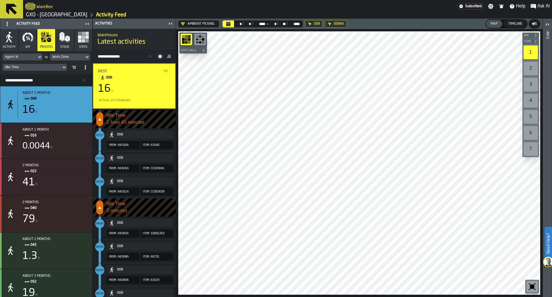
click at [131, 98] on div "Actual vs Standard" at bounding box center [134, 100] width 72 height 6
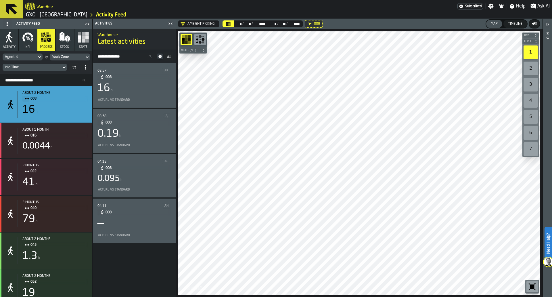
click at [82, 58] on div "Work Zone" at bounding box center [67, 57] width 30 height 4
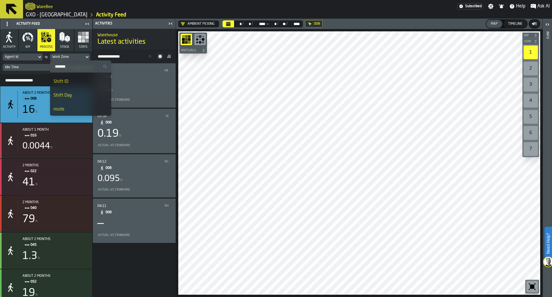
scroll to position [494, 0]
click at [89, 86] on li "Shift ID" at bounding box center [80, 82] width 61 height 14
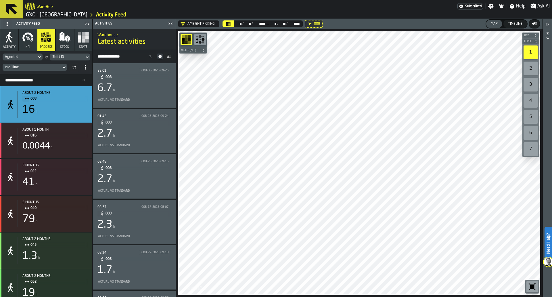
click at [148, 83] on div "6.7 h" at bounding box center [134, 87] width 74 height 11
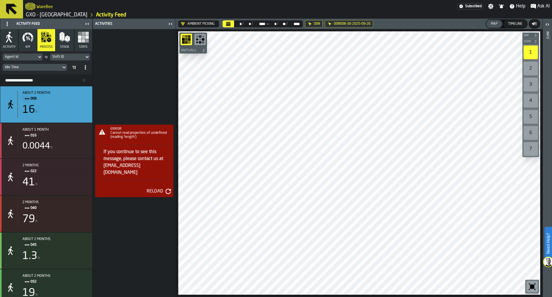
click at [87, 52] on div "Agent Id by Shift ID Idle Time" at bounding box center [46, 62] width 92 height 23
click at [84, 56] on icon at bounding box center [87, 56] width 6 height 7
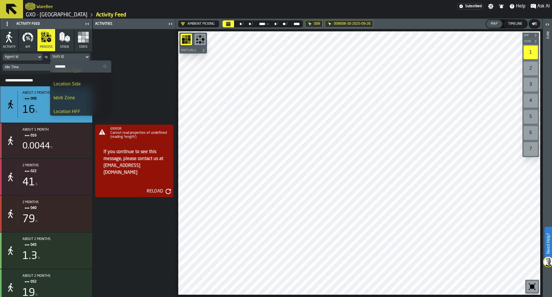
scroll to position [355, 0]
click at [89, 93] on li "Location Side" at bounding box center [80, 97] width 61 height 14
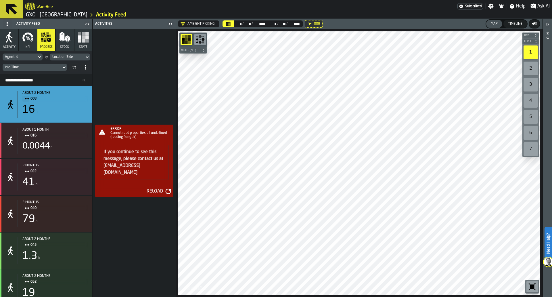
click at [149, 188] on div "Reload" at bounding box center [154, 191] width 21 height 7
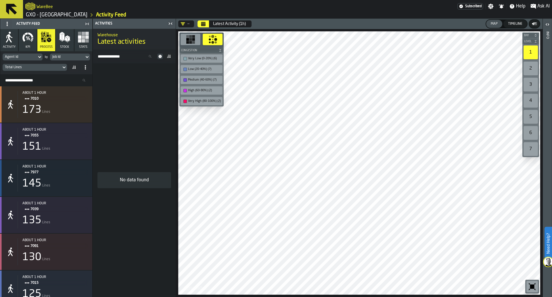
click at [204, 25] on icon "Calendar" at bounding box center [203, 24] width 4 height 3
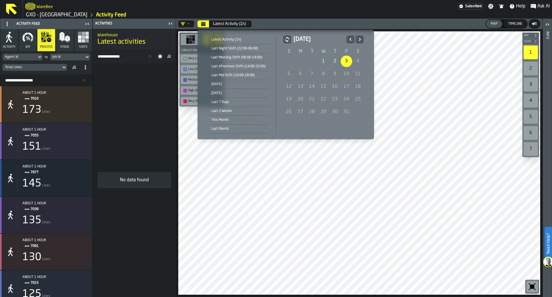
click at [347, 38] on icon "Previous" at bounding box center [350, 39] width 6 height 7
click at [346, 60] on div "1" at bounding box center [345, 60] width 11 height 11
click at [359, 41] on icon "Next" at bounding box center [360, 39] width 6 height 7
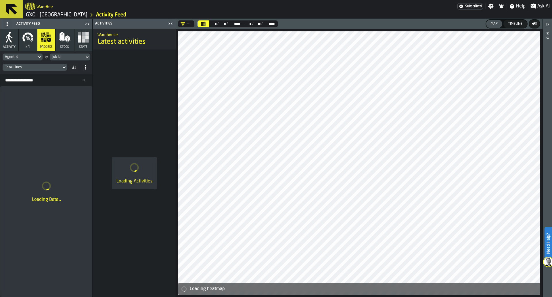
click at [185, 22] on div "—" at bounding box center [184, 24] width 9 height 5
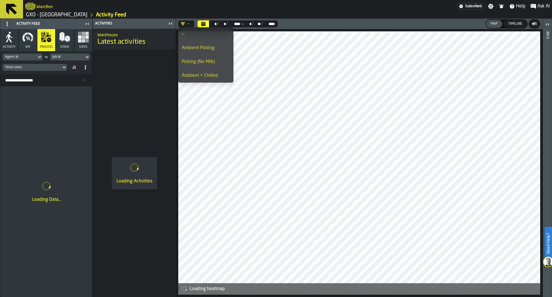
click at [197, 50] on div "Ambient Picking" at bounding box center [206, 48] width 48 height 7
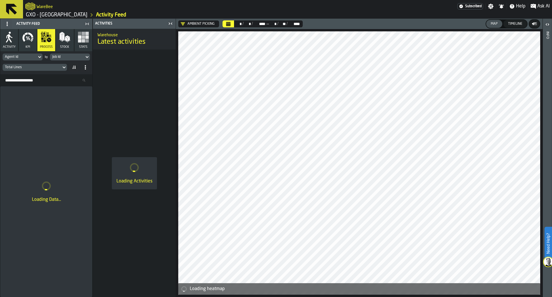
click at [86, 55] on icon at bounding box center [87, 56] width 6 height 7
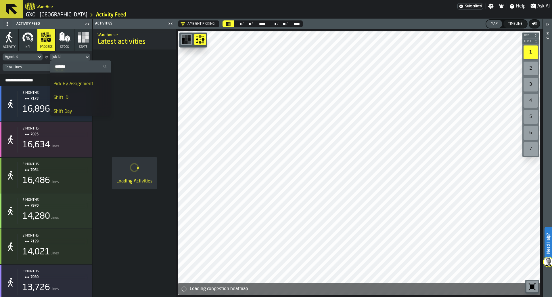
scroll to position [485, 0]
click at [75, 103] on div "Shift Day" at bounding box center [80, 104] width 54 height 7
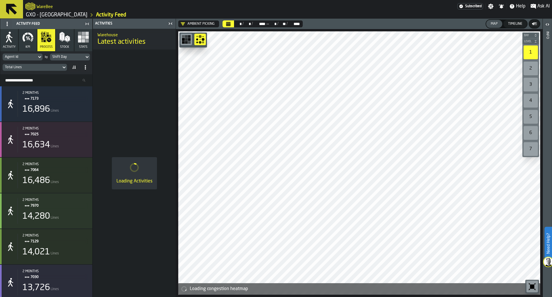
click at [43, 65] on div "Total Lines" at bounding box center [32, 67] width 54 height 4
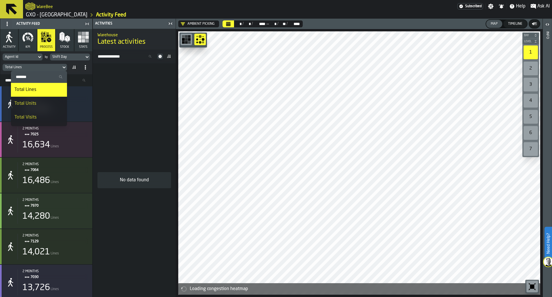
click at [43, 102] on div "Total Units" at bounding box center [38, 103] width 49 height 7
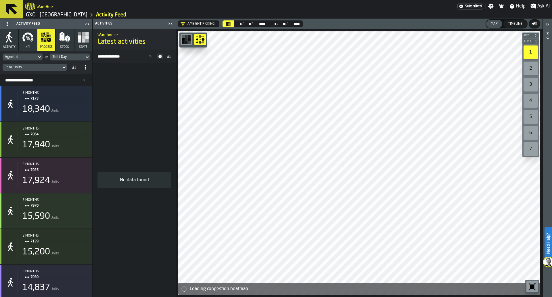
click at [75, 64] on span at bounding box center [73, 67] width 9 height 9
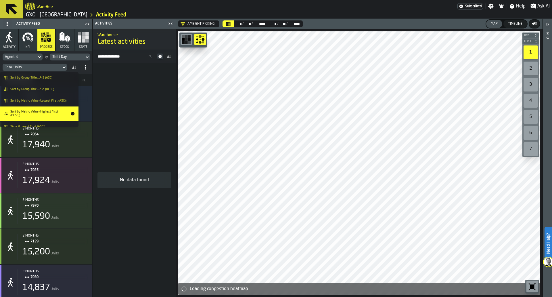
click at [73, 76] on li "Sort by Group Title... A-Z (ASC)" at bounding box center [39, 77] width 78 height 11
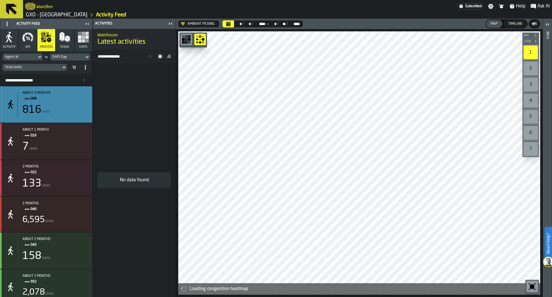
click at [72, 100] on span "008" at bounding box center [56, 98] width 53 height 6
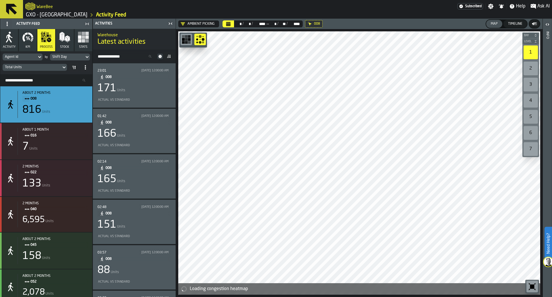
click at [59, 68] on div "Total Units" at bounding box center [32, 67] width 59 height 6
click at [52, 68] on div "Total Units" at bounding box center [32, 67] width 54 height 4
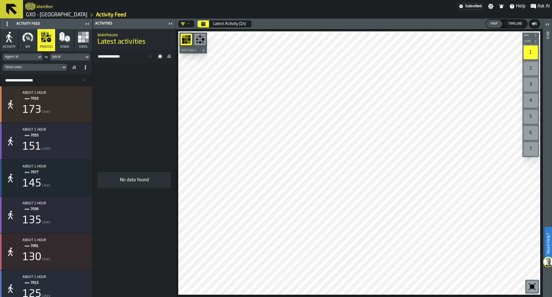
click at [45, 70] on div "Total Lines" at bounding box center [32, 67] width 59 height 6
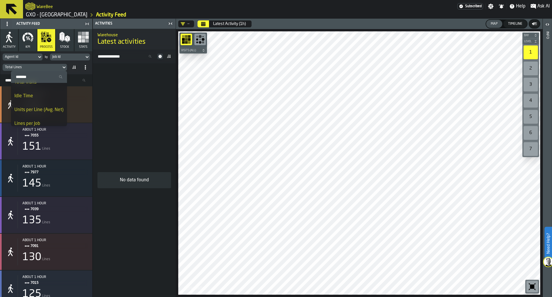
scroll to position [35, 0]
click at [38, 103] on li "Idle Time" at bounding box center [39, 96] width 56 height 14
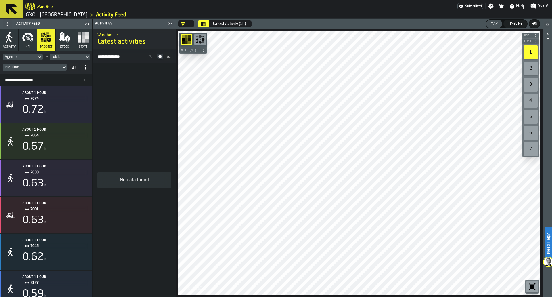
click at [38, 58] on icon at bounding box center [40, 56] width 6 height 7
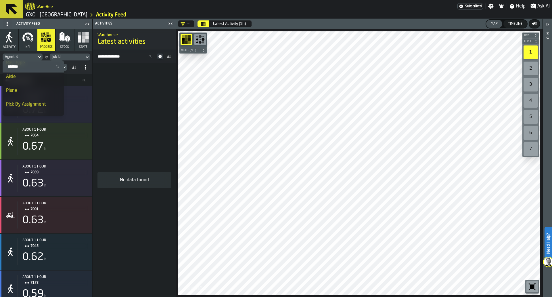
scroll to position [522, 0]
click at [63, 54] on div "Job Id" at bounding box center [67, 57] width 34 height 6
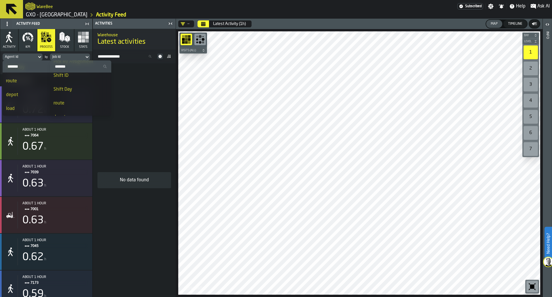
scroll to position [499, 0]
click at [72, 87] on div "Shift Day" at bounding box center [80, 90] width 54 height 7
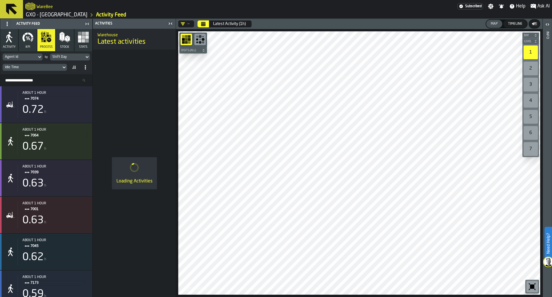
click at [184, 22] on icon "DropdownMenuValue-" at bounding box center [183, 23] width 4 height 3
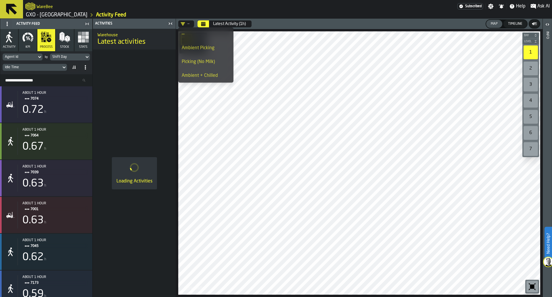
click at [190, 51] on div "Ambient Picking" at bounding box center [206, 48] width 48 height 7
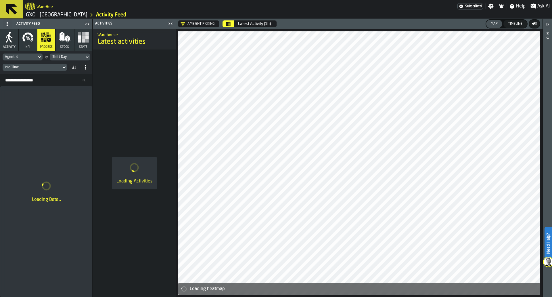
click at [228, 24] on icon "Calendar" at bounding box center [228, 24] width 4 height 3
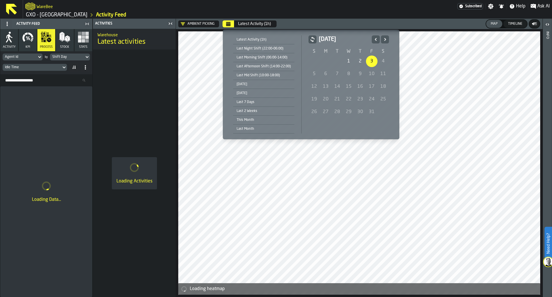
click at [373, 36] on icon "Previous" at bounding box center [376, 39] width 6 height 7
click at [373, 60] on div "1" at bounding box center [371, 60] width 11 height 11
click at [382, 41] on icon "Next" at bounding box center [385, 39] width 6 height 7
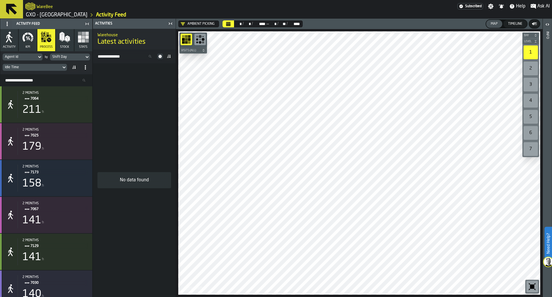
click at [72, 63] on span at bounding box center [73, 67] width 9 height 9
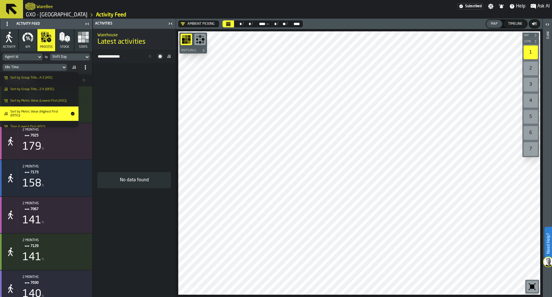
click at [67, 74] on li "Sort by Group Title... A-Z (ASC)" at bounding box center [39, 77] width 78 height 11
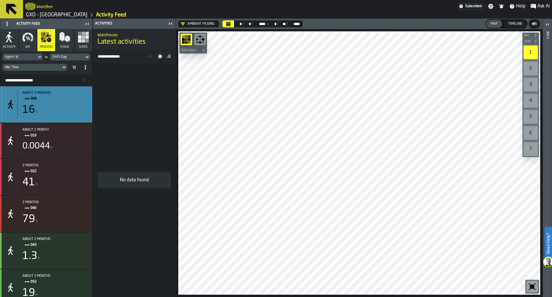
click at [79, 106] on div "16 h" at bounding box center [54, 109] width 65 height 11
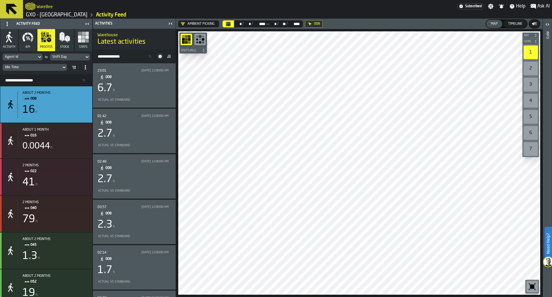
click at [165, 56] on span at bounding box center [168, 56] width 9 height 9
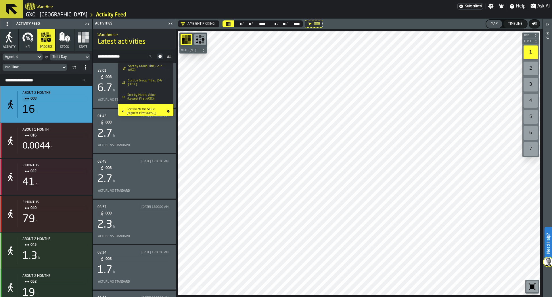
click at [160, 63] on li "Sort by Group Title... A-Z (ASC)" at bounding box center [145, 68] width 55 height 14
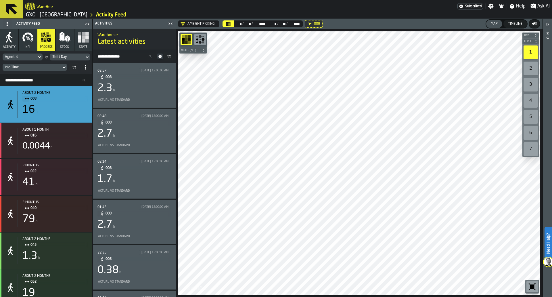
click at [73, 57] on div "Shift Day" at bounding box center [67, 57] width 30 height 4
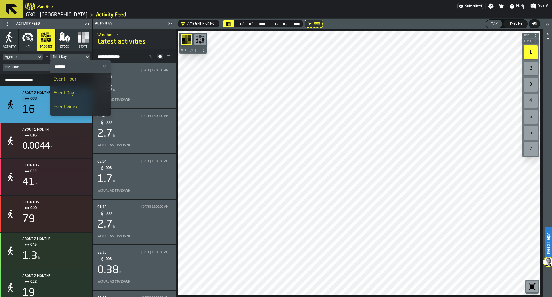
click at [73, 57] on div "Shift Day" at bounding box center [67, 57] width 30 height 4
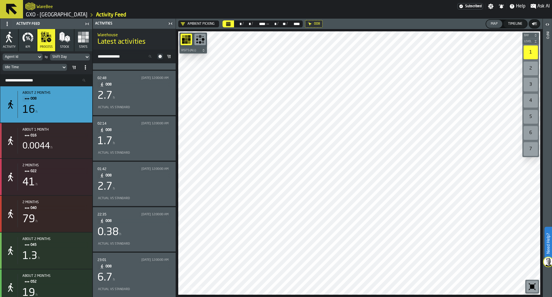
scroll to position [0, 0]
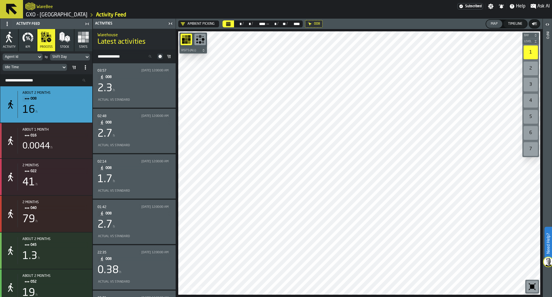
click at [115, 95] on div "03:57 8/7/2025, 12:00:00 AM 008 2.3 h Actual vs Standard" at bounding box center [134, 85] width 74 height 35
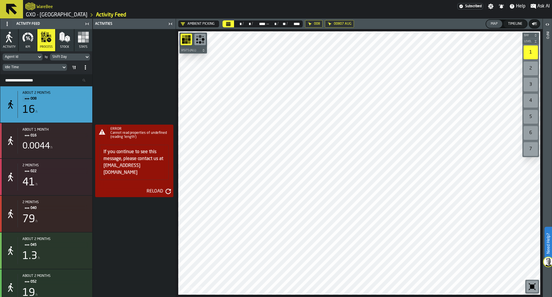
click at [0, 0] on icon at bounding box center [0, 0] width 0 height 0
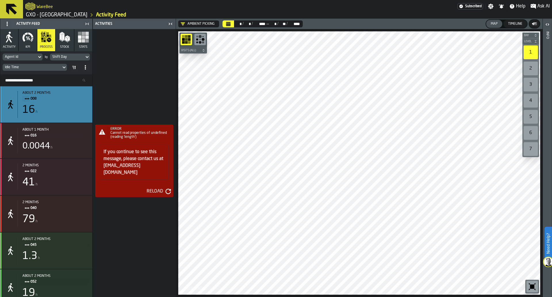
click at [60, 110] on div "16 h" at bounding box center [54, 109] width 65 height 11
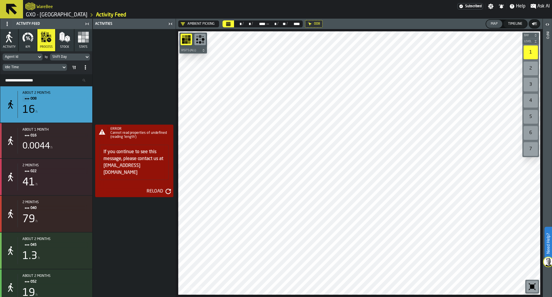
click at [153, 188] on div "Reload" at bounding box center [154, 191] width 21 height 7
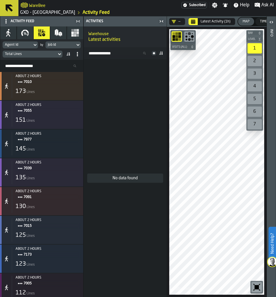
click at [64, 39] on div "Agent Id by Job Id Total Lines" at bounding box center [41, 49] width 83 height 21
click at [64, 42] on div "Job Id" at bounding box center [60, 45] width 30 height 6
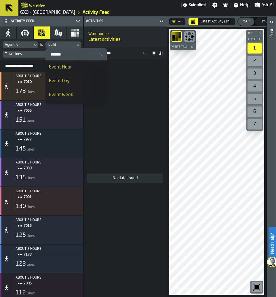
click at [63, 82] on div "Event Day" at bounding box center [76, 81] width 54 height 7
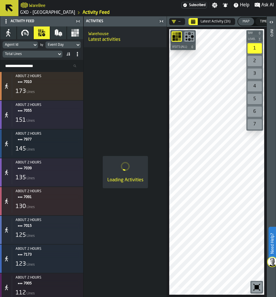
click at [175, 22] on icon "DropdownMenuValue-" at bounding box center [173, 21] width 5 height 5
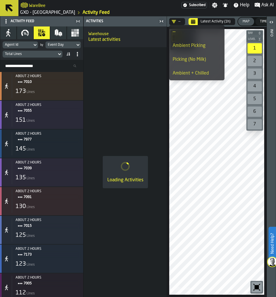
click at [180, 43] on div "Ambient Picking" at bounding box center [196, 45] width 48 height 7
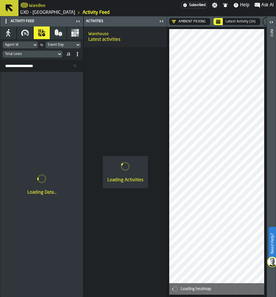
click at [216, 20] on icon "Calendar" at bounding box center [218, 20] width 4 height 1
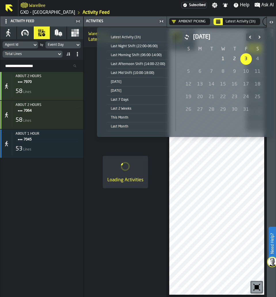
click at [249, 38] on icon "Previous" at bounding box center [250, 37] width 6 height 7
click at [241, 59] on div "1" at bounding box center [245, 58] width 11 height 11
click at [256, 35] on icon "Next" at bounding box center [259, 37] width 6 height 7
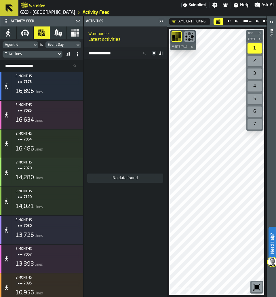
click at [71, 52] on span at bounding box center [68, 54] width 7 height 7
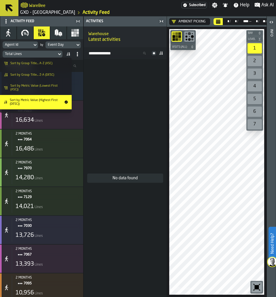
click at [64, 65] on div "Sort by Group Title... A-Z (ASC)" at bounding box center [35, 63] width 65 height 5
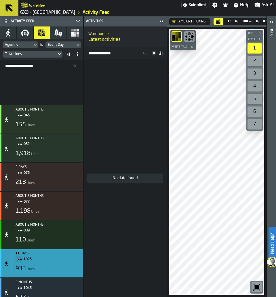
scroll to position [176, 0]
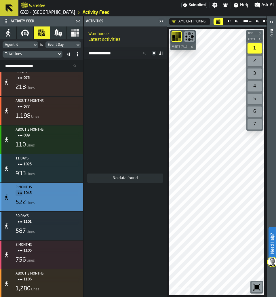
click at [49, 206] on div "522 Lines" at bounding box center [48, 202] width 65 height 8
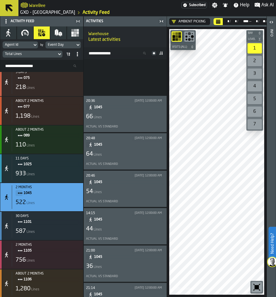
scroll to position [244, 0]
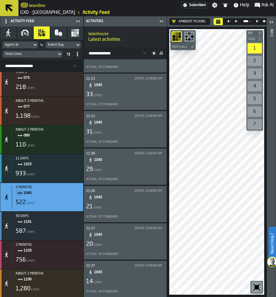
click at [49, 56] on div "Total Lines" at bounding box center [29, 54] width 49 height 4
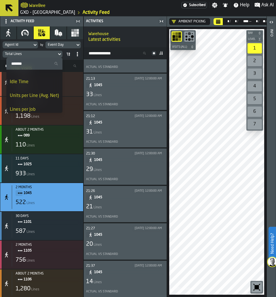
scroll to position [36, 0]
click at [41, 87] on li "Idle Time" at bounding box center [34, 82] width 56 height 14
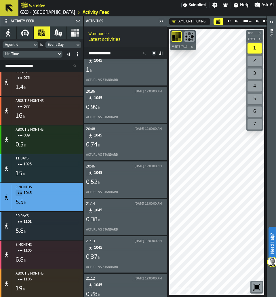
scroll to position [0, 0]
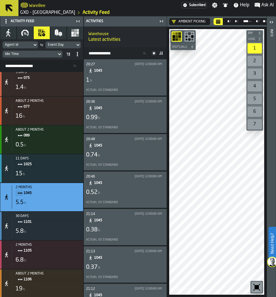
click at [163, 52] on span at bounding box center [160, 53] width 7 height 7
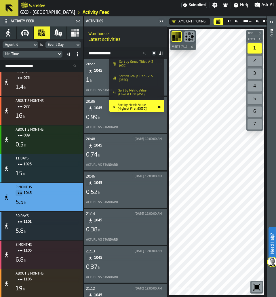
click at [149, 68] on li "Sort by Group Title... A-Z (ASC)" at bounding box center [136, 64] width 55 height 14
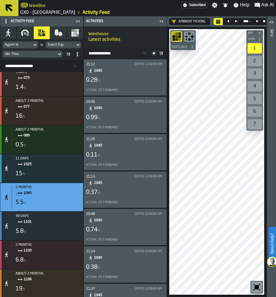
click at [126, 85] on div "21:12 [DATE] 12:00:00 AM 1045 0.28 h Actual vs Standard" at bounding box center [125, 77] width 78 height 32
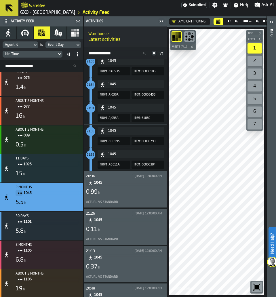
scroll to position [759, 0]
click at [136, 196] on div "0.99 h" at bounding box center [125, 192] width 78 height 8
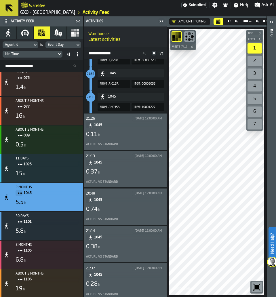
scroll to position [1649, 0]
drag, startPoint x: 143, startPoint y: 138, endPoint x: 153, endPoint y: 140, distance: 9.6
click at [143, 138] on div "0.11 h" at bounding box center [125, 134] width 78 height 8
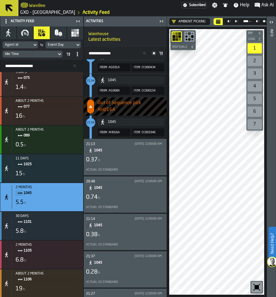
scroll to position [546, 0]
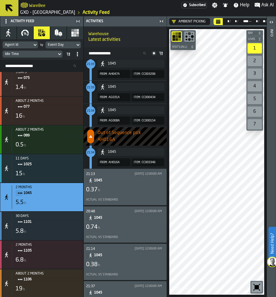
click at [147, 205] on div "21:13 8/7/2025, 12:00:00 AM 1045 0.37 h Actual vs Standard" at bounding box center [125, 187] width 83 height 36
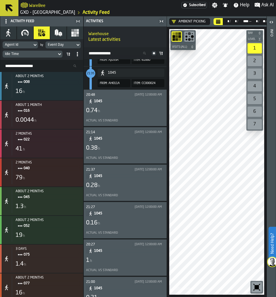
scroll to position [959, 0]
click at [54, 66] on input "Search Resources..." at bounding box center [42, 65] width 78 height 7
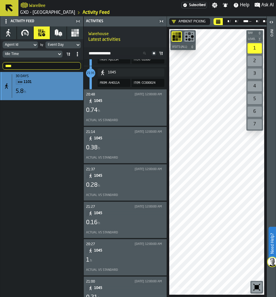
click at [52, 97] on div "30 days 1101 5.8 h" at bounding box center [46, 86] width 69 height 24
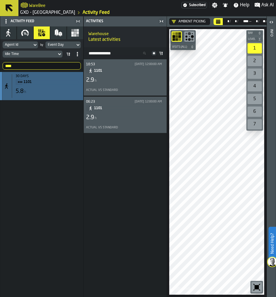
scroll to position [0, 0]
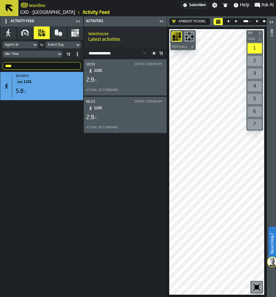
click at [157, 86] on div "10:53 9/3/2025, 12:00:00 AM 1101 2.9 h Actual vs Standard" at bounding box center [125, 77] width 78 height 32
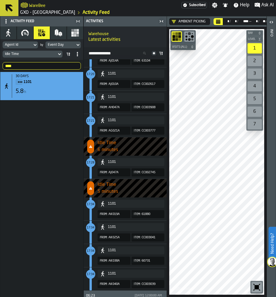
scroll to position [134, 0]
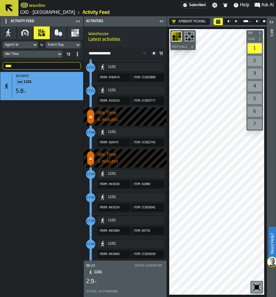
click at [153, 285] on div "06:23 9/20/2025, 12:00:00 AM 1101 2.9 h Actual vs Standard" at bounding box center [125, 279] width 78 height 32
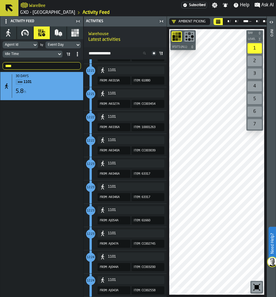
click at [45, 59] on div "Agent Id by Event Day Idle Time" at bounding box center [41, 49] width 83 height 21
click at [43, 60] on div "**** 1101" at bounding box center [41, 66] width 83 height 12
click at [42, 62] on input "****" at bounding box center [42, 65] width 78 height 7
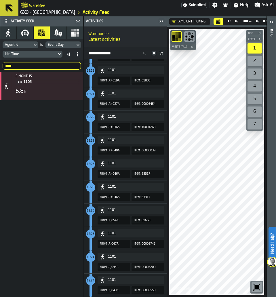
click at [51, 108] on div "2 months 1105 6.8 h" at bounding box center [41, 184] width 83 height 225
click at [57, 95] on div "6.8 h" at bounding box center [48, 91] width 65 height 8
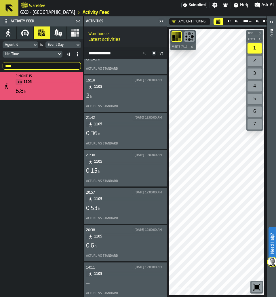
scroll to position [0, 0]
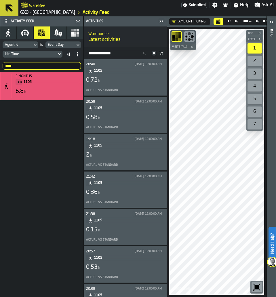
click at [145, 151] on div "19:18 8/8/2025, 12:00:00 AM 1105 2 h Actual vs Standard" at bounding box center [125, 152] width 78 height 32
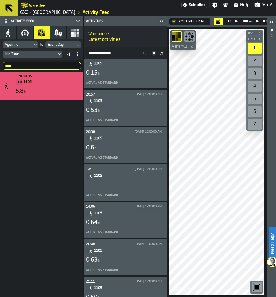
scroll to position [453, 0]
click at [140, 229] on div "14:06 9/12/2025, 12:00:00 AM 1105 0.64 h Actual vs Standard" at bounding box center [125, 219] width 78 height 32
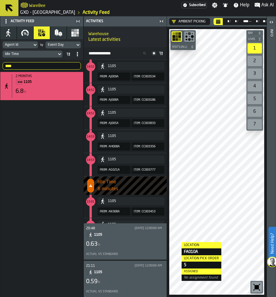
scroll to position [1825, 0]
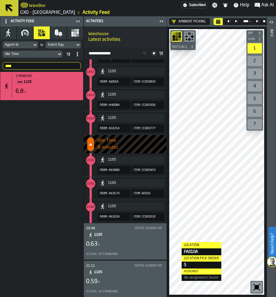
click at [40, 65] on input "****" at bounding box center [42, 65] width 78 height 7
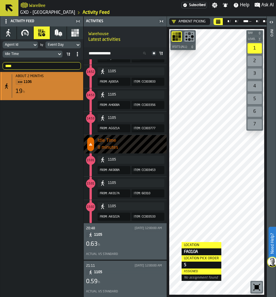
click at [45, 91] on div "19 h" at bounding box center [48, 91] width 65 height 8
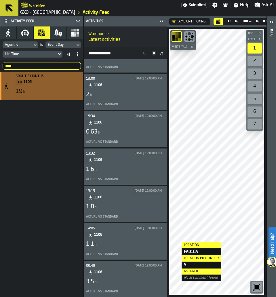
scroll to position [0, 0]
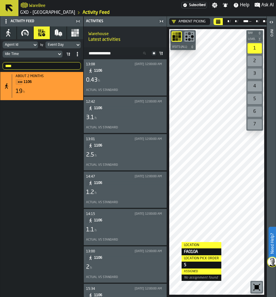
click at [121, 77] on div "0.43 h" at bounding box center [125, 80] width 78 height 8
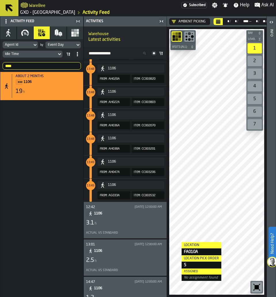
scroll to position [1724, 0]
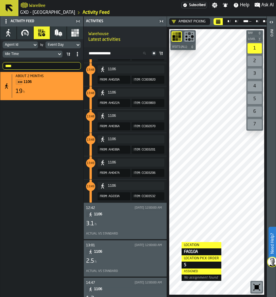
click at [134, 213] on span "1106" at bounding box center [127, 214] width 66 height 6
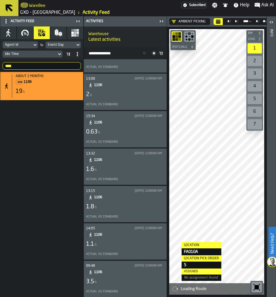
scroll to position [0, 0]
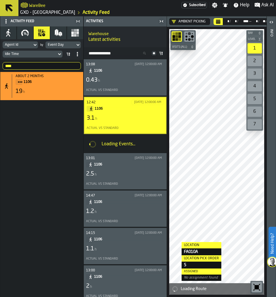
drag, startPoint x: 134, startPoint y: 213, endPoint x: -6, endPoint y: 256, distance: 146.1
click at [0, 256] on html "Need Help? WareBee Subscribed Settings Notifications Help Ask AI GXO - Costa - …" at bounding box center [138, 148] width 276 height 297
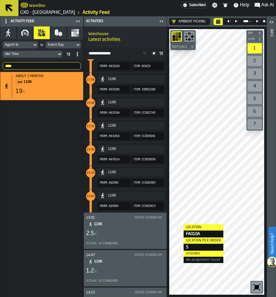
scroll to position [222, 0]
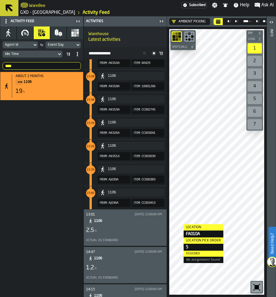
click at [115, 259] on span "1106" at bounding box center [127, 258] width 66 height 6
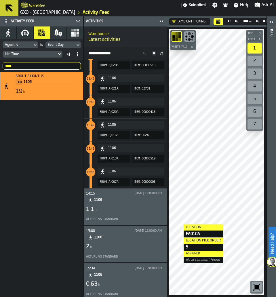
scroll to position [316, 0]
click at [130, 206] on div "1.1 h" at bounding box center [125, 209] width 78 height 8
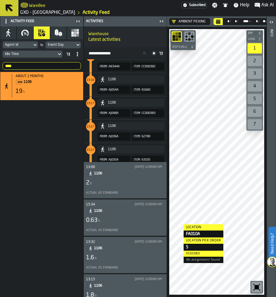
scroll to position [2318, 0]
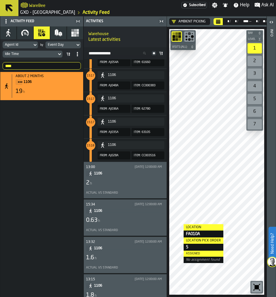
click at [143, 188] on div "13:00 9/7/2025, 12:00:00 AM 1106 2 h Actual vs Standard" at bounding box center [125, 180] width 78 height 32
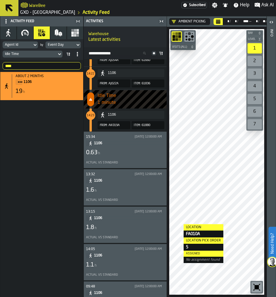
scroll to position [445, 0]
click at [111, 155] on div "0.63 h" at bounding box center [125, 153] width 78 height 8
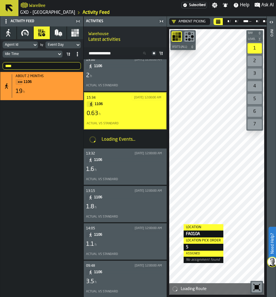
scroll to position [166, 0]
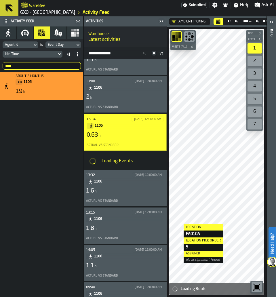
click at [120, 199] on div "Actual vs Standard" at bounding box center [125, 201] width 78 height 6
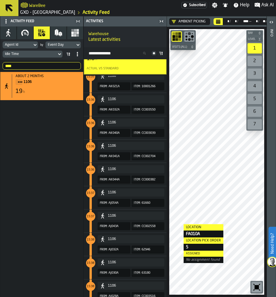
scroll to position [465, 0]
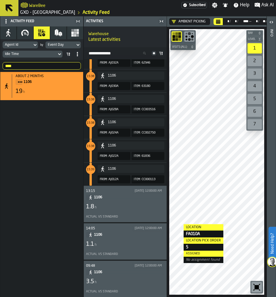
click at [131, 212] on div "13:15 9/16/2025, 12:00:00 AM 1106 1.8 h Actual vs Standard" at bounding box center [125, 204] width 78 height 32
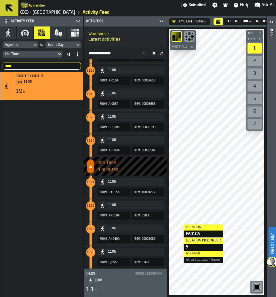
scroll to position [464, 0]
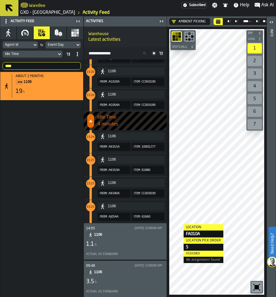
click at [124, 277] on div "09:48 9/19/2025, 12:00:00 AM 1106 3.5 h Actual vs Standard" at bounding box center [125, 279] width 78 height 32
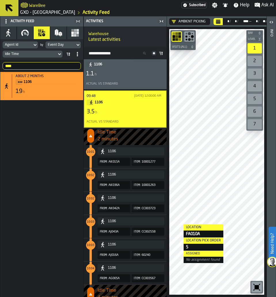
scroll to position [458, 0]
click at [38, 65] on input "****" at bounding box center [42, 65] width 78 height 7
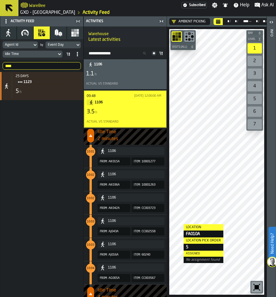
click at [45, 95] on div "5 h" at bounding box center [48, 91] width 65 height 8
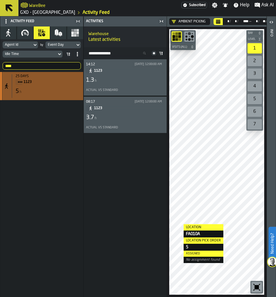
scroll to position [0, 0]
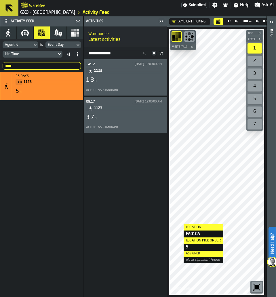
click at [114, 113] on div "08:17 9/9/2025, 12:00:00 AM 1123 3.7 h Actual vs Standard" at bounding box center [125, 115] width 78 height 32
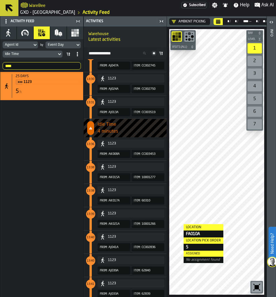
scroll to position [134, 0]
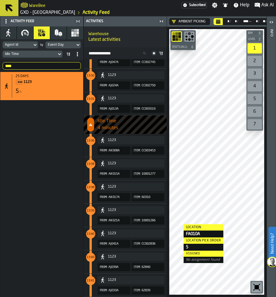
click at [44, 67] on input "****" at bounding box center [42, 65] width 78 height 7
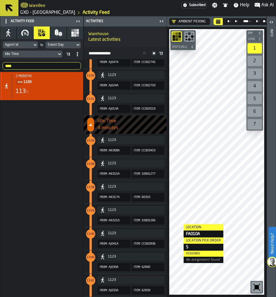
click at [49, 86] on div "2 months 1166 113 h" at bounding box center [46, 86] width 69 height 24
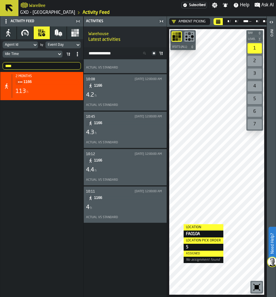
scroll to position [0, 0]
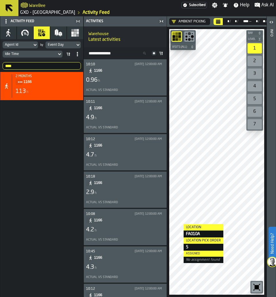
click at [137, 83] on div "0.96 h" at bounding box center [125, 80] width 78 height 8
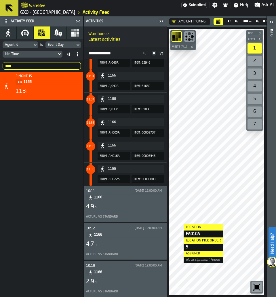
scroll to position [208, 0]
click at [20, 67] on input "****" at bounding box center [42, 65] width 78 height 7
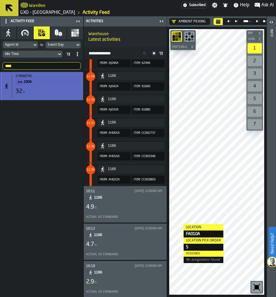
click at [46, 96] on div "2 months 2006 32 h" at bounding box center [46, 86] width 69 height 24
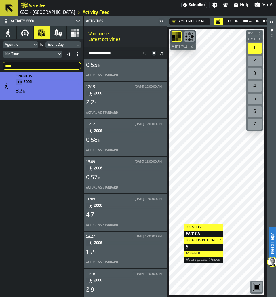
scroll to position [0, 0]
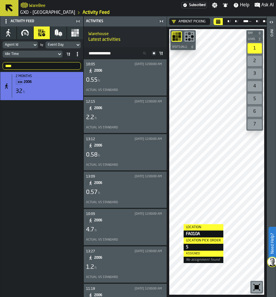
click at [127, 89] on div "Actual vs Standard" at bounding box center [124, 90] width 76 height 4
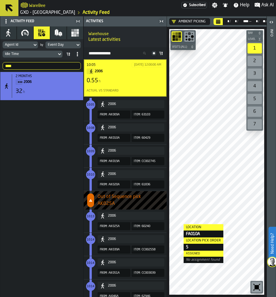
click at [41, 62] on input "****" at bounding box center [42, 65] width 78 height 7
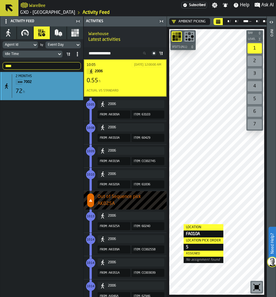
click at [43, 78] on div "2 months" at bounding box center [48, 76] width 65 height 4
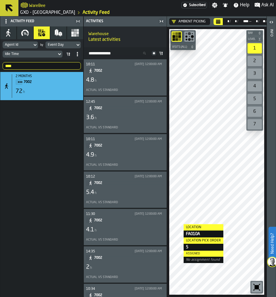
click at [143, 86] on div "10:11 8/1/2025, 12:00:00 AM 7002 4.8 h Actual vs Standard" at bounding box center [125, 77] width 78 height 32
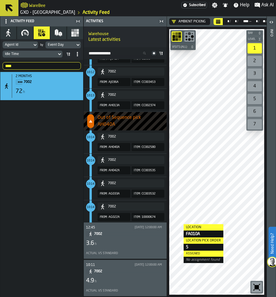
click at [132, 251] on div "Actual vs Standard" at bounding box center [125, 253] width 78 height 6
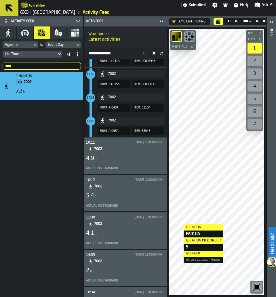
scroll to position [294, 0]
click at [43, 60] on div "**** 7002" at bounding box center [41, 66] width 83 height 12
click at [42, 62] on input "****" at bounding box center [42, 65] width 78 height 7
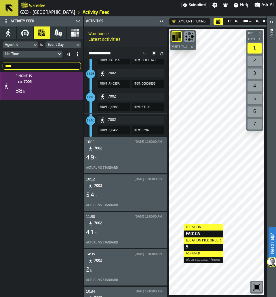
click at [45, 82] on span "7005" at bounding box center [50, 82] width 53 height 6
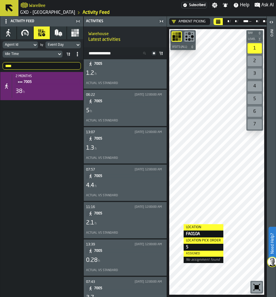
scroll to position [0, 0]
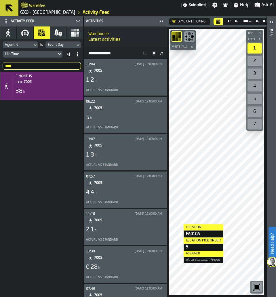
click at [130, 115] on div "5 h" at bounding box center [125, 117] width 78 height 8
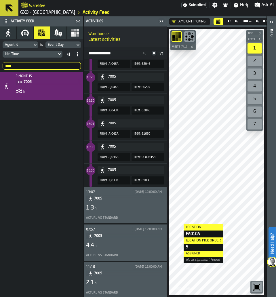
scroll to position [244, 0]
click at [25, 65] on input "****" at bounding box center [42, 65] width 78 height 7
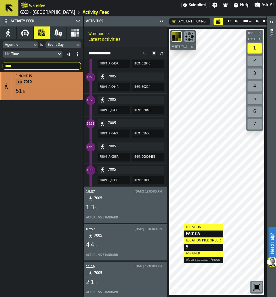
click at [32, 87] on div "2 months 7010 51 h" at bounding box center [46, 86] width 69 height 24
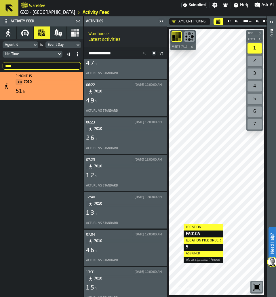
scroll to position [0, 0]
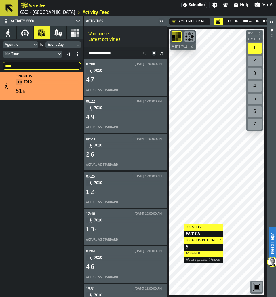
click at [155, 85] on div "07:00 8/1/2025, 12:00:00 AM 7010 4.7 h Actual vs Standard" at bounding box center [125, 77] width 78 height 32
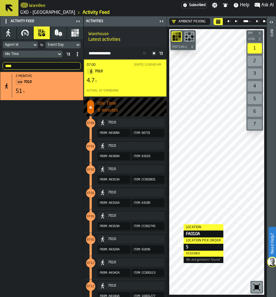
click at [20, 63] on input "****" at bounding box center [42, 65] width 78 height 7
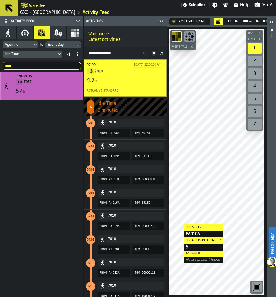
click at [62, 95] on div "57 h" at bounding box center [48, 91] width 65 height 8
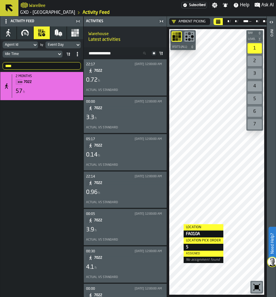
click at [151, 78] on div "0.72 h" at bounding box center [125, 80] width 78 height 8
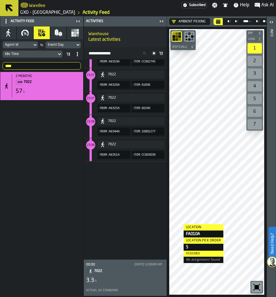
scroll to position [2504, 0]
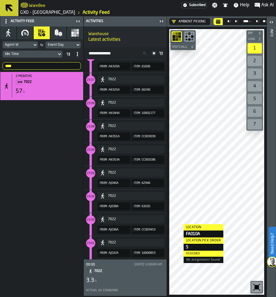
click at [109, 278] on div "3.3 h" at bounding box center [125, 280] width 78 height 8
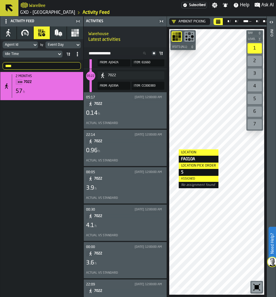
scroll to position [338, 0]
click at [42, 68] on input "****" at bounding box center [42, 65] width 78 height 7
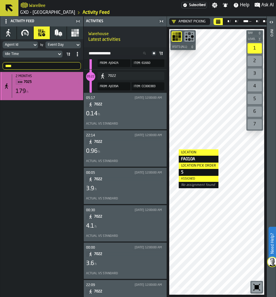
click at [48, 90] on div "179 h" at bounding box center [48, 91] width 65 height 8
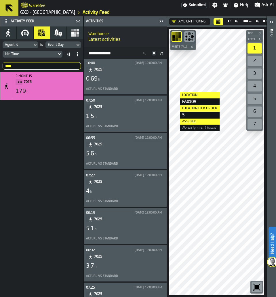
scroll to position [0, 0]
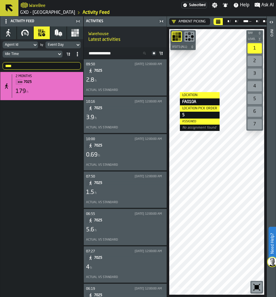
click at [136, 82] on div "2.8 h" at bounding box center [125, 80] width 78 height 8
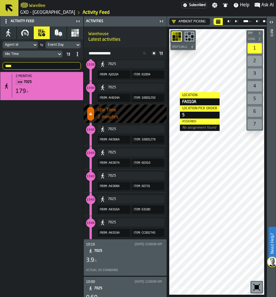
scroll to position [155, 0]
click at [24, 62] on input "****" at bounding box center [42, 65] width 78 height 7
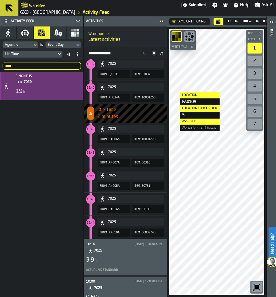
click at [60, 95] on div "19 h" at bounding box center [48, 91] width 65 height 8
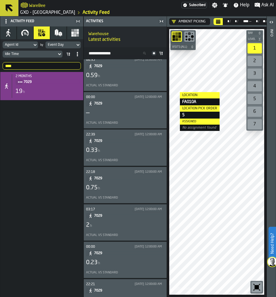
scroll to position [0, 0]
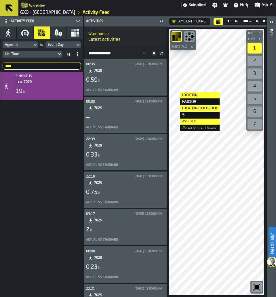
click at [136, 89] on div "Actual vs Standard" at bounding box center [124, 90] width 76 height 4
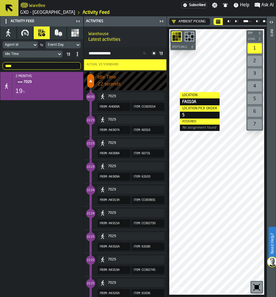
scroll to position [11, 0]
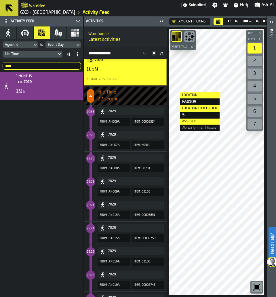
click at [110, 138] on button "7029" at bounding box center [130, 134] width 67 height 8
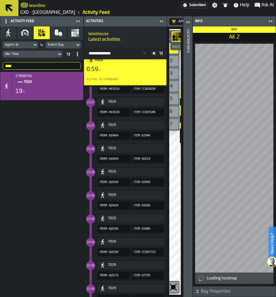
scroll to position [313, 0]
click at [270, 20] on icon "button-toggle-Close me" at bounding box center [270, 21] width 7 height 7
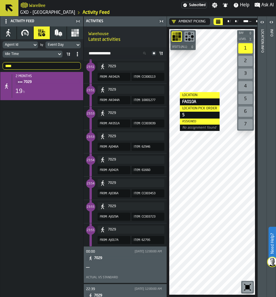
scroll to position [151, 0]
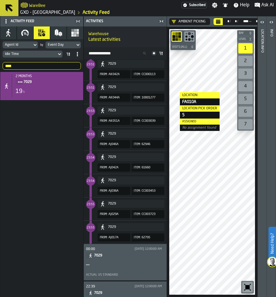
click at [16, 68] on input "****" at bounding box center [42, 65] width 78 height 7
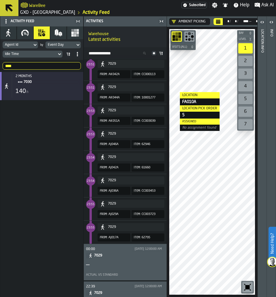
click at [49, 102] on div "2 months 7030 140 h" at bounding box center [41, 184] width 83 height 225
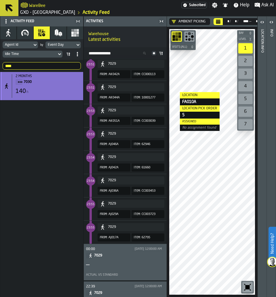
click at [49, 98] on div "2 months 7030 140 h" at bounding box center [46, 86] width 69 height 24
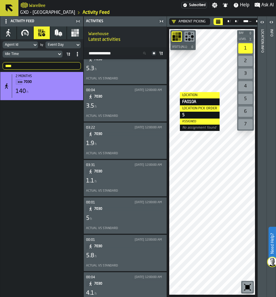
scroll to position [0, 0]
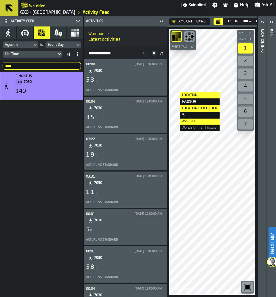
click at [129, 84] on div "5.3 h" at bounding box center [125, 80] width 78 height 8
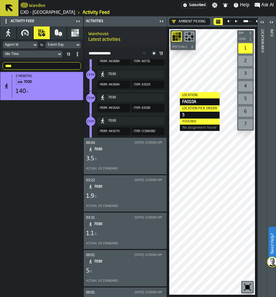
scroll to position [256, 0]
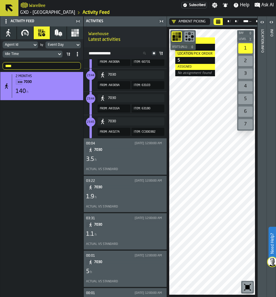
click at [217, 20] on icon "Calendar" at bounding box center [218, 20] width 4 height 1
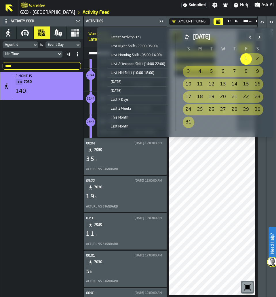
click at [243, 59] on div "1" at bounding box center [245, 58] width 11 height 11
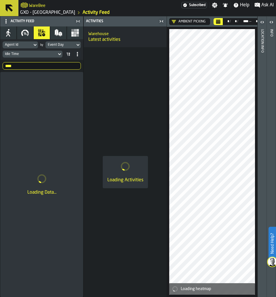
click at [28, 67] on input "****" at bounding box center [42, 65] width 78 height 7
type input "*"
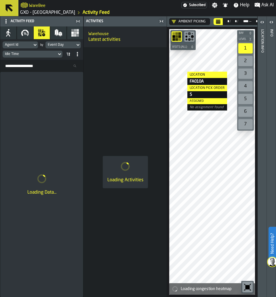
scroll to position [0, 0]
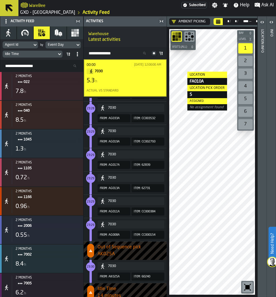
click at [126, 69] on span "7030" at bounding box center [127, 71] width 64 height 6
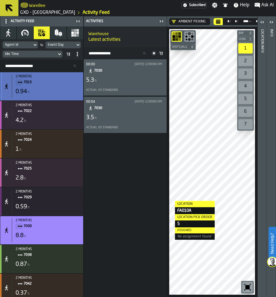
scroll to position [258, 0]
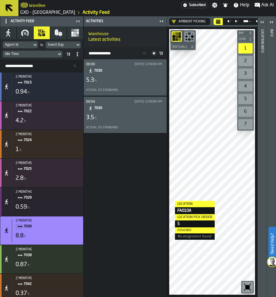
click at [105, 116] on div "3.5 h" at bounding box center [125, 117] width 78 height 8
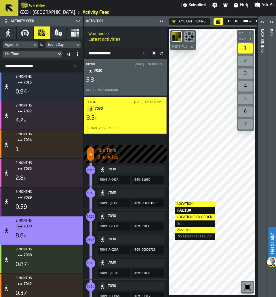
scroll to position [4660, 0]
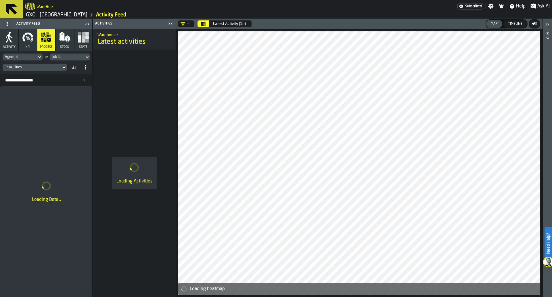
click at [202, 24] on icon "Calendar" at bounding box center [203, 24] width 5 height 5
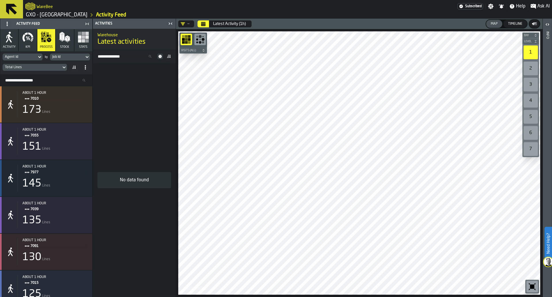
click at [85, 57] on icon at bounding box center [87, 56] width 6 height 7
click at [77, 96] on div "Location Side" at bounding box center [80, 96] width 54 height 7
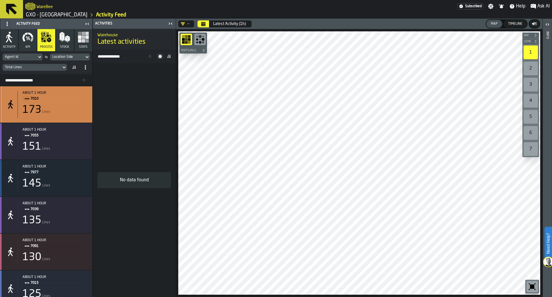
click at [82, 106] on div "173 Lines" at bounding box center [54, 109] width 65 height 11
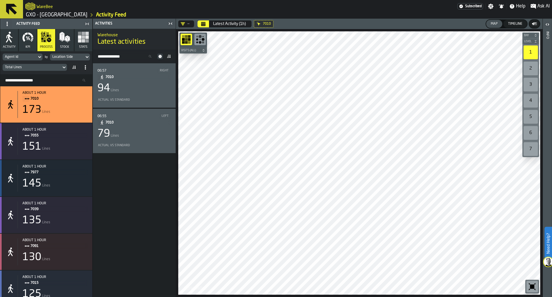
click at [135, 94] on div "94 Lines" at bounding box center [134, 87] width 74 height 11
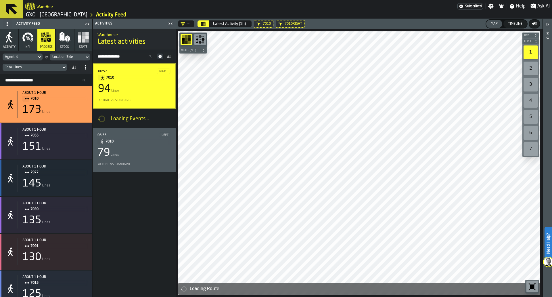
click at [146, 94] on div "94 Lines" at bounding box center [134, 88] width 72 height 11
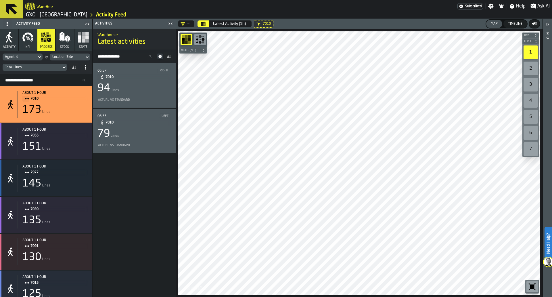
click at [72, 59] on div "Location Side" at bounding box center [67, 57] width 30 height 4
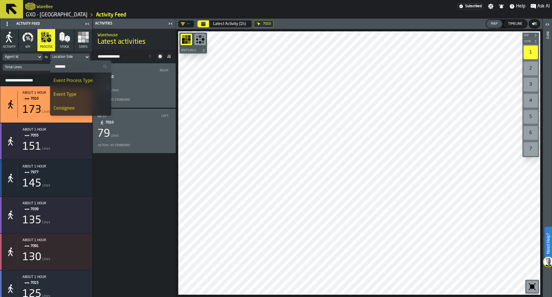
scroll to position [129, 0]
click at [76, 74] on div "Consignee" at bounding box center [80, 74] width 54 height 7
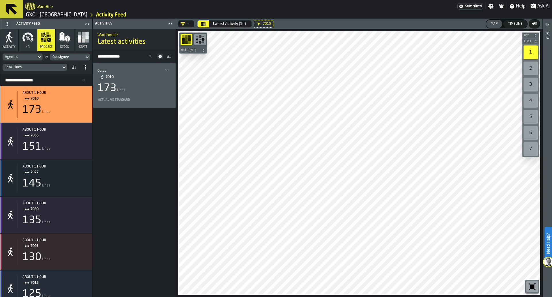
click at [85, 56] on icon at bounding box center [87, 56] width 6 height 7
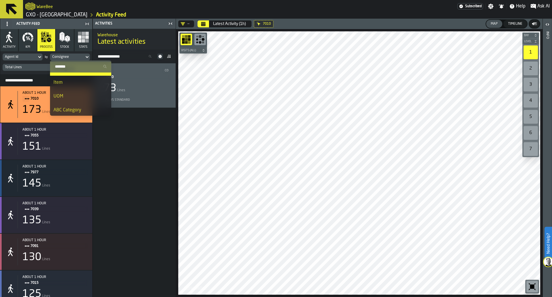
scroll to position [133, 0]
click at [85, 95] on div "UOM" at bounding box center [80, 98] width 54 height 7
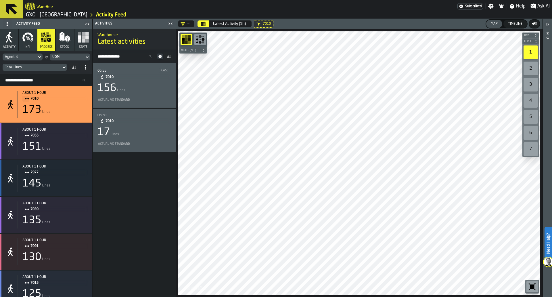
click at [51, 71] on div "Total Lines" at bounding box center [46, 67] width 87 height 9
click at [49, 66] on div "Total Lines" at bounding box center [32, 67] width 54 height 4
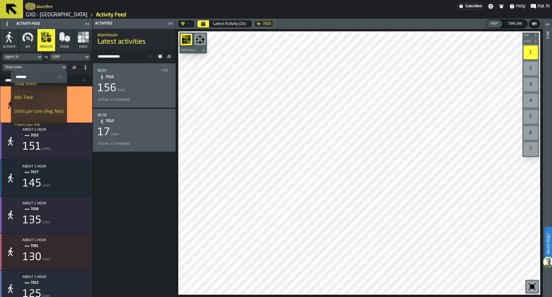
scroll to position [33, 0]
click at [43, 103] on li "Idle Time" at bounding box center [39, 98] width 56 height 14
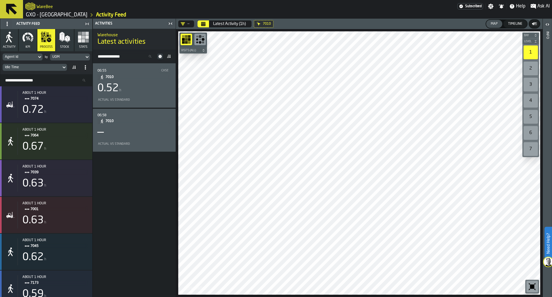
click at [83, 67] on icon at bounding box center [85, 67] width 5 height 5
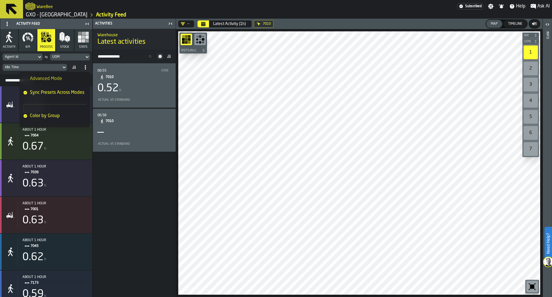
click at [75, 67] on icon at bounding box center [74, 67] width 1 height 3
click at [12, 79] on span "Sort by Group Title... A-Z (ASC)" at bounding box center [31, 78] width 42 height 4
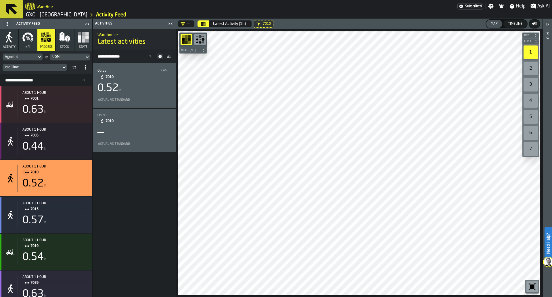
click at [75, 67] on icon at bounding box center [74, 67] width 1 height 3
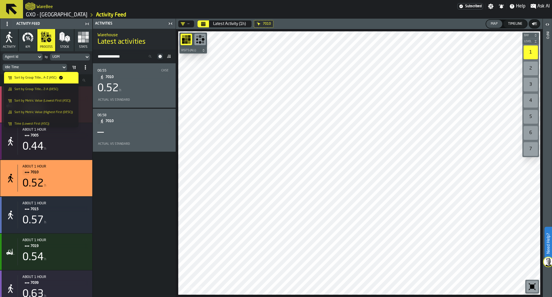
click at [58, 83] on li "Sort by Group Title... Z-A (DESC)" at bounding box center [41, 88] width 74 height 11
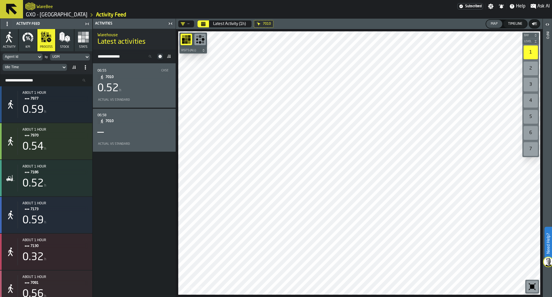
click at [71, 58] on div "UOM" at bounding box center [67, 57] width 30 height 4
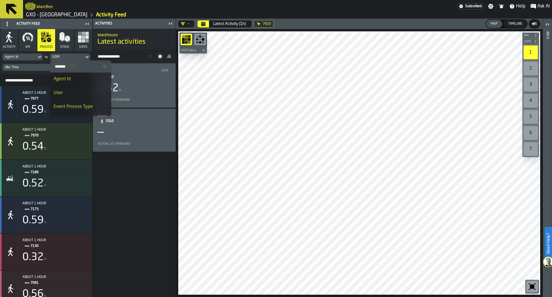
scroll to position [69, 0]
click at [74, 86] on li "User" at bounding box center [80, 93] width 61 height 14
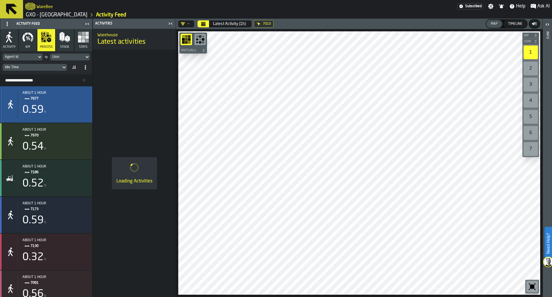
click at [74, 86] on div "about 1 hour 7977 0.59 h" at bounding box center [46, 104] width 92 height 36
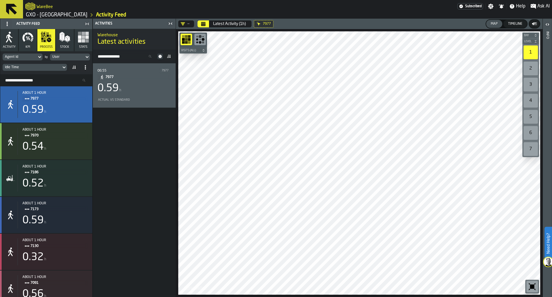
click at [205, 20] on button "Calendar" at bounding box center [202, 23] width 11 height 7
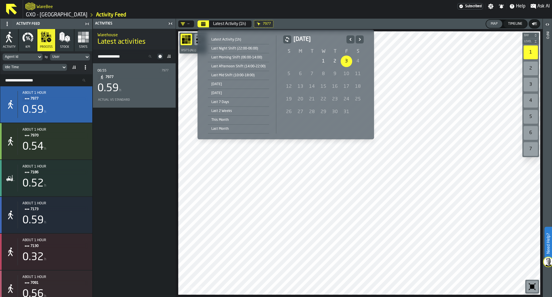
click at [349, 39] on icon "Previous" at bounding box center [350, 39] width 6 height 7
click at [345, 61] on div "1" at bounding box center [345, 60] width 11 height 11
click at [361, 38] on button "Next" at bounding box center [359, 39] width 8 height 8
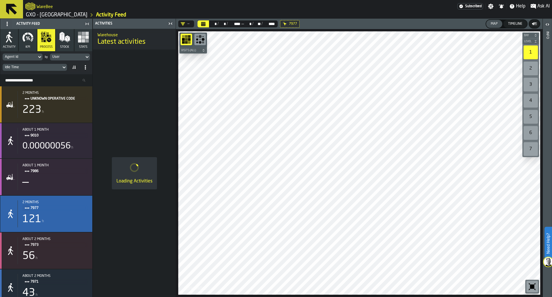
click at [193, 25] on div "—" at bounding box center [186, 23] width 16 height 7
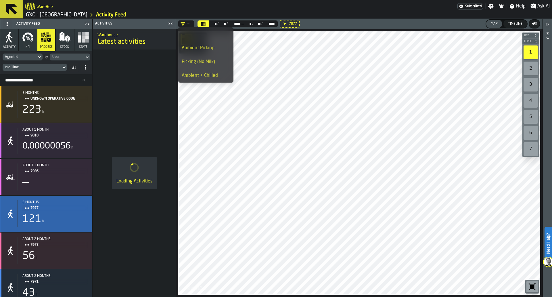
click at [198, 51] on div "Ambient Picking" at bounding box center [206, 48] width 48 height 7
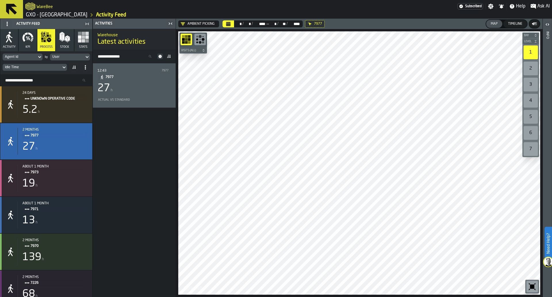
click at [60, 77] on input "Search Resources..." at bounding box center [46, 79] width 87 height 7
type input "*"
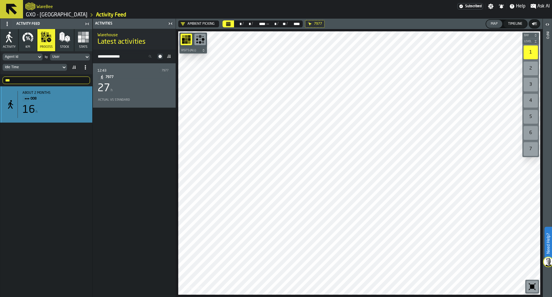
type input "***"
click at [68, 100] on span "008" at bounding box center [56, 98] width 53 height 6
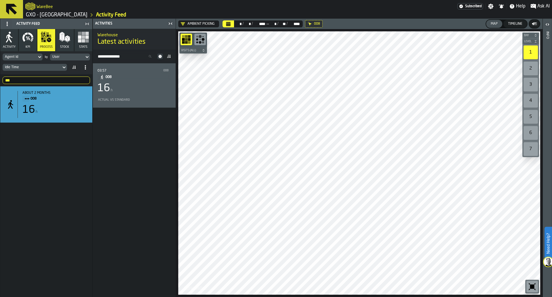
click at [128, 95] on div "03:57 008 008 16 h Actual vs Standard" at bounding box center [134, 85] width 74 height 35
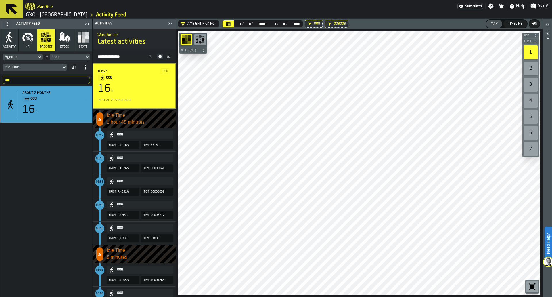
click at [128, 95] on div "03:57 008 008 16 h Actual vs Standard" at bounding box center [134, 85] width 72 height 35
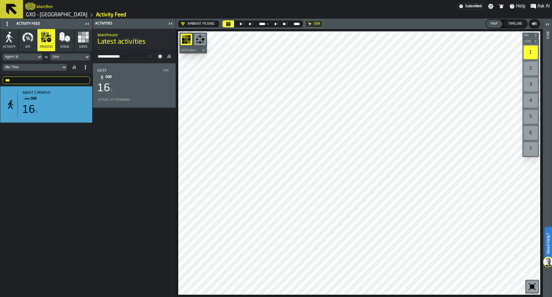
click at [85, 61] on div "Agent Id by User Idle Time" at bounding box center [46, 62] width 92 height 23
click at [81, 54] on div "User" at bounding box center [67, 57] width 34 height 6
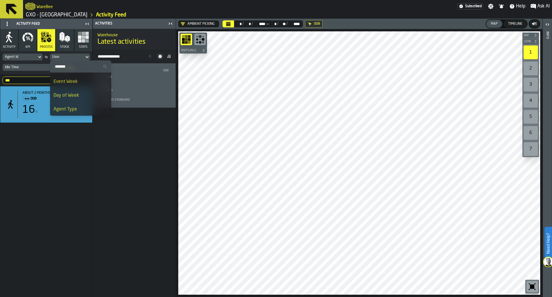
scroll to position [27, 0]
click at [84, 89] on li "Day of Week" at bounding box center [80, 94] width 61 height 14
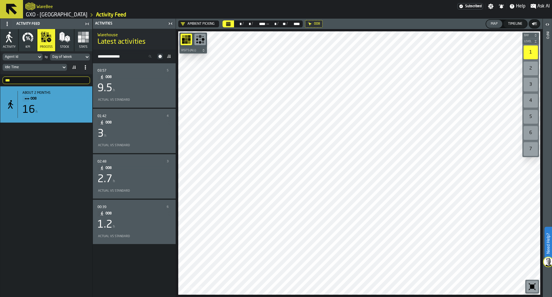
click at [144, 95] on div "03:57 5 008 9.5 h Actual vs Standard" at bounding box center [134, 85] width 74 height 35
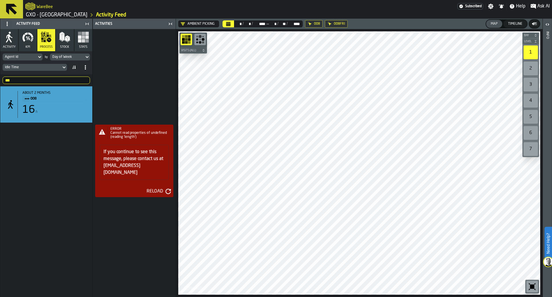
click at [70, 56] on div "Day of Week" at bounding box center [67, 57] width 30 height 4
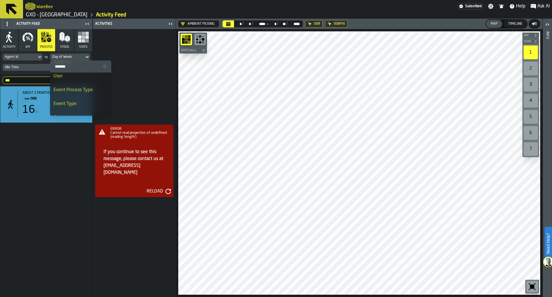
scroll to position [86, 0]
click at [74, 89] on div "Event Process Type" at bounding box center [80, 89] width 54 height 7
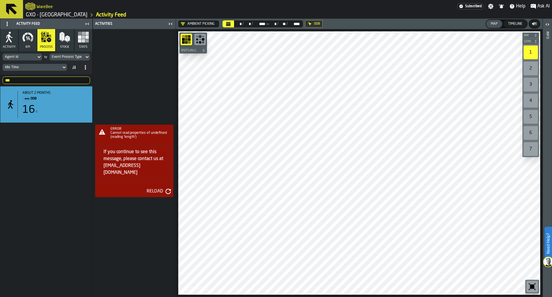
click at [156, 188] on div "Reload" at bounding box center [154, 191] width 21 height 7
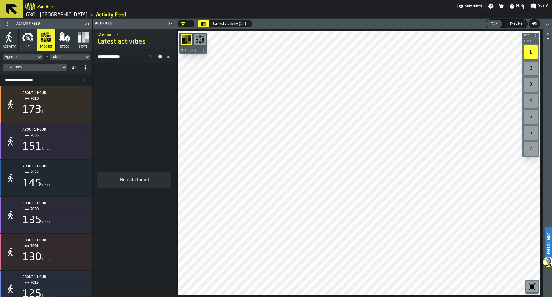
click at [80, 61] on div "Agent Id by Job Id Total Lines" at bounding box center [46, 62] width 92 height 23
click at [80, 59] on div "Job Id" at bounding box center [67, 57] width 30 height 4
click at [78, 103] on div "Event Type" at bounding box center [80, 106] width 54 height 7
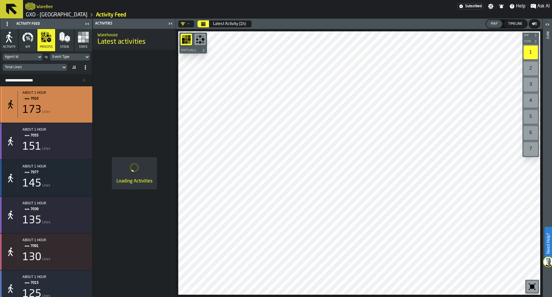
click at [78, 102] on div "about 1 hour 7010 173 Lines" at bounding box center [53, 104] width 70 height 27
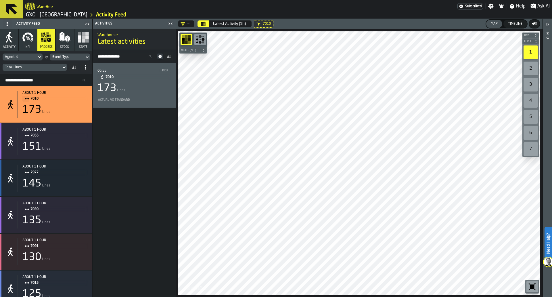
click at [149, 91] on div "173 Lines" at bounding box center [134, 87] width 74 height 11
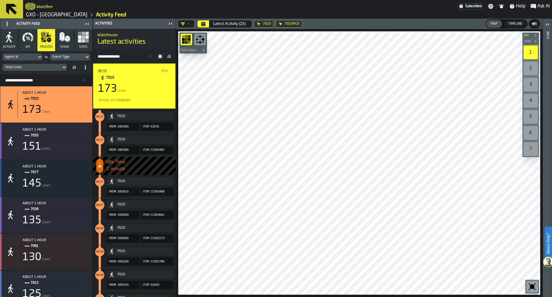
click at [188, 23] on div "—" at bounding box center [184, 24] width 9 height 5
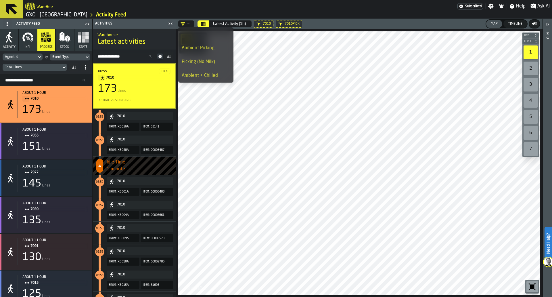
click at [189, 45] on div "Ambient Picking" at bounding box center [206, 48] width 48 height 7
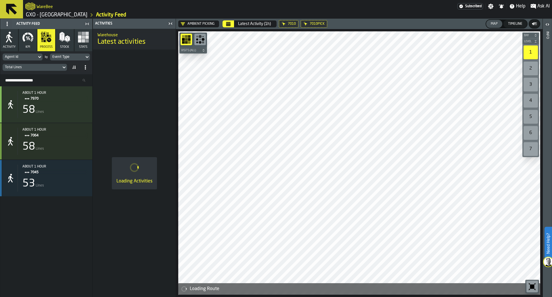
click at [234, 25] on button "Latest Activity (1h)" at bounding box center [254, 23] width 40 height 11
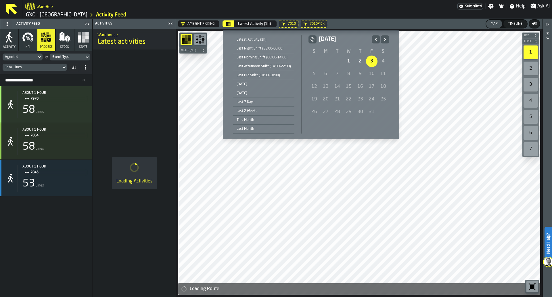
click at [374, 40] on icon "Previous" at bounding box center [375, 39] width 2 height 3
click at [372, 62] on div "1" at bounding box center [371, 60] width 11 height 11
click at [382, 43] on icon "Next" at bounding box center [385, 39] width 6 height 7
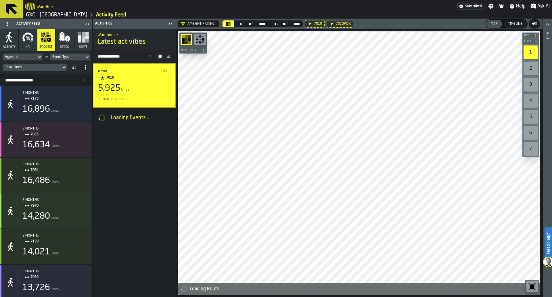
click at [71, 52] on div "Agent Id by Event Type Total Lines" at bounding box center [46, 62] width 92 height 23
click at [71, 55] on div "Event Type" at bounding box center [67, 57] width 30 height 4
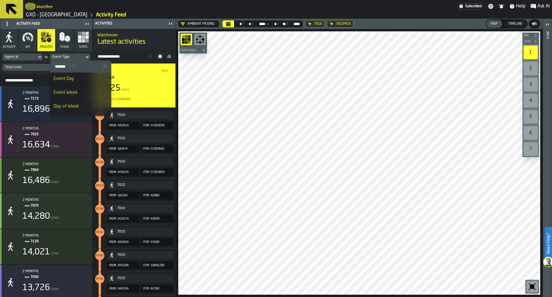
scroll to position [14, 0]
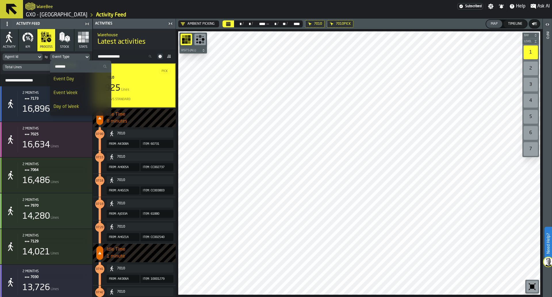
click at [73, 81] on div "Event Day" at bounding box center [80, 79] width 54 height 7
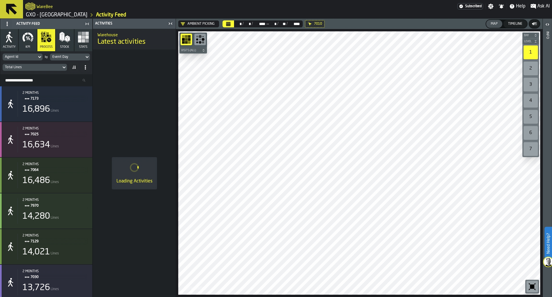
click at [61, 63] on div "Total Lines" at bounding box center [46, 67] width 87 height 9
click at [57, 72] on div "Total Lines" at bounding box center [46, 67] width 87 height 9
click at [60, 69] on div "Total Lines" at bounding box center [32, 67] width 59 height 6
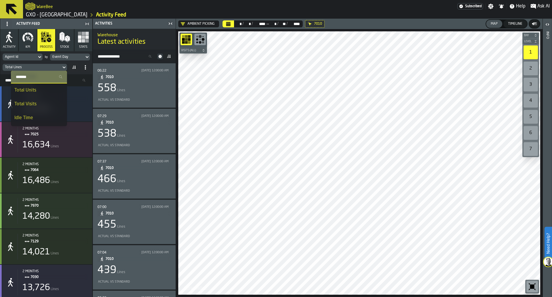
scroll to position [14, 0]
click at [42, 119] on div "Idle Time" at bounding box center [38, 117] width 49 height 7
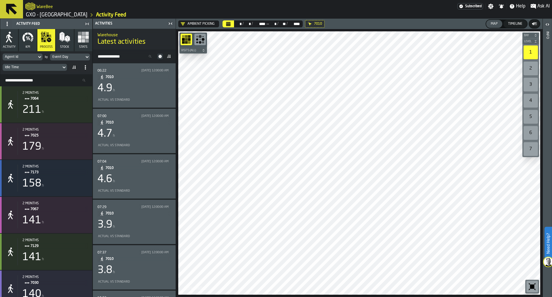
click at [32, 59] on div "Agent Id" at bounding box center [20, 57] width 30 height 4
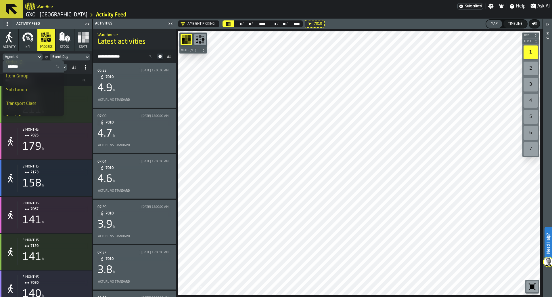
scroll to position [231, 0]
click at [33, 83] on div "Transport Class" at bounding box center [33, 83] width 54 height 7
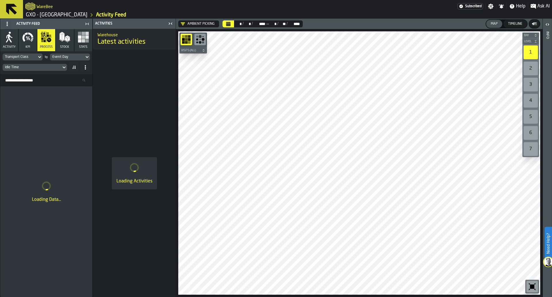
click at [33, 83] on input "Search Resources..." at bounding box center [46, 79] width 87 height 7
click at [67, 72] on div "Idle Time" at bounding box center [46, 67] width 87 height 9
click at [24, 59] on div "Transport Class" at bounding box center [20, 57] width 30 height 4
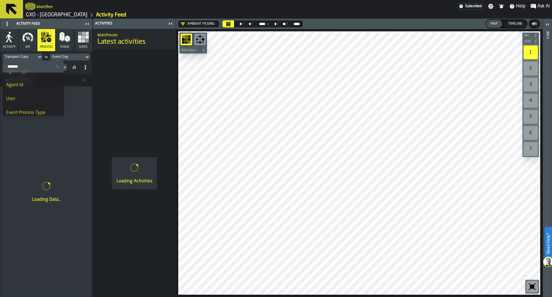
scroll to position [63, 0]
click at [36, 80] on li "Agent Id" at bounding box center [33, 86] width 61 height 14
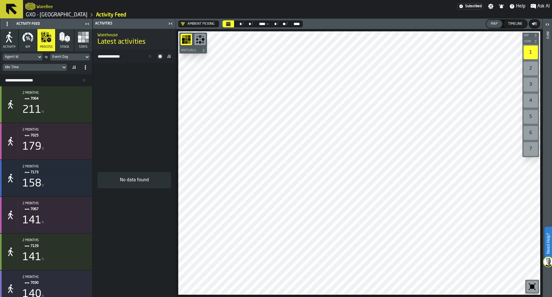
click at [29, 66] on div "Idle Time" at bounding box center [32, 67] width 54 height 4
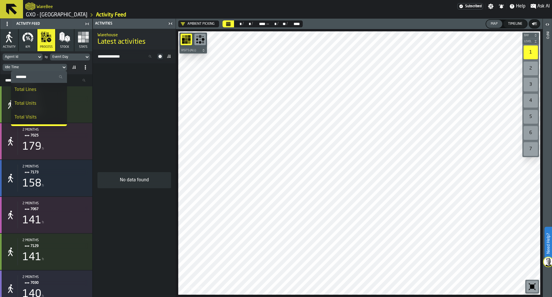
click at [36, 59] on div "Agent Id" at bounding box center [20, 57] width 34 height 6
click at [91, 71] on div "Agent Id by Event Day Idle Time" at bounding box center [46, 62] width 92 height 23
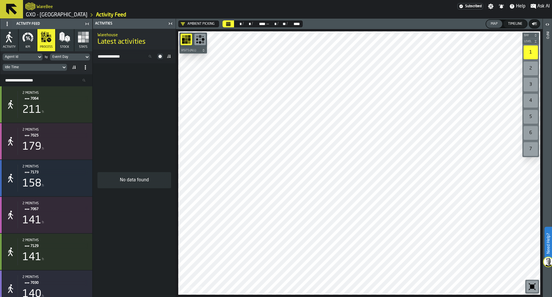
click at [27, 56] on div "Agent Id" at bounding box center [20, 57] width 30 height 4
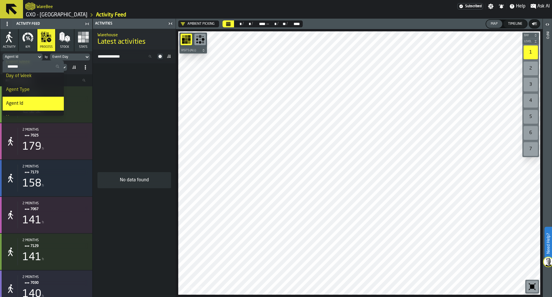
scroll to position [46, 0]
click at [35, 88] on div "Agent Type" at bounding box center [33, 88] width 54 height 7
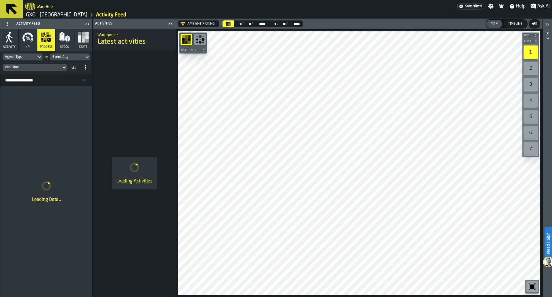
click at [77, 59] on div "Event Day" at bounding box center [67, 57] width 34 height 6
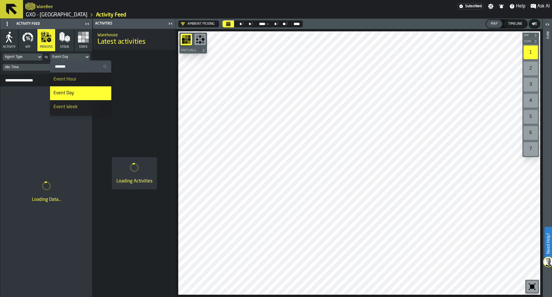
click at [77, 55] on div "Event Day" at bounding box center [67, 57] width 30 height 4
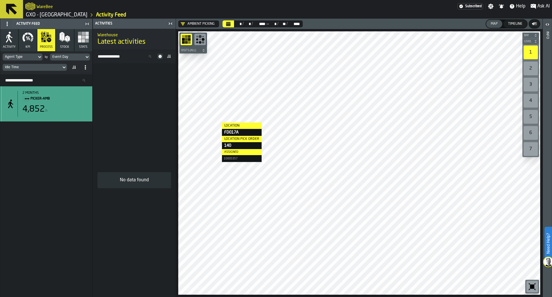
click at [78, 101] on span "PICKER-AMB" at bounding box center [56, 98] width 53 height 6
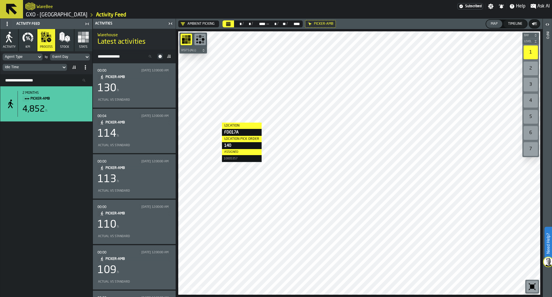
click at [41, 55] on icon at bounding box center [40, 56] width 6 height 7
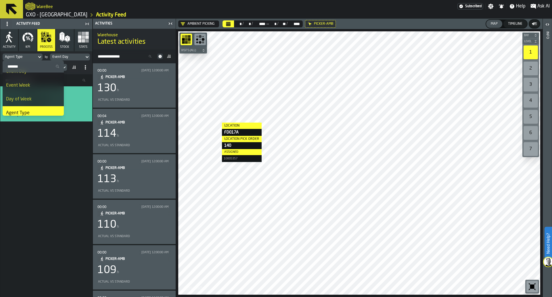
scroll to position [46, 0]
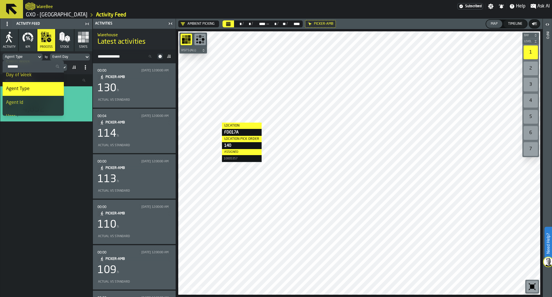
click at [29, 98] on li "Agent Id" at bounding box center [33, 103] width 61 height 14
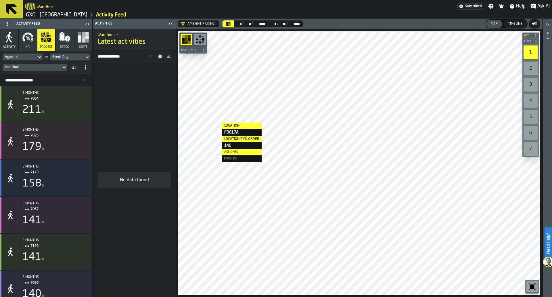
click at [81, 56] on div "Event Day" at bounding box center [67, 57] width 30 height 4
click at [78, 82] on li "Pick By Assignment" at bounding box center [80, 78] width 61 height 14
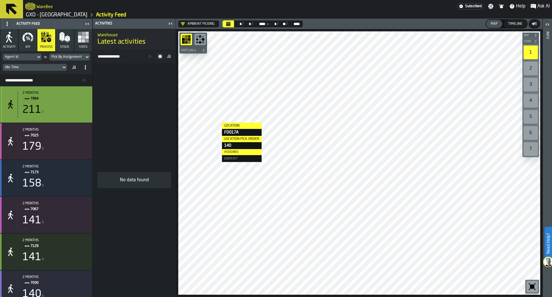
click at [67, 94] on div "2 months" at bounding box center [54, 93] width 65 height 4
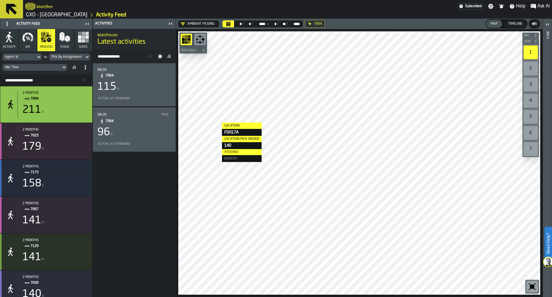
click at [77, 59] on div "Pick By Assignment" at bounding box center [66, 57] width 30 height 4
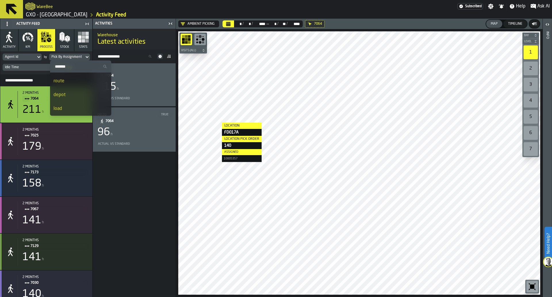
scroll to position [522, 0]
click at [79, 81] on div "route" at bounding box center [80, 81] width 54 height 7
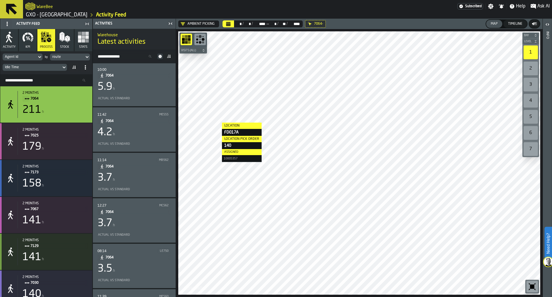
click at [142, 93] on div "5.9 h" at bounding box center [134, 86] width 74 height 11
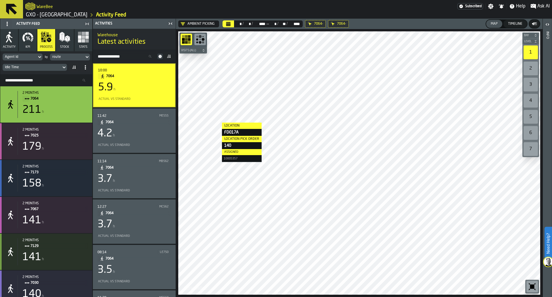
click at [142, 93] on div "5.9 h" at bounding box center [134, 87] width 72 height 11
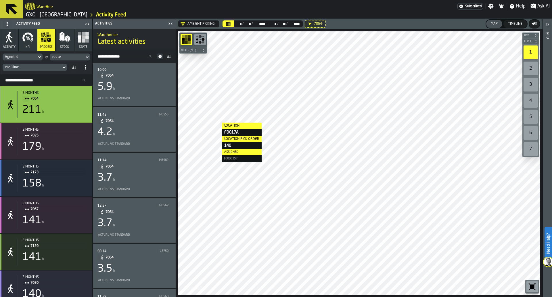
click at [142, 93] on div "5.9 h" at bounding box center [134, 86] width 74 height 11
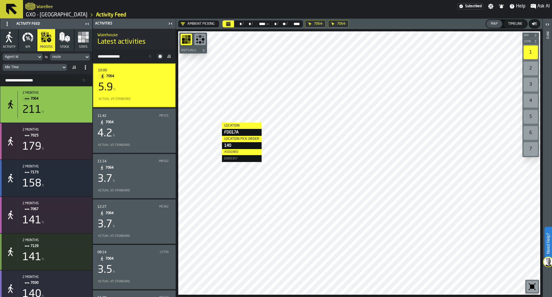
click at [142, 93] on div "5.9 h" at bounding box center [134, 87] width 72 height 11
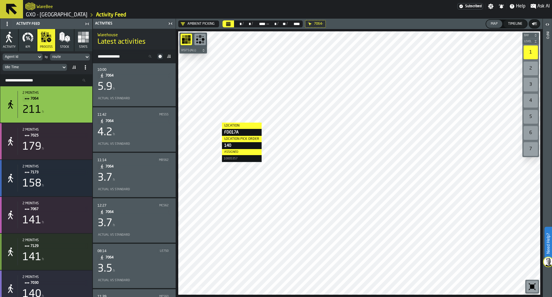
click at [70, 57] on div "route" at bounding box center [67, 57] width 30 height 4
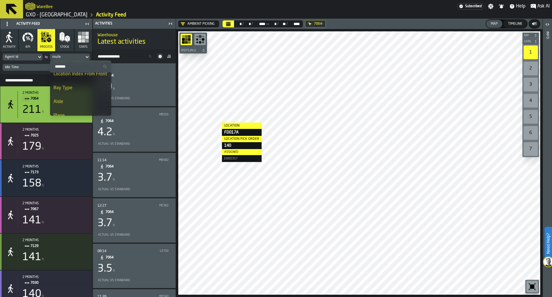
scroll to position [433, 0]
click at [79, 105] on li "Aisle" at bounding box center [80, 102] width 61 height 14
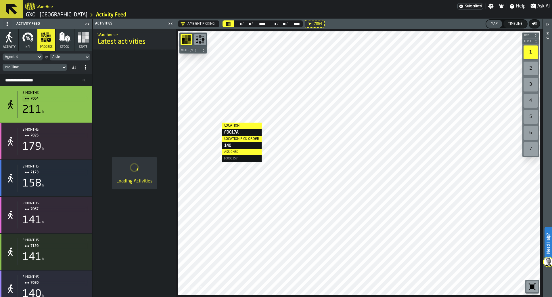
click at [71, 60] on div "Aisle" at bounding box center [67, 57] width 34 height 6
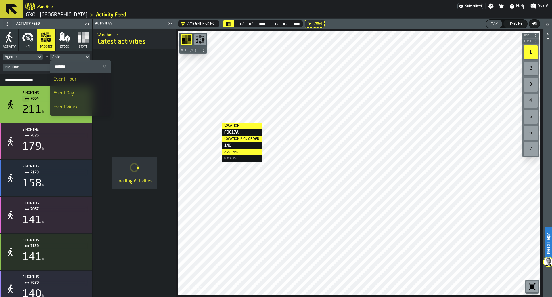
click at [71, 90] on div "Event Day" at bounding box center [80, 93] width 54 height 7
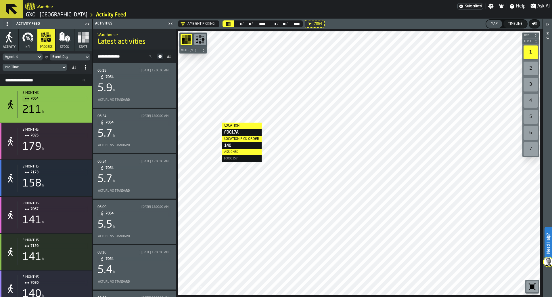
click at [84, 68] on icon at bounding box center [85, 67] width 5 height 5
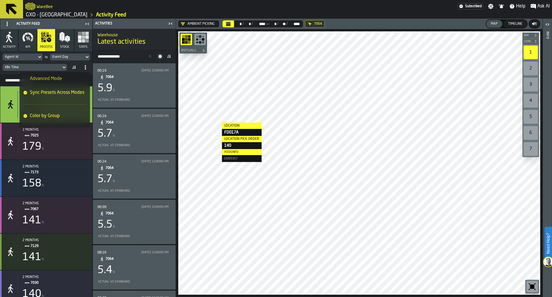
click at [73, 67] on icon at bounding box center [74, 67] width 5 height 5
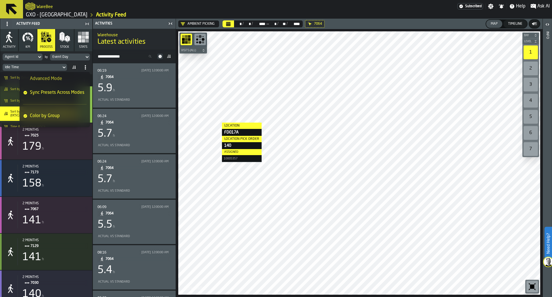
click at [16, 75] on div "Sort by Group Title... A-Z (ASC)" at bounding box center [28, 77] width 51 height 5
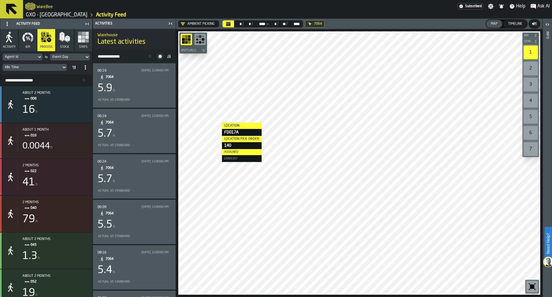
click at [29, 67] on div "Idle Time" at bounding box center [32, 67] width 54 height 4
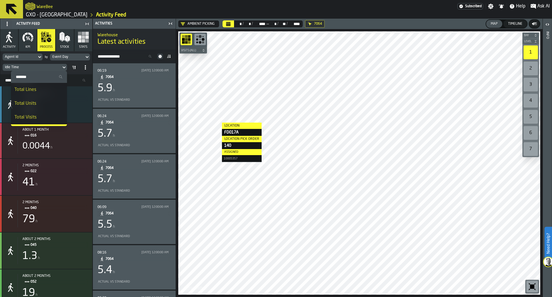
click at [28, 67] on div "Idle Time" at bounding box center [32, 67] width 54 height 4
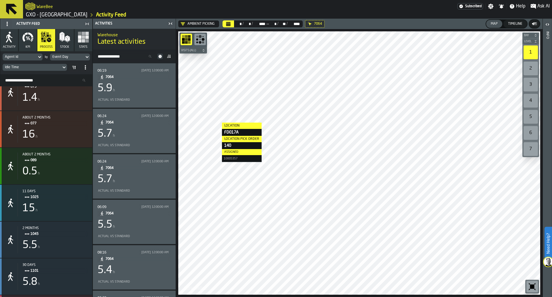
scroll to position [232, 0]
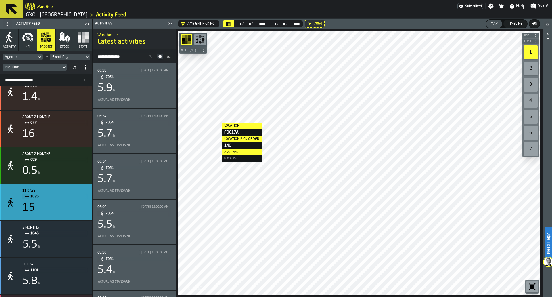
click at [63, 207] on div "15 h" at bounding box center [54, 207] width 65 height 11
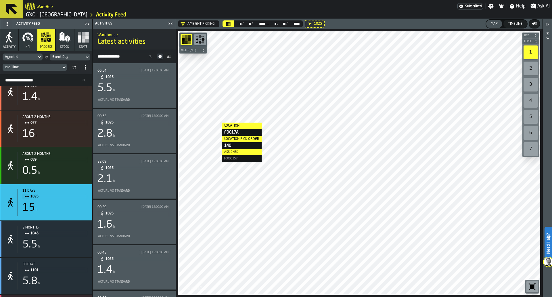
click at [170, 52] on span at bounding box center [168, 56] width 9 height 9
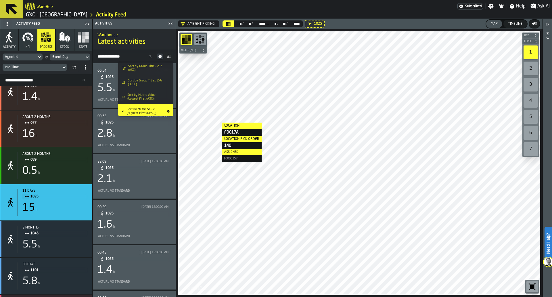
click at [161, 66] on span "Sort by Group Title... A-Z (ASC)" at bounding box center [147, 67] width 39 height 7
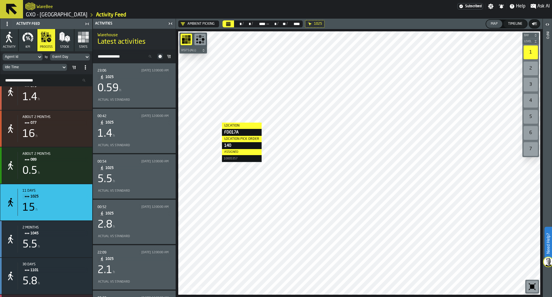
click at [171, 56] on span at bounding box center [168, 56] width 9 height 9
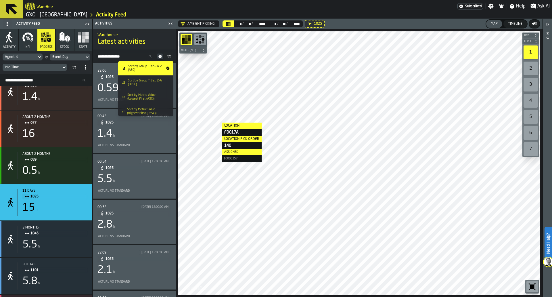
click at [171, 56] on span at bounding box center [168, 56] width 9 height 9
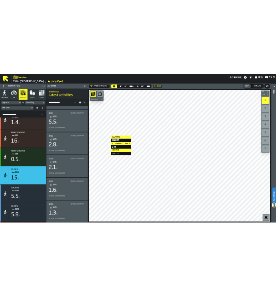
scroll to position [0, 0]
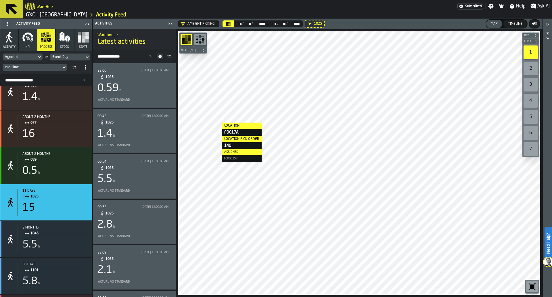
click at [157, 94] on div "23:06 9/21/2025, 12:00:00 AM 1025 0.59 h Actual vs Standard" at bounding box center [134, 85] width 74 height 35
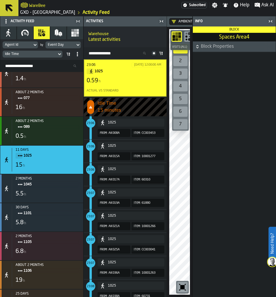
drag, startPoint x: 162, startPoint y: 160, endPoint x: 270, endPoint y: 23, distance: 174.9
click at [270, 23] on icon "button-toggle-Close me" at bounding box center [270, 21] width 7 height 7
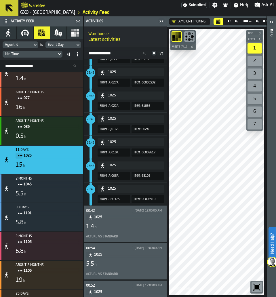
scroll to position [1474, 0]
click at [137, 235] on div "Actual vs Standard" at bounding box center [124, 236] width 76 height 4
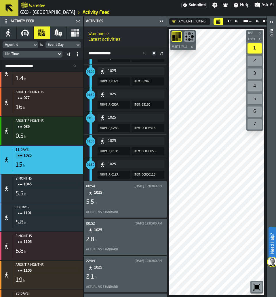
scroll to position [1926, 0]
click at [134, 207] on div "00:54 9/23/2025, 12:00:00 AM 1025 5.5 h Actual vs Standard" at bounding box center [125, 199] width 78 height 32
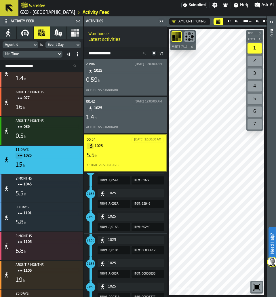
scroll to position [6963, 0]
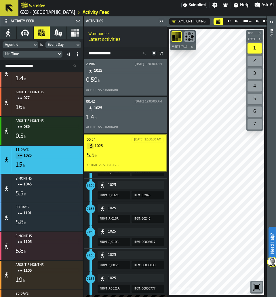
click at [136, 149] on span "1025" at bounding box center [127, 146] width 64 height 6
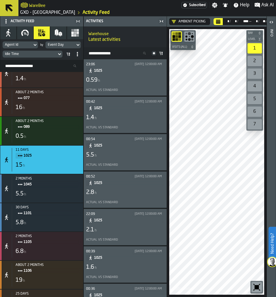
scroll to position [25, 0]
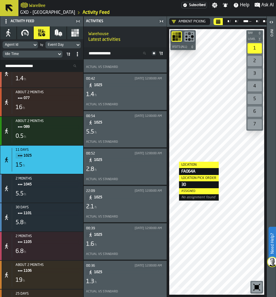
click at [139, 161] on span "1025" at bounding box center [127, 160] width 66 height 6
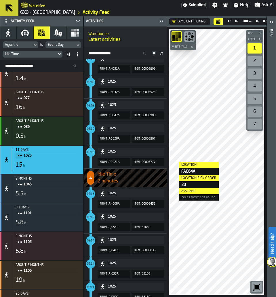
scroll to position [2348, 0]
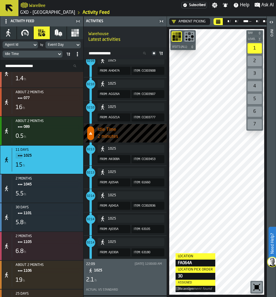
click at [130, 272] on span "1025" at bounding box center [127, 270] width 66 height 6
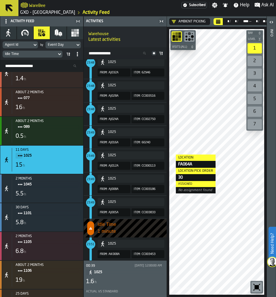
scroll to position [280, 0]
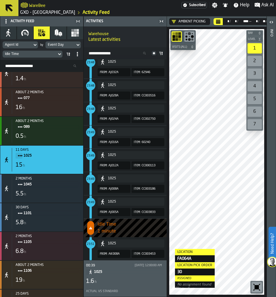
click at [124, 281] on div "1.6 h" at bounding box center [125, 281] width 78 height 8
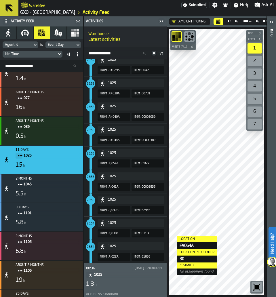
scroll to position [317, 0]
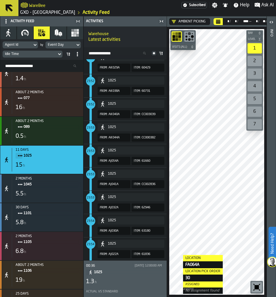
click at [145, 287] on div "00:36 9/30/2025, 12:00:00 AM 1025 1.3 h Actual vs Standard" at bounding box center [125, 279] width 78 height 32
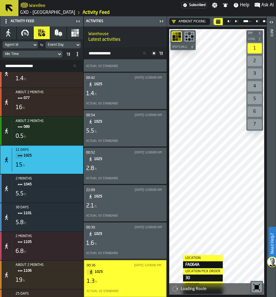
scroll to position [44, 0]
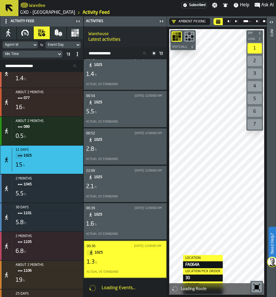
click at [145, 287] on div "Loading Events..." at bounding box center [131, 287] width 60 height 7
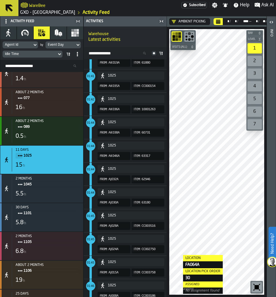
scroll to position [2187, 0]
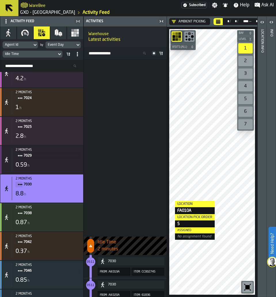
scroll to position [7441, 0]
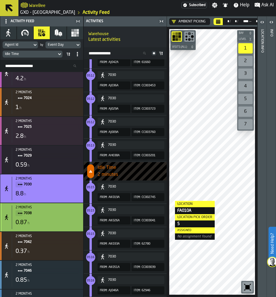
click at [50, 226] on div "0.87 h" at bounding box center [48, 222] width 65 height 8
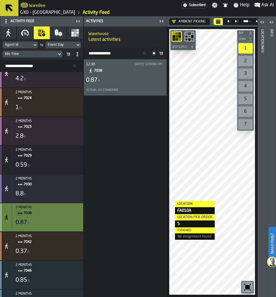
scroll to position [0, 0]
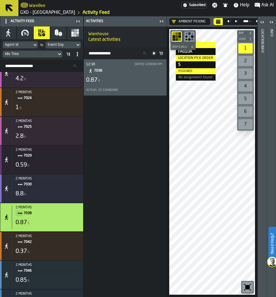
click at [141, 75] on div "12:30 [DATE] 12:00:00 AM 7038 0.87 h Actual vs Standard" at bounding box center [125, 77] width 78 height 32
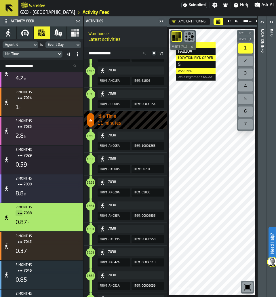
scroll to position [1422, 0]
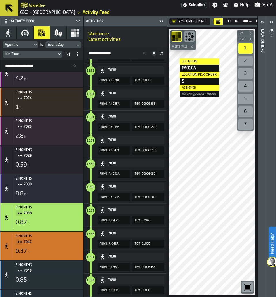
click at [46, 245] on span "7042" at bounding box center [50, 241] width 53 height 6
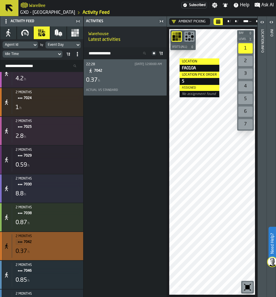
scroll to position [0, 0]
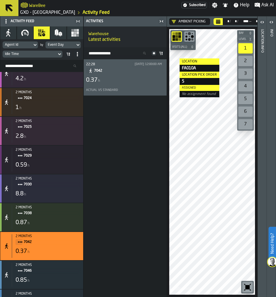
click at [122, 79] on div "0.37 h" at bounding box center [125, 80] width 78 height 8
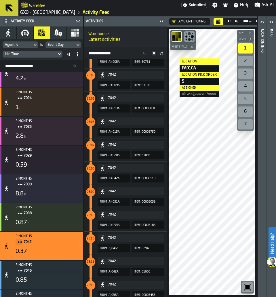
scroll to position [928, 0]
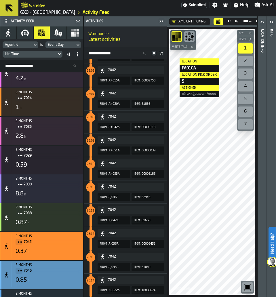
click at [48, 279] on div "2 months 7046 0.85 h" at bounding box center [46, 275] width 69 height 24
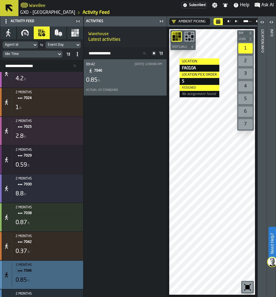
scroll to position [314, 0]
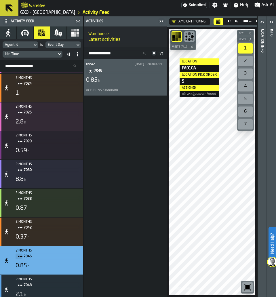
click at [117, 70] on span "7046" at bounding box center [127, 71] width 66 height 6
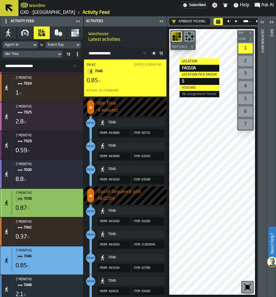
scroll to position [361, 0]
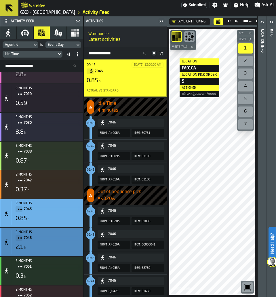
click at [52, 253] on div "2 months 7048 2.1 h" at bounding box center [46, 242] width 69 height 24
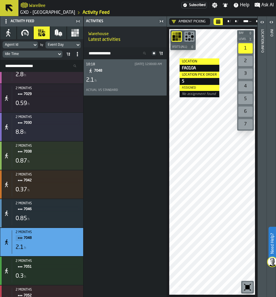
click at [149, 79] on div "2.1 h" at bounding box center [125, 80] width 78 height 8
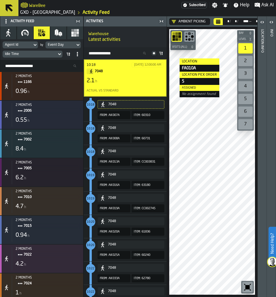
scroll to position [0, 0]
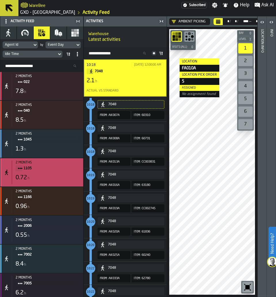
click at [36, 167] on span "1105" at bounding box center [50, 168] width 53 height 6
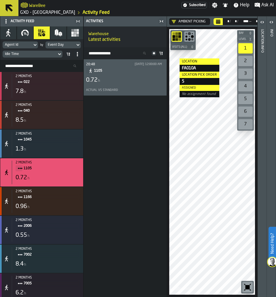
click at [117, 83] on div "0.72 h" at bounding box center [125, 80] width 78 height 8
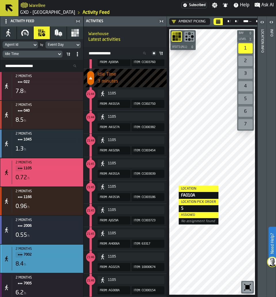
scroll to position [42, 0]
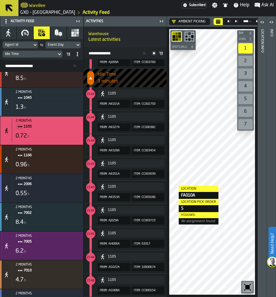
click at [59, 252] on div "6.2 h" at bounding box center [48, 251] width 65 height 8
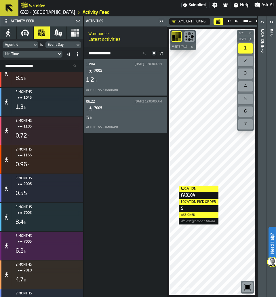
scroll to position [0, 0]
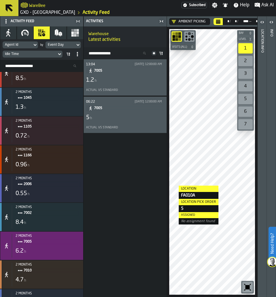
click at [126, 88] on div "Actual vs Standard" at bounding box center [124, 90] width 76 height 4
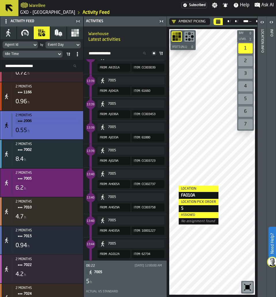
scroll to position [107, 0]
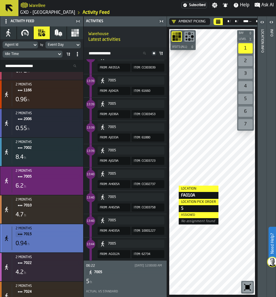
click at [47, 237] on span "7015" at bounding box center [50, 234] width 53 height 6
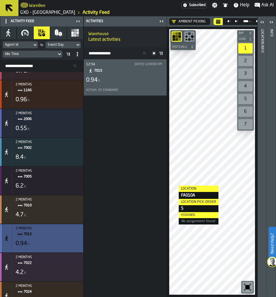
scroll to position [0, 0]
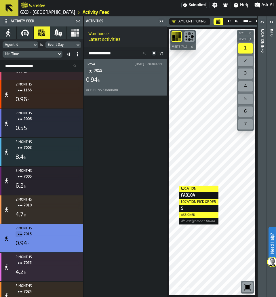
click at [133, 74] on span "7015" at bounding box center [127, 71] width 66 height 6
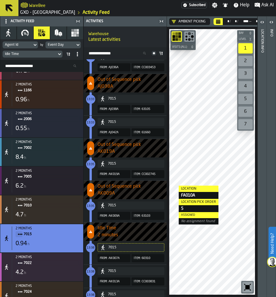
scroll to position [1215, 0]
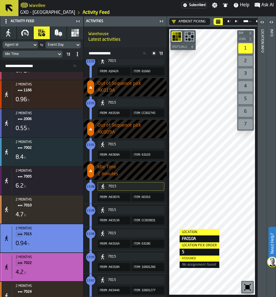
click at [75, 266] on div "7022" at bounding box center [48, 262] width 65 height 6
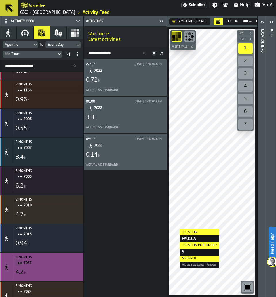
scroll to position [0, 0]
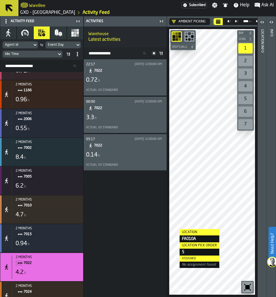
click at [131, 160] on div "05:17 [DATE] 12:00:00 AM 7022 0.14 h Actual vs Standard" at bounding box center [125, 152] width 78 height 32
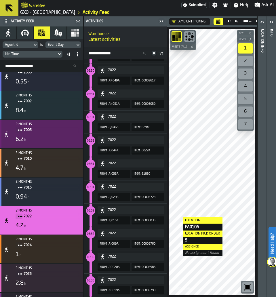
scroll to position [155, 0]
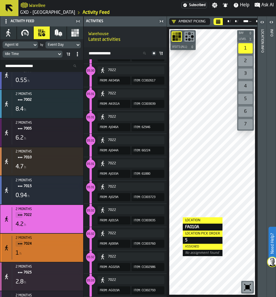
click at [57, 240] on div "2 months" at bounding box center [48, 238] width 65 height 4
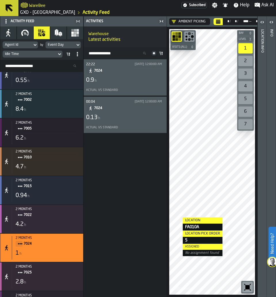
click at [133, 93] on div "Actual vs Standard" at bounding box center [125, 90] width 78 height 6
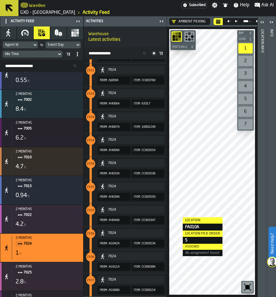
scroll to position [1783, 0]
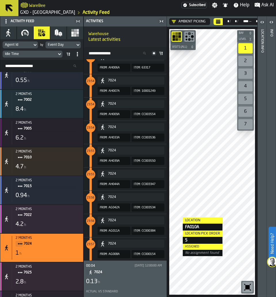
click at [122, 285] on div "0.13 h" at bounding box center [125, 281] width 78 height 8
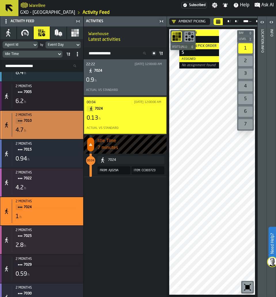
scroll to position [192, 0]
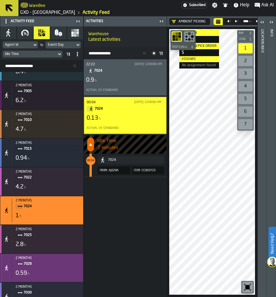
click at [39, 264] on span "7029" at bounding box center [50, 263] width 53 height 6
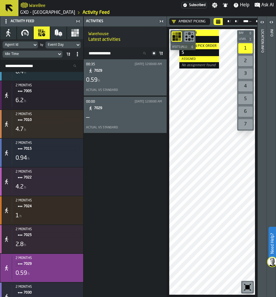
click at [132, 77] on div "0.59 h" at bounding box center [125, 80] width 78 height 8
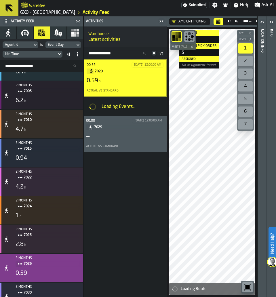
click at [112, 131] on div "00:00 [DATE] 12:00:00 AM 7029 — Actual vs Standard" at bounding box center [125, 134] width 78 height 32
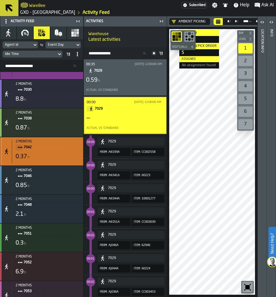
scroll to position [396, 0]
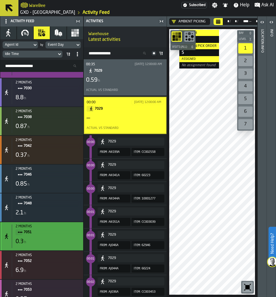
click at [50, 248] on div "2 months 7051 0.3 h" at bounding box center [46, 236] width 69 height 24
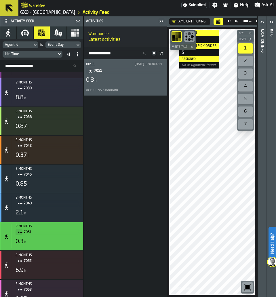
click at [141, 69] on span "7051" at bounding box center [127, 71] width 66 height 6
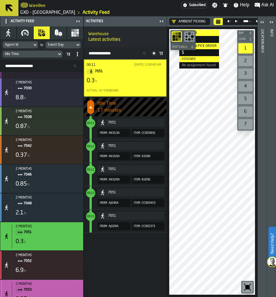
click at [44, 285] on div "2 months 7053 0.37 h" at bounding box center [41, 293] width 83 height 28
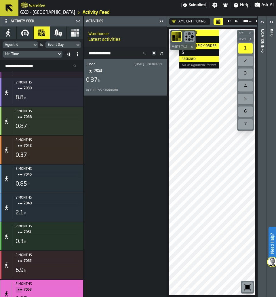
click at [143, 82] on div "0.37 h" at bounding box center [125, 80] width 78 height 8
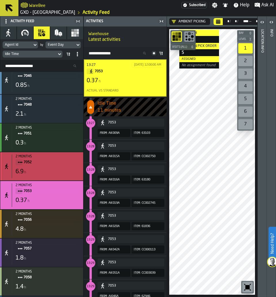
scroll to position [509, 0]
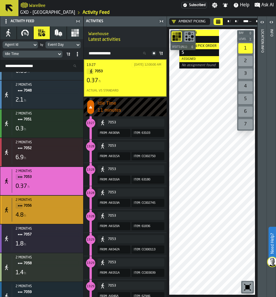
click at [47, 214] on div "4.8 h" at bounding box center [48, 215] width 65 height 8
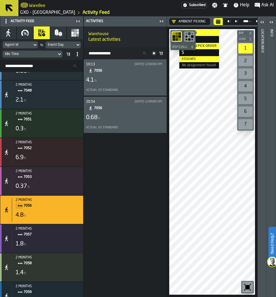
click at [126, 87] on div "Actual vs Standard" at bounding box center [125, 89] width 78 height 7
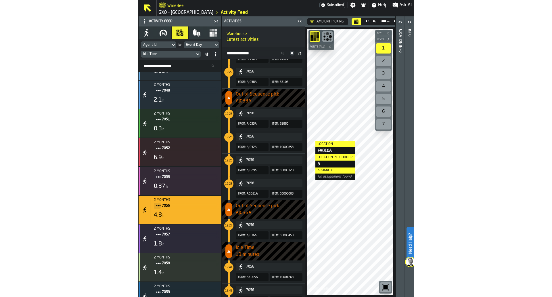
scroll to position [1417, 0]
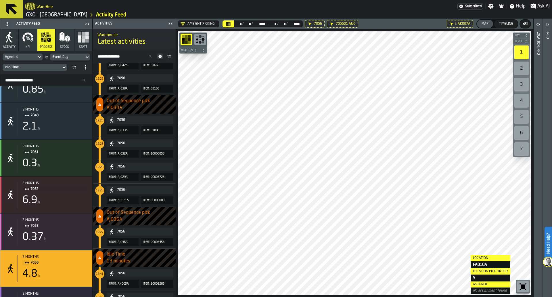
click at [275, 283] on icon "button-toolbar-undefined" at bounding box center [522, 286] width 9 height 9
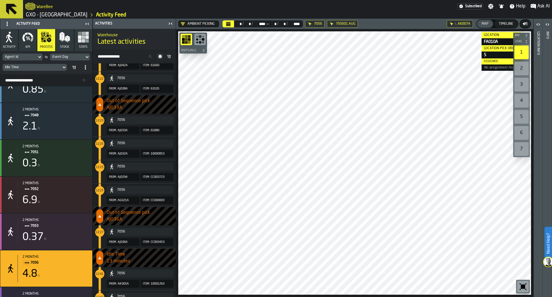
click at [275, 8] on icon "button-toggle-Settings" at bounding box center [490, 6] width 5 height 5
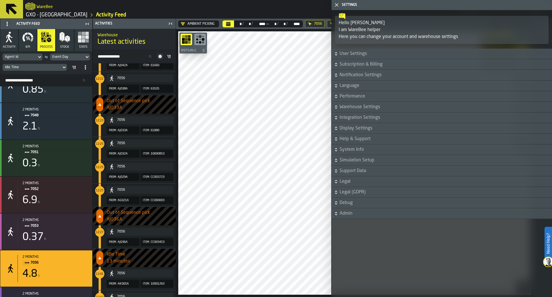
click at [275, 169] on span "Support Data" at bounding box center [444, 170] width 211 height 7
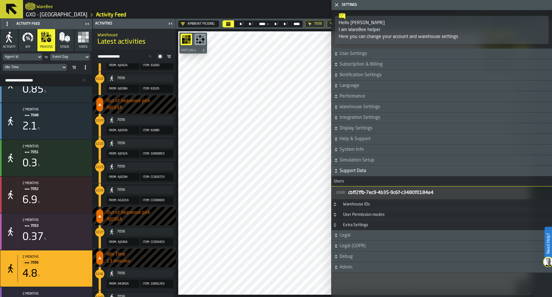
click at [275, 169] on span "Support Data" at bounding box center [444, 170] width 211 height 7
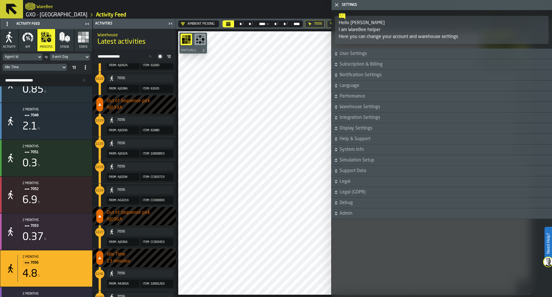
click at [275, 157] on span "Simulation Setup" at bounding box center [444, 160] width 211 height 7
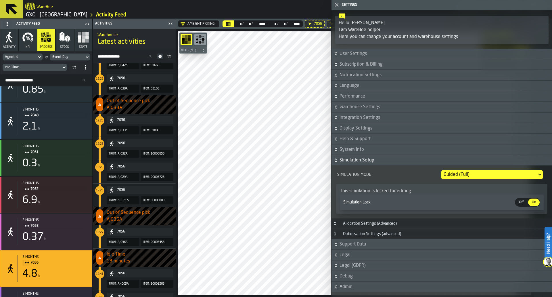
click at [275, 157] on span "Simulation Setup" at bounding box center [444, 160] width 211 height 7
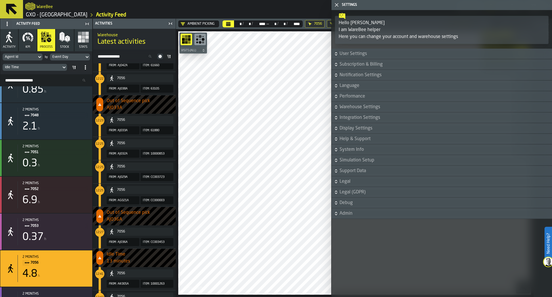
click at [275, 5] on polygon "button-toggle-Close me" at bounding box center [337, 5] width 4 height 4
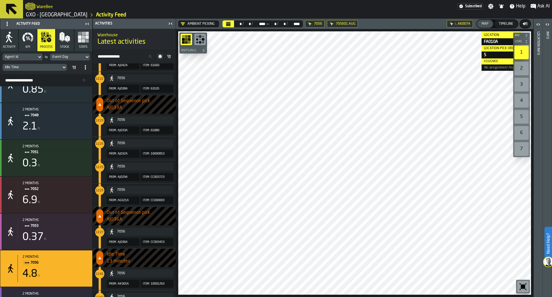
click at [6, 23] on icon at bounding box center [7, 24] width 5 height 5
click at [15, 32] on div "Hide Feed Menu" at bounding box center [22, 35] width 33 height 7
click at [6, 24] on icon at bounding box center [7, 24] width 5 height 5
click at [8, 31] on li "Show Feed Menu" at bounding box center [24, 35] width 42 height 14
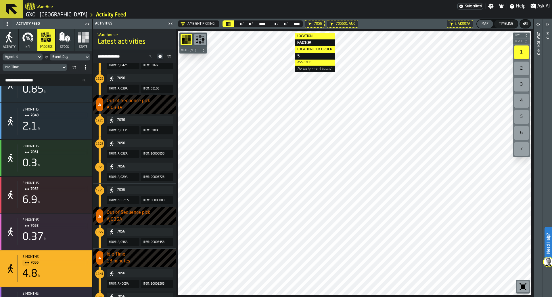
click at [0, 0] on icon at bounding box center [0, 0] width 0 height 0
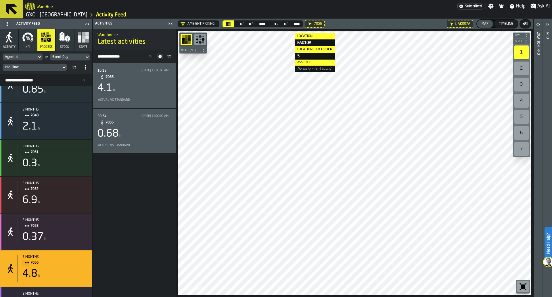
scroll to position [0, 0]
click at [0, 0] on icon at bounding box center [0, 0] width 0 height 0
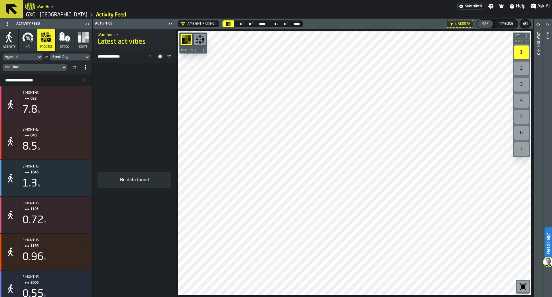
click at [32, 38] on icon "button" at bounding box center [27, 36] width 11 height 11
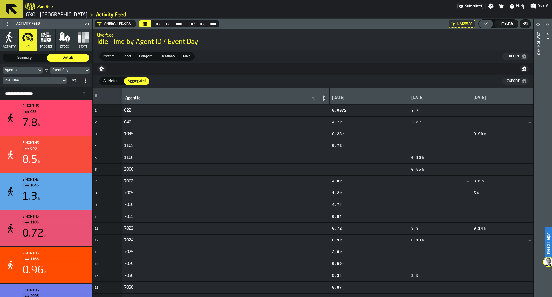
click at [109, 61] on div "Metrics Metrics Chart Chart Compare Compare Heatmap Heatmap Table Table Export" at bounding box center [313, 56] width 440 height 13
click at [110, 59] on span "Metrics" at bounding box center [109, 56] width 16 height 5
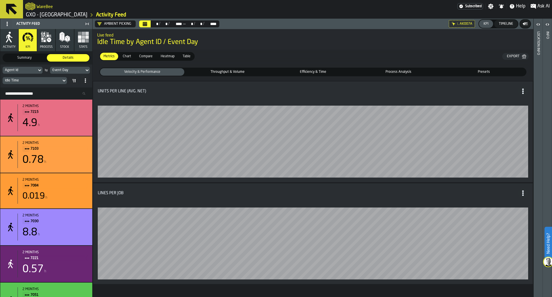
click at [221, 78] on fieldset "Velocity & Performance Velocity & Performance Throughput & Volume Throughput & …" at bounding box center [313, 71] width 436 height 13
click at [275, 74] on span "Efficiency & Time" at bounding box center [313, 71] width 82 height 5
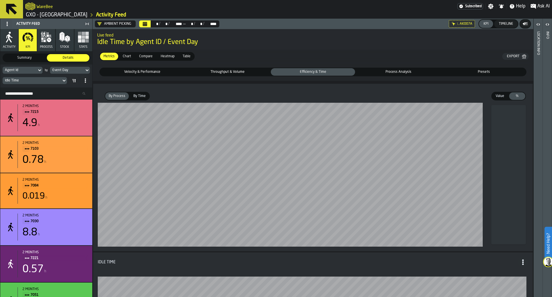
click at [141, 100] on div "By Time" at bounding box center [139, 95] width 19 height 7
click at [275, 98] on span "Value" at bounding box center [500, 95] width 14 height 5
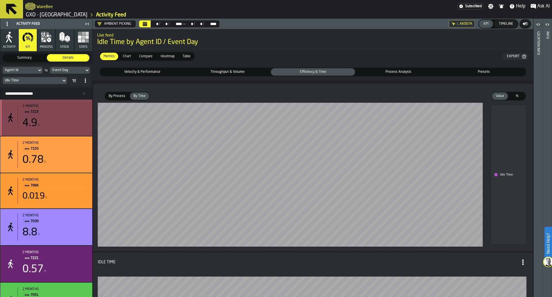
click at [77, 108] on div "2 months" at bounding box center [54, 106] width 65 height 4
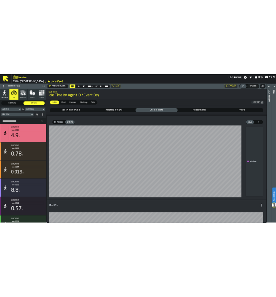
scroll to position [57, 0]
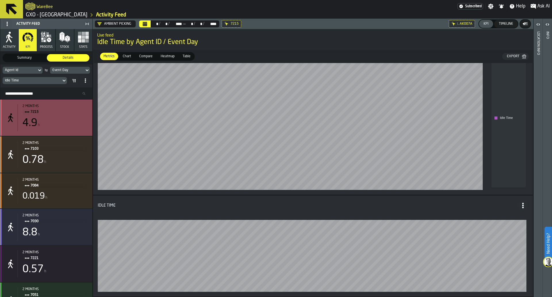
click at [57, 114] on span "7215" at bounding box center [56, 112] width 53 height 6
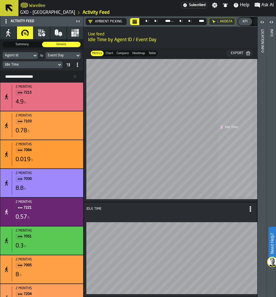
scroll to position [36, 0]
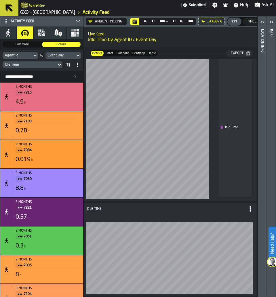
click at [43, 35] on icon "button" at bounding box center [43, 34] width 3 height 3
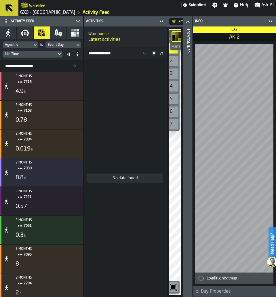
click at [23, 53] on div "Idle Time" at bounding box center [29, 54] width 49 height 4
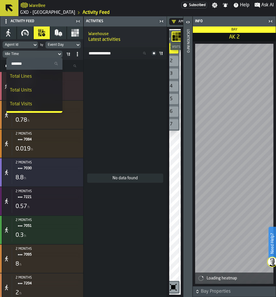
click at [70, 64] on input "Search Resources..." at bounding box center [42, 65] width 78 height 7
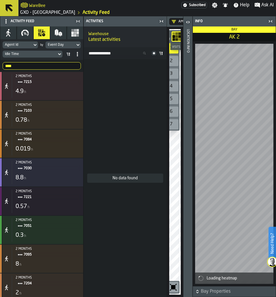
type input "****"
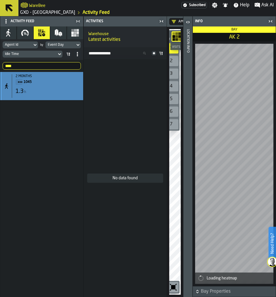
click at [66, 76] on div "2 months" at bounding box center [48, 76] width 65 height 4
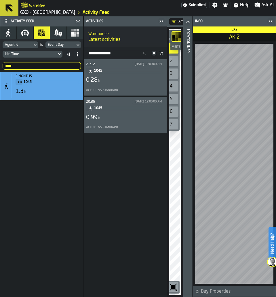
click at [268, 20] on icon "button-toggle-Close me" at bounding box center [270, 21] width 7 height 7
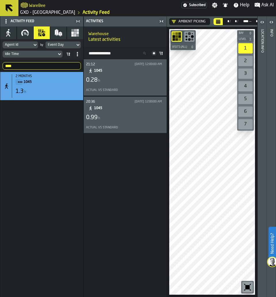
click at [215, 17] on header "Ambient Picking ** * / ** * / **** **** — ** * / ** * / **** **** 1045 L. AK007…" at bounding box center [212, 21] width 90 height 10
click at [217, 18] on button "Calendar" at bounding box center [217, 21] width 9 height 7
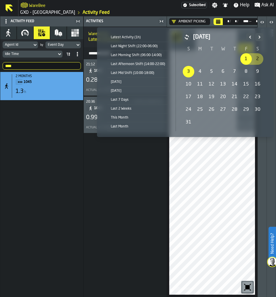
click at [246, 59] on div "1" at bounding box center [245, 58] width 11 height 11
click at [258, 37] on icon "Next" at bounding box center [259, 37] width 2 height 3
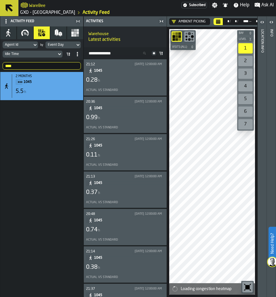
click at [128, 231] on div "0.74 h" at bounding box center [125, 230] width 78 height 8
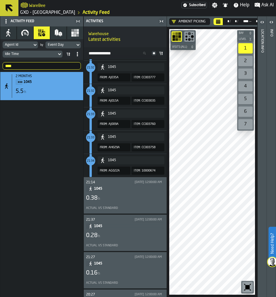
scroll to position [1612, 0]
click at [127, 207] on div "Actual vs Standard" at bounding box center [124, 208] width 76 height 4
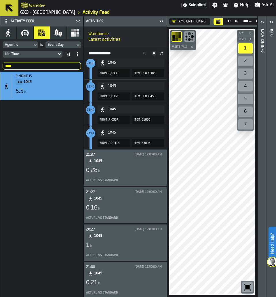
scroll to position [1024, 0]
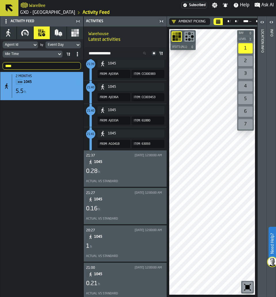
click at [123, 180] on div "Actual vs Standard" at bounding box center [124, 181] width 76 height 4
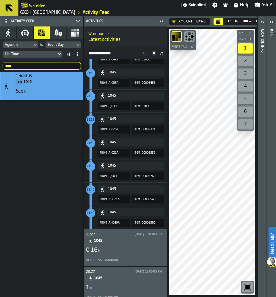
scroll to position [432, 0]
click at [64, 65] on input "****" at bounding box center [42, 65] width 78 height 7
click at [127, 242] on span "1045" at bounding box center [127, 241] width 66 height 6
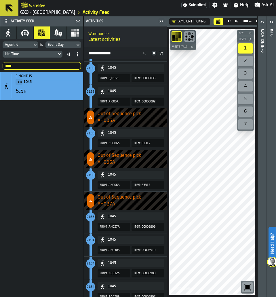
scroll to position [784, 0]
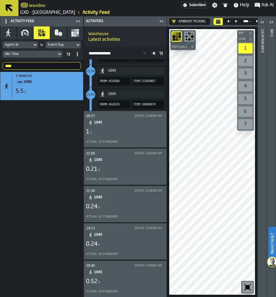
click at [139, 140] on div "Actual vs Standard" at bounding box center [124, 142] width 76 height 4
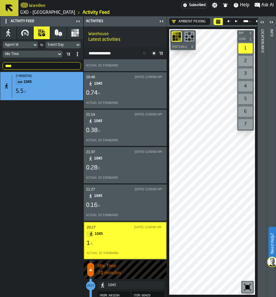
scroll to position [135, 0]
click at [131, 230] on div "[DATE] 12:00:00 AM" at bounding box center [147, 226] width 32 height 5
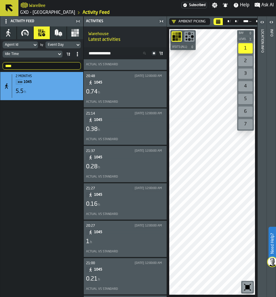
click at [135, 285] on div "21:00 [DATE] 12:00:00 AM 1045 0.21 h Actual vs Standard" at bounding box center [125, 276] width 78 height 32
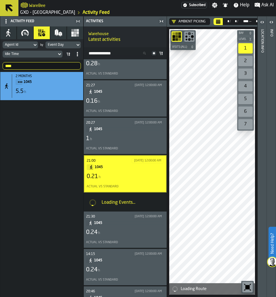
scroll to position [236, 0]
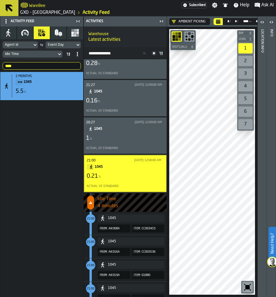
click at [126, 141] on div "1 h" at bounding box center [125, 138] width 78 height 8
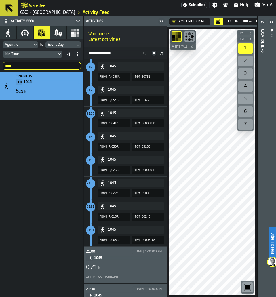
scroll to position [2112, 0]
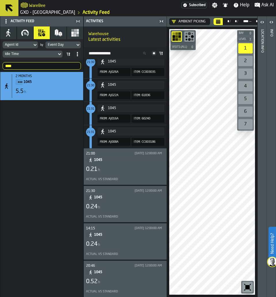
click at [132, 167] on div "0.21 h" at bounding box center [125, 169] width 78 height 8
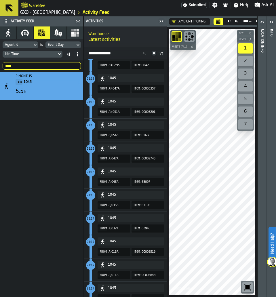
scroll to position [1116, 0]
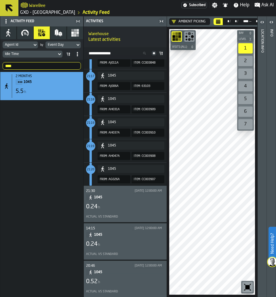
click at [139, 197] on span "1045" at bounding box center [127, 197] width 66 height 6
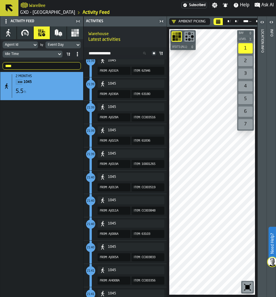
scroll to position [952, 0]
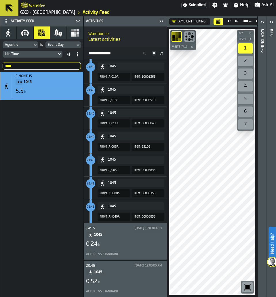
click at [113, 231] on span "1045" at bounding box center [127, 234] width 66 height 6
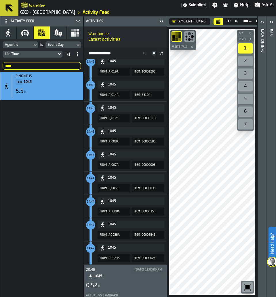
scroll to position [1301, 0]
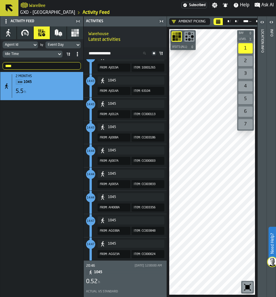
click at [129, 277] on div "0.52 h" at bounding box center [125, 281] width 78 height 8
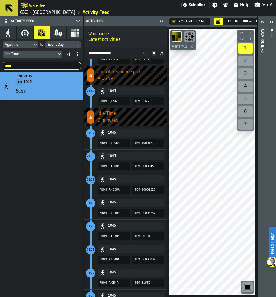
scroll to position [1717, 0]
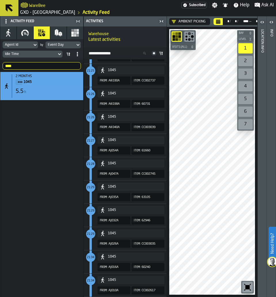
click at [73, 67] on input "****" at bounding box center [42, 65] width 78 height 7
click at [74, 66] on input "****" at bounding box center [42, 65] width 78 height 7
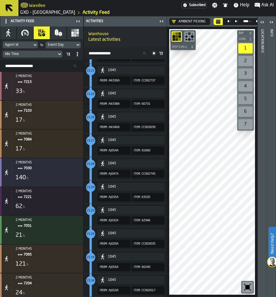
click at [74, 56] on span at bounding box center [77, 54] width 7 height 7
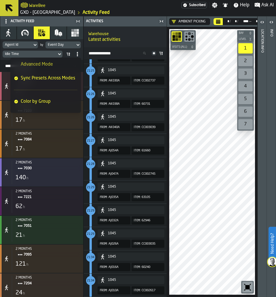
click at [68, 54] on icon at bounding box center [68, 54] width 5 height 5
drag, startPoint x: 65, startPoint y: 60, endPoint x: 73, endPoint y: 63, distance: 9.0
click at [73, 63] on li "Advanced Mode" at bounding box center [45, 64] width 70 height 14
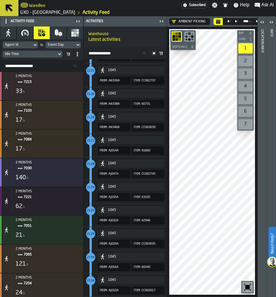
click at [66, 58] on div "Agent Id by Event Day Idle Time" at bounding box center [41, 49] width 83 height 21
click at [72, 51] on div "Idle Time" at bounding box center [42, 54] width 78 height 7
click at [70, 53] on span at bounding box center [68, 54] width 7 height 7
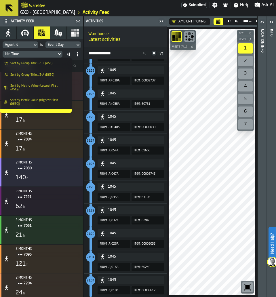
click at [57, 66] on li "Sort by Group Title... A-Z (ASC)" at bounding box center [36, 62] width 72 height 11
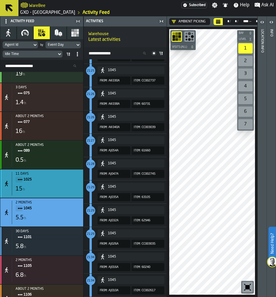
scroll to position [162, 0]
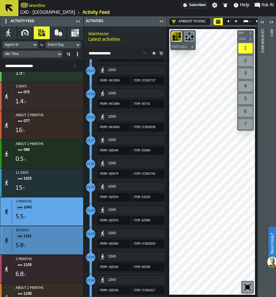
click at [47, 245] on div "30 days 1101 5.8 h" at bounding box center [46, 240] width 69 height 24
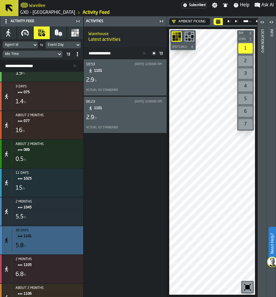
scroll to position [0, 0]
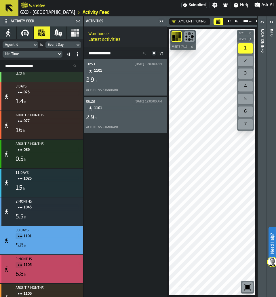
click at [50, 261] on div "2 months" at bounding box center [48, 259] width 65 height 4
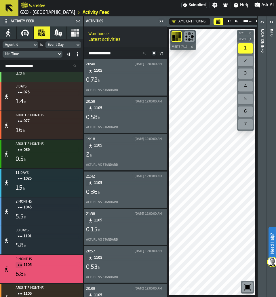
click at [130, 110] on span "1105" at bounding box center [127, 108] width 66 height 6
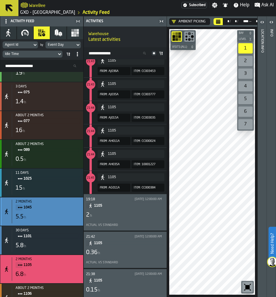
scroll to position [163, 0]
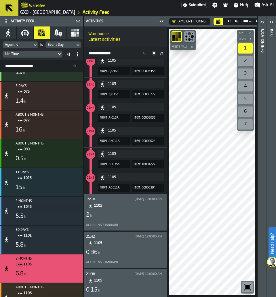
click at [133, 239] on div "[DATE] 12:00:00 AM" at bounding box center [148, 236] width 32 height 5
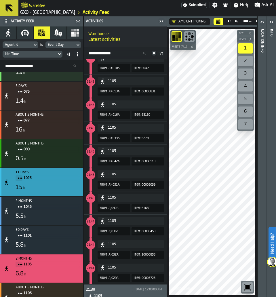
scroll to position [175, 0]
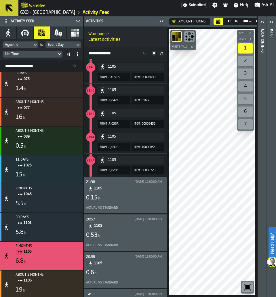
click at [124, 211] on div "21:38 [DATE] 12:00:00 AM 1105 0.15 h Actual vs Standard" at bounding box center [125, 195] width 83 height 36
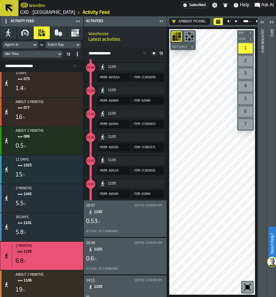
scroll to position [341, 0]
click at [120, 232] on div "Actual vs Standard" at bounding box center [124, 231] width 76 height 4
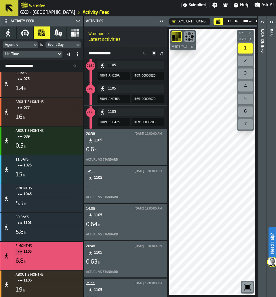
scroll to position [1729, 0]
click at [124, 177] on span "1105" at bounding box center [127, 178] width 66 height 6
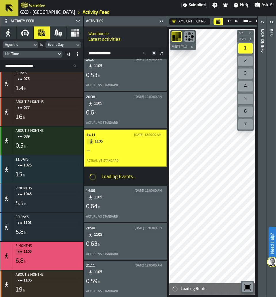
scroll to position [169, 0]
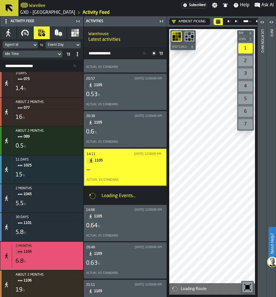
click at [124, 137] on div "20:38 [DATE] 12:00:00 AM 1105 0.6 h Actual vs Standard" at bounding box center [125, 129] width 78 height 32
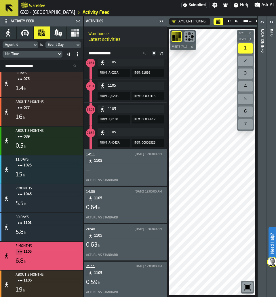
scroll to position [2491, 0]
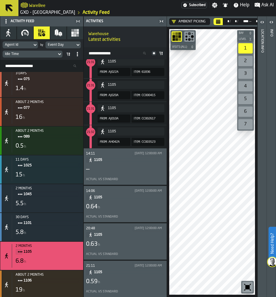
click at [116, 166] on div "—" at bounding box center [125, 169] width 78 height 8
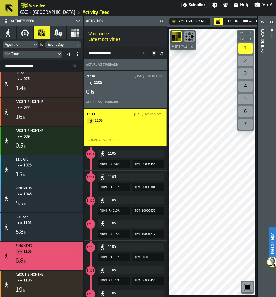
scroll to position [206, 0]
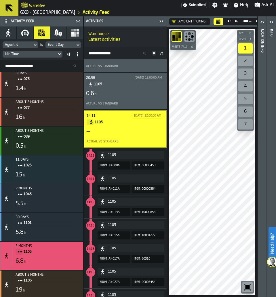
click at [122, 145] on div "Actual vs Standard" at bounding box center [124, 141] width 77 height 6
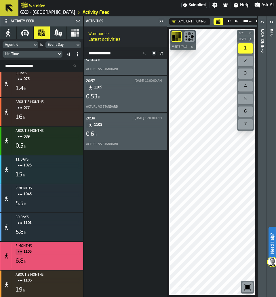
scroll to position [0, 0]
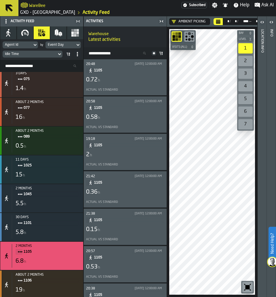
click at [137, 196] on div "0.36 h" at bounding box center [125, 192] width 78 height 8
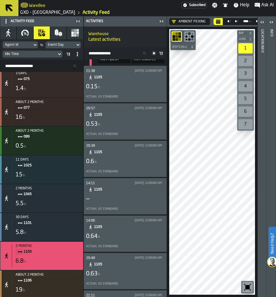
scroll to position [424, 0]
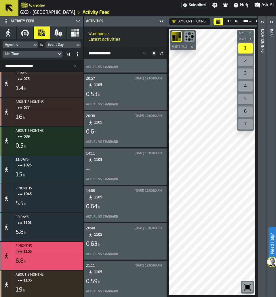
click at [129, 209] on div "0.64 h" at bounding box center [125, 207] width 78 height 8
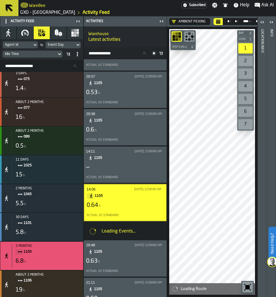
click at [119, 259] on div "0.63 h" at bounding box center [125, 261] width 78 height 8
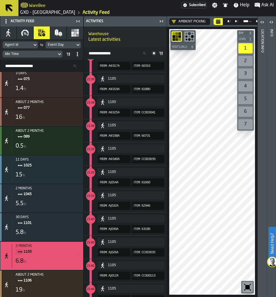
scroll to position [2577, 0]
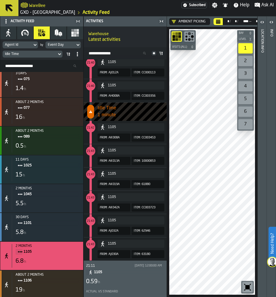
click at [130, 271] on span "1105" at bounding box center [127, 272] width 66 height 6
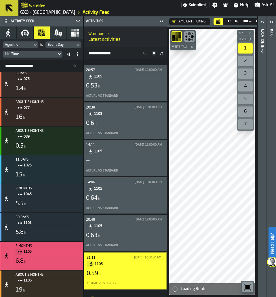
scroll to position [190, 0]
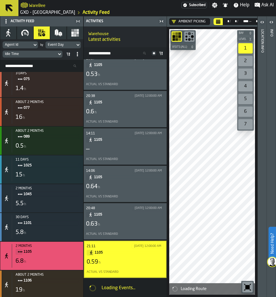
click at [130, 271] on div "Actual vs Standard" at bounding box center [123, 272] width 75 height 4
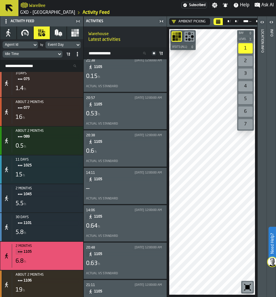
scroll to position [171, 0]
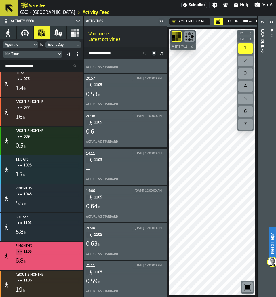
click at [130, 271] on span "1105" at bounding box center [127, 272] width 66 height 6
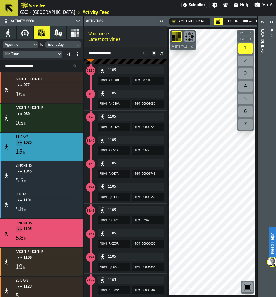
scroll to position [198, 0]
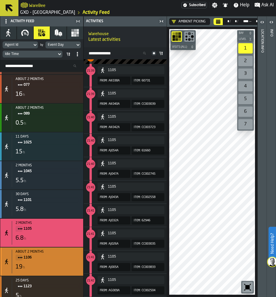
click at [61, 270] on div "19 h" at bounding box center [48, 267] width 65 height 8
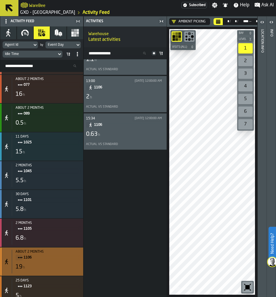
scroll to position [0, 0]
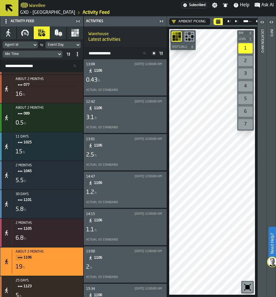
click at [138, 150] on div "13:01 [DATE] 12:00:00 AM 1106 2.5 h Actual vs Standard" at bounding box center [125, 152] width 78 height 32
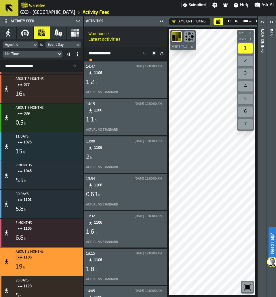
scroll to position [2047, 0]
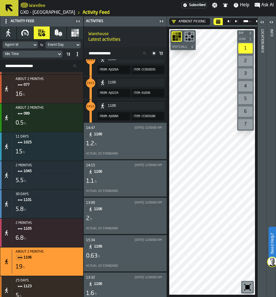
click at [108, 257] on div "0.63 h" at bounding box center [125, 256] width 78 height 8
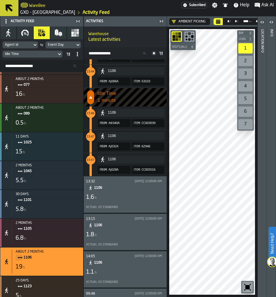
scroll to position [865, 0]
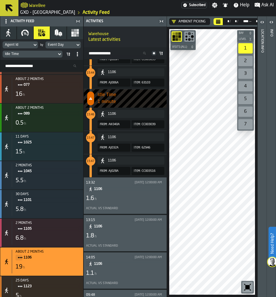
click at [107, 270] on div "1.1 h" at bounding box center [125, 273] width 78 height 8
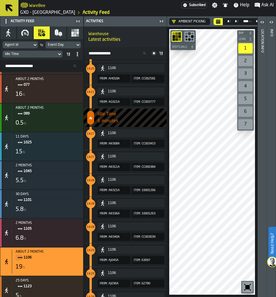
scroll to position [990, 0]
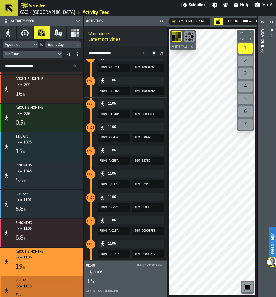
click at [42, 282] on div "25 days" at bounding box center [48, 280] width 65 height 4
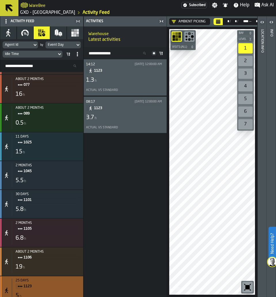
scroll to position [0, 0]
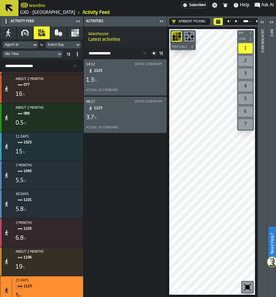
click at [136, 84] on div "1.3 h" at bounding box center [125, 80] width 78 height 8
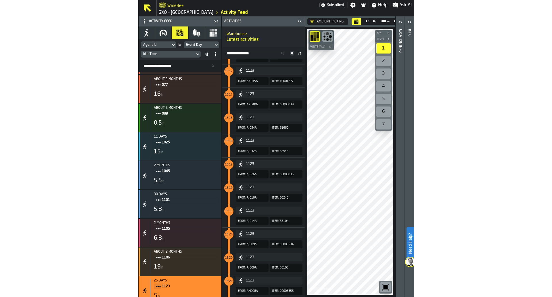
scroll to position [2219, 0]
